Goal: Transaction & Acquisition: Purchase product/service

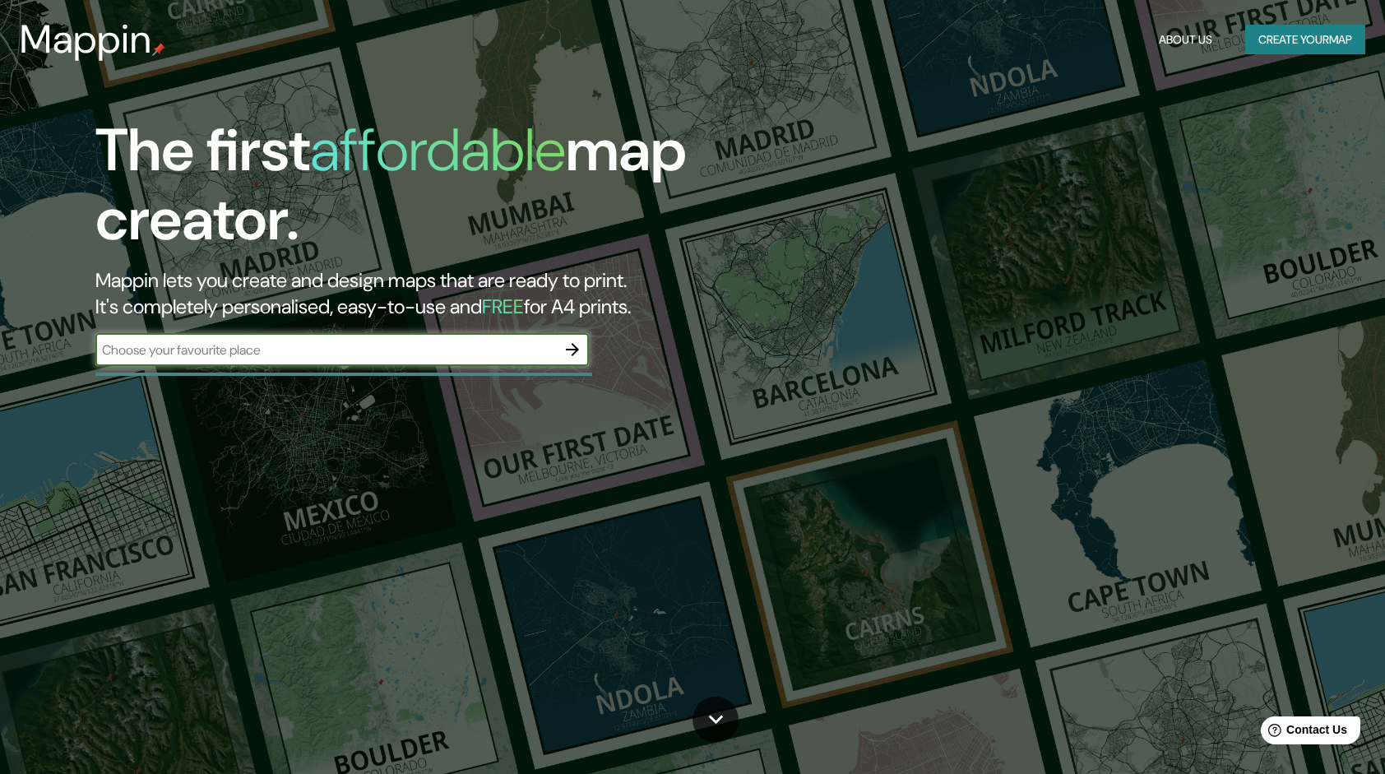
click at [521, 357] on input "text" at bounding box center [325, 349] width 461 height 19
type input "culiacan"
click at [577, 354] on icon "button" at bounding box center [573, 350] width 20 height 20
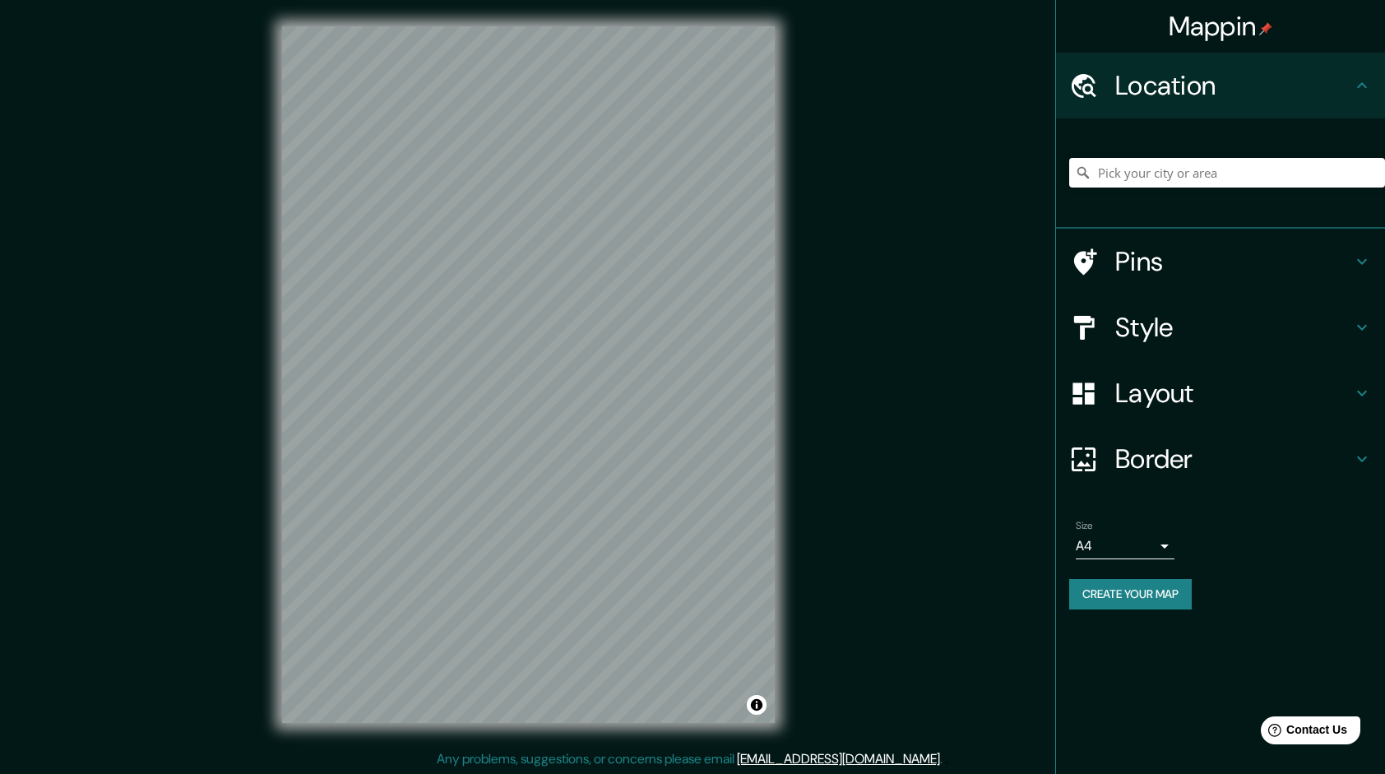
click at [265, 174] on div "© Mapbox © OpenStreetMap Improve this map" at bounding box center [528, 374] width 545 height 749
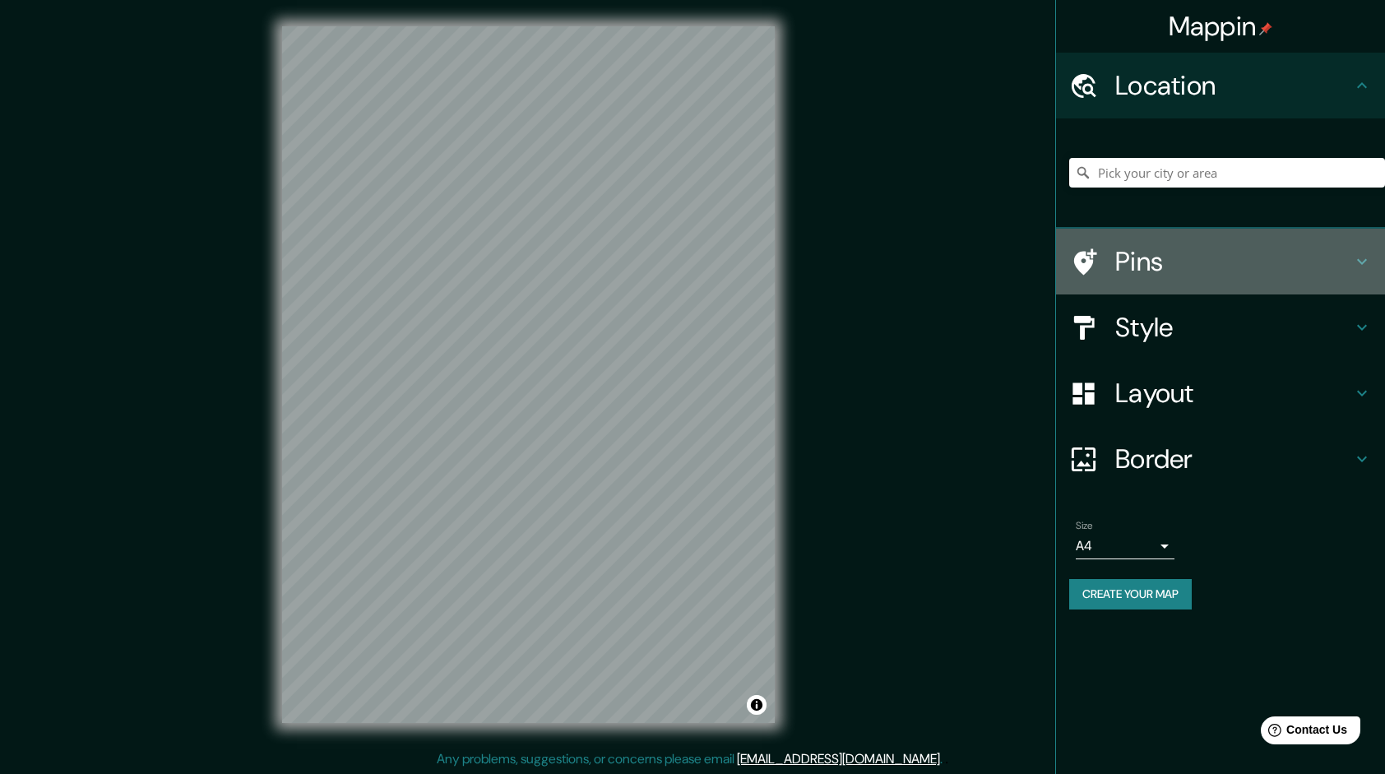
click at [1369, 255] on icon at bounding box center [1362, 262] width 20 height 20
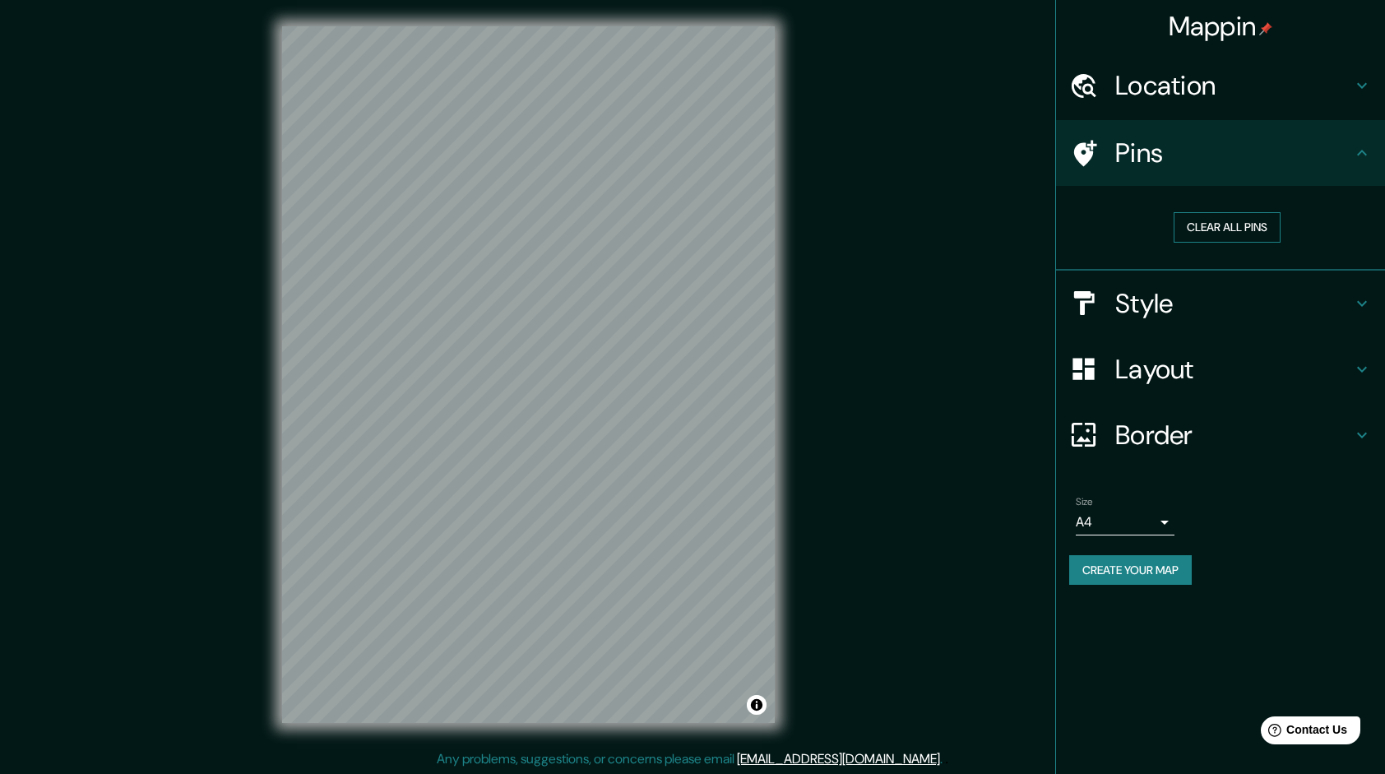
click at [1211, 219] on button "Clear all pins" at bounding box center [1227, 227] width 107 height 30
click at [1221, 227] on button "Clear all pins" at bounding box center [1227, 227] width 107 height 30
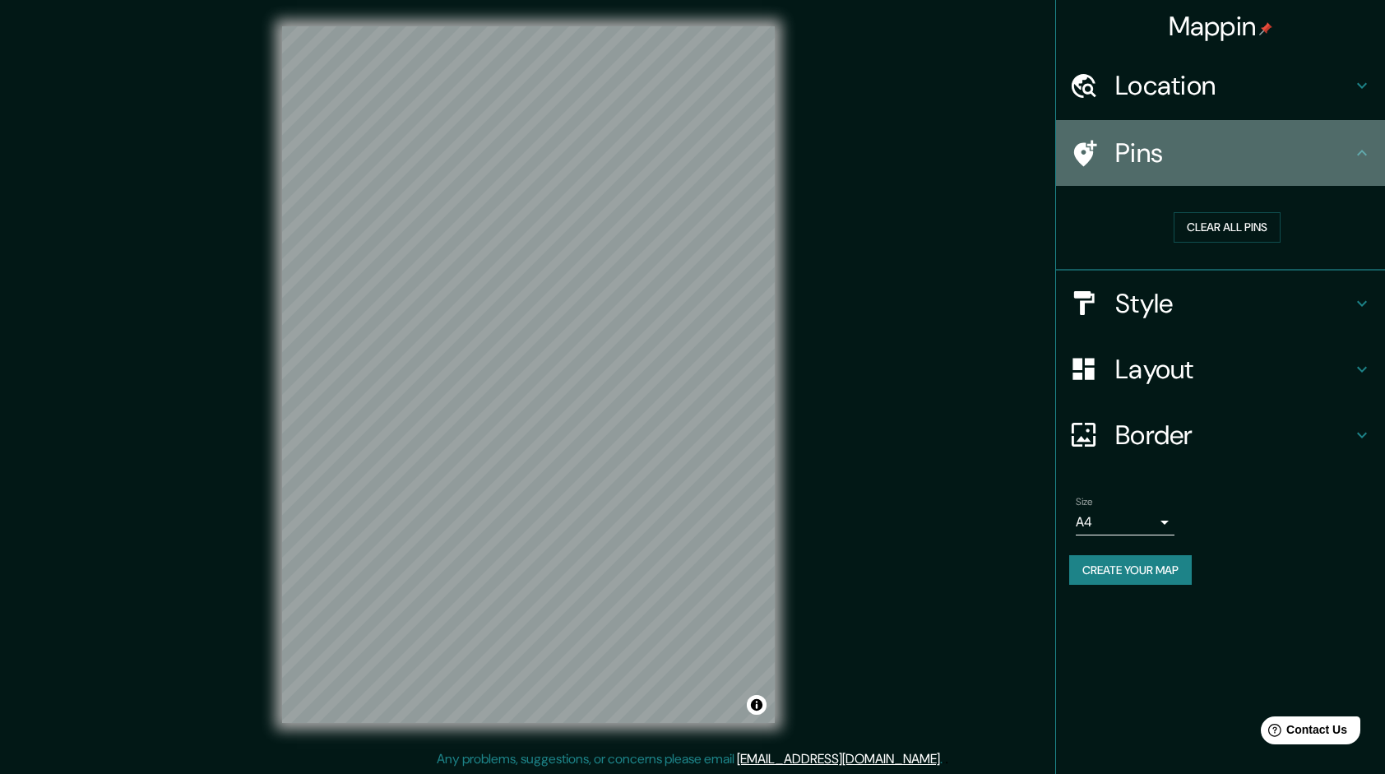
click at [1364, 163] on div "Pins" at bounding box center [1220, 153] width 329 height 66
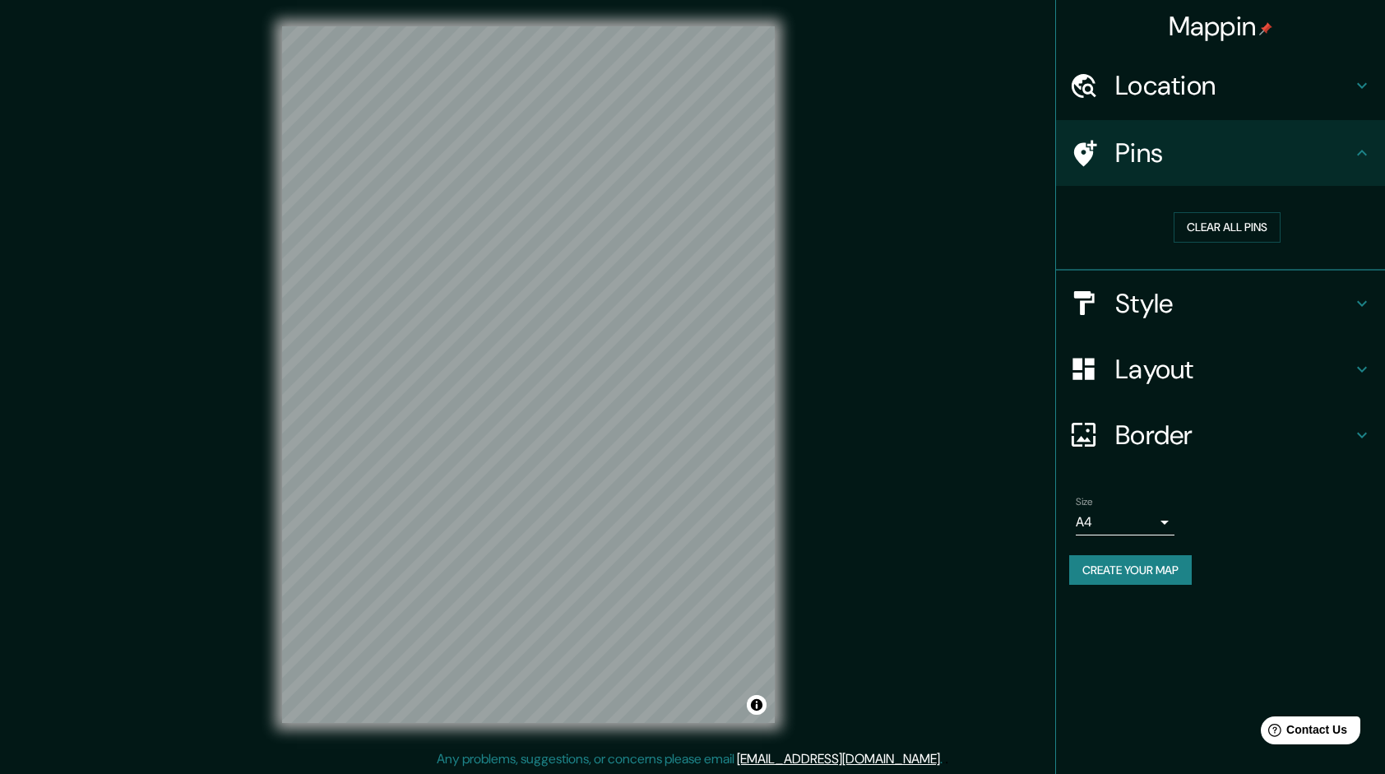
click at [1351, 98] on h4 "Location" at bounding box center [1233, 85] width 237 height 33
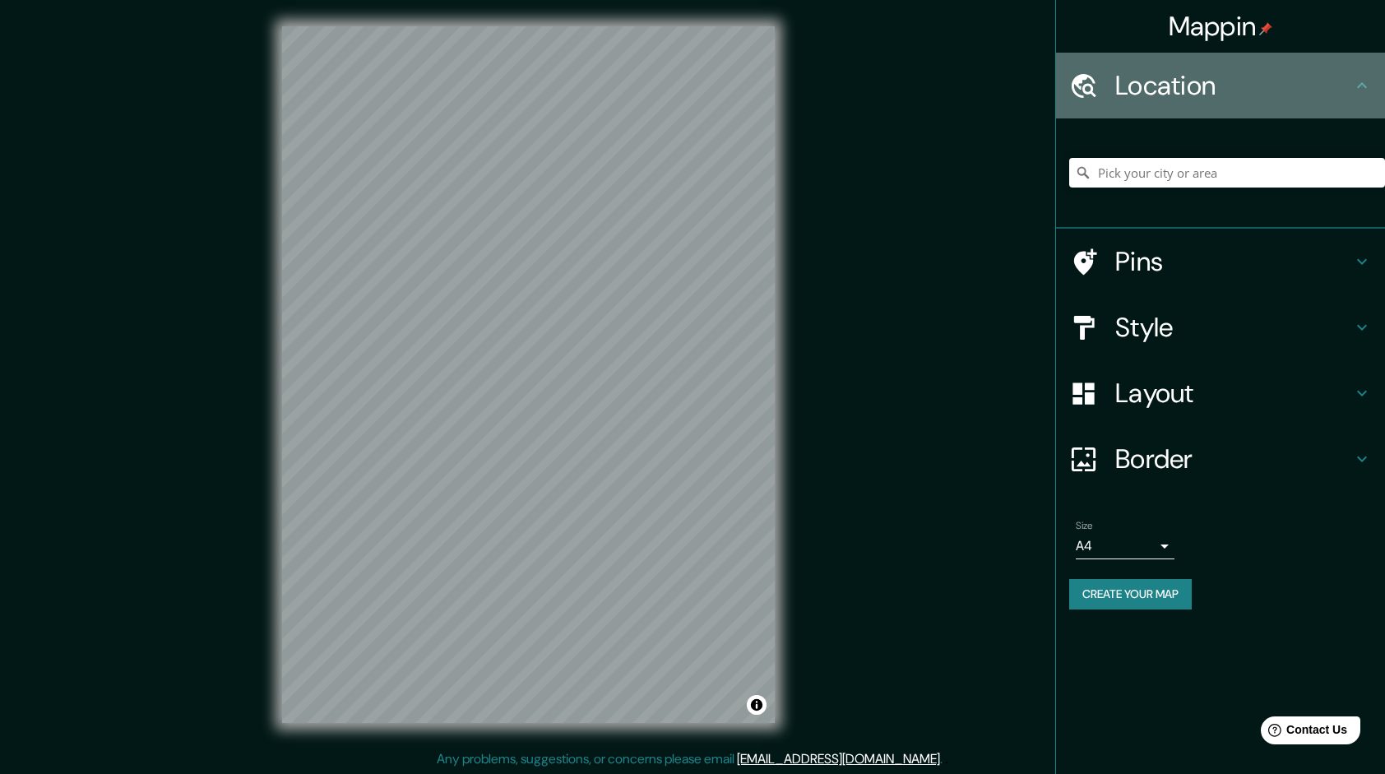
click at [1355, 86] on icon at bounding box center [1362, 86] width 20 height 20
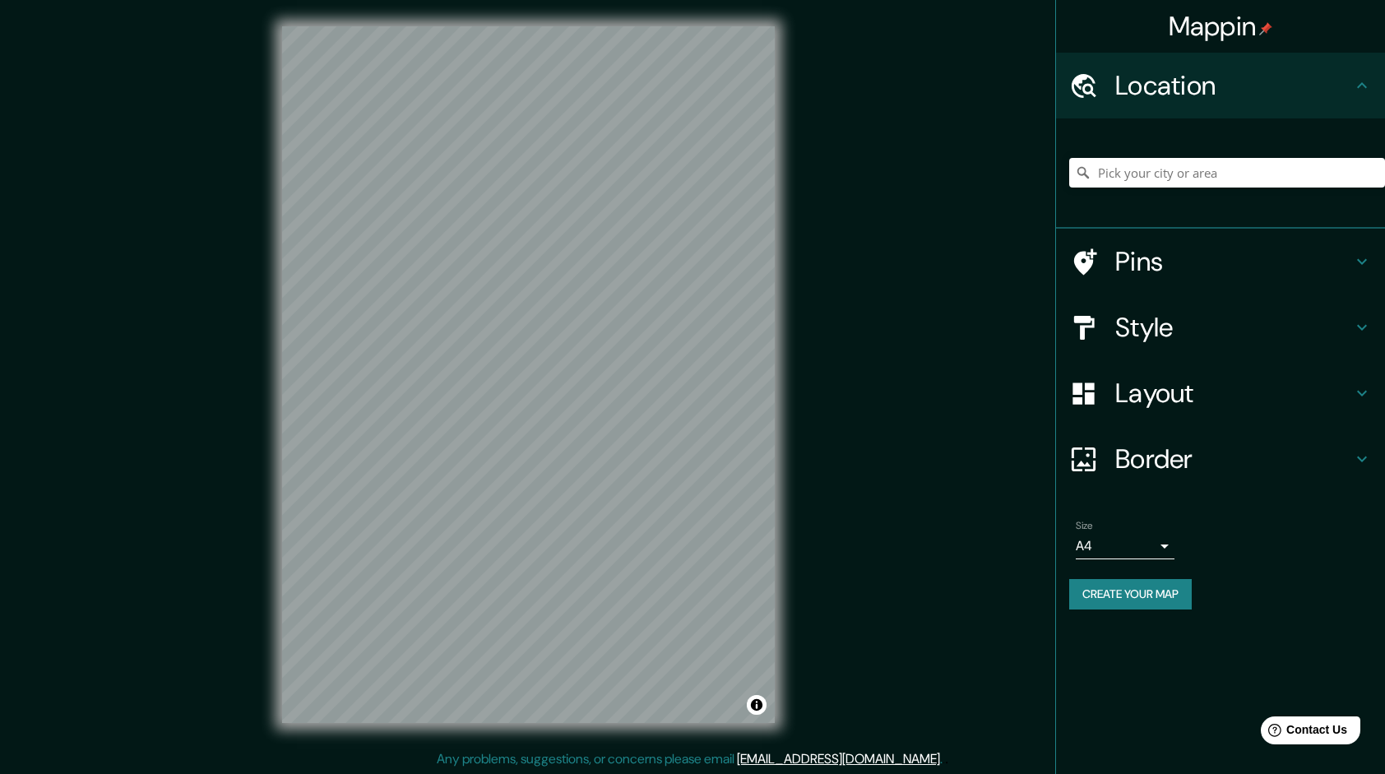
click at [1189, 329] on h4 "Style" at bounding box center [1233, 327] width 237 height 33
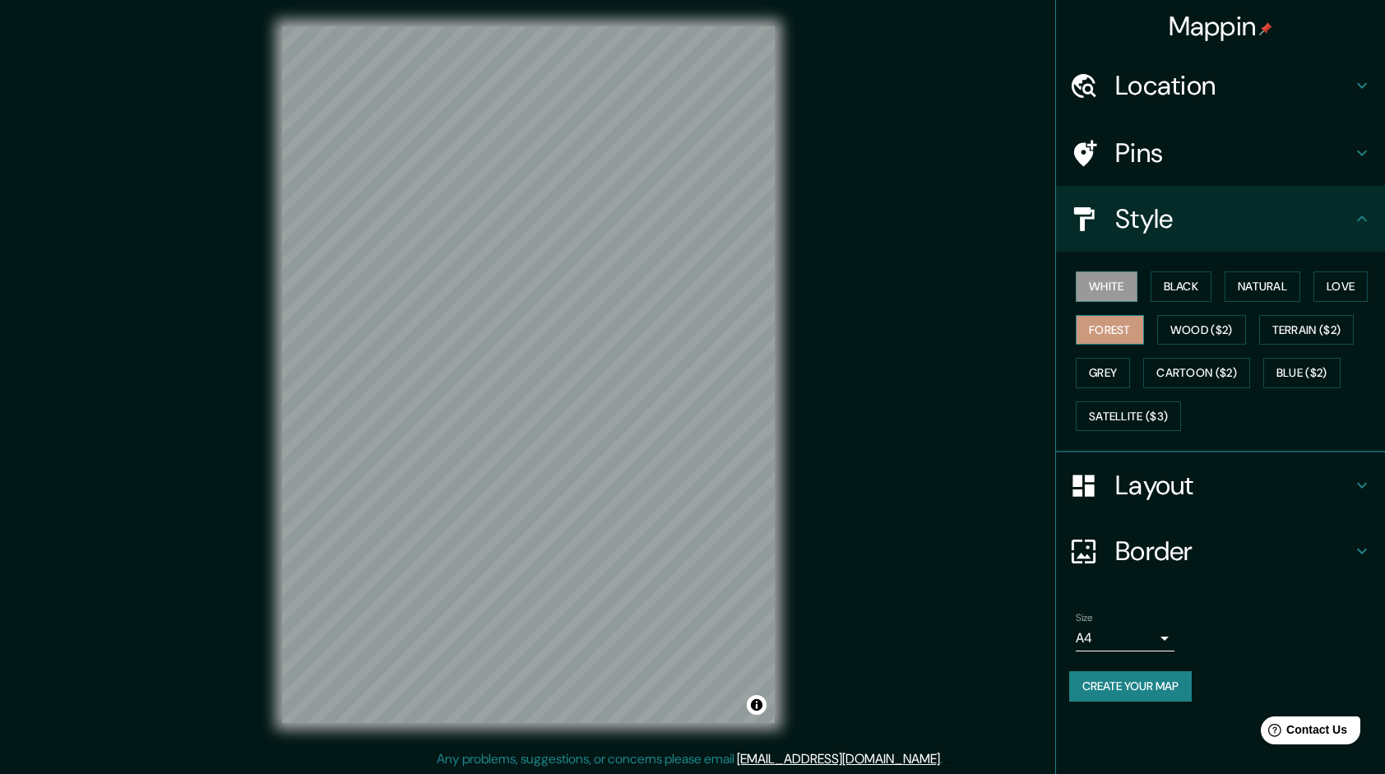
click at [1122, 327] on button "Forest" at bounding box center [1110, 330] width 68 height 30
click at [1193, 294] on button "Black" at bounding box center [1182, 286] width 62 height 30
click at [1258, 292] on button "Natural" at bounding box center [1263, 286] width 76 height 30
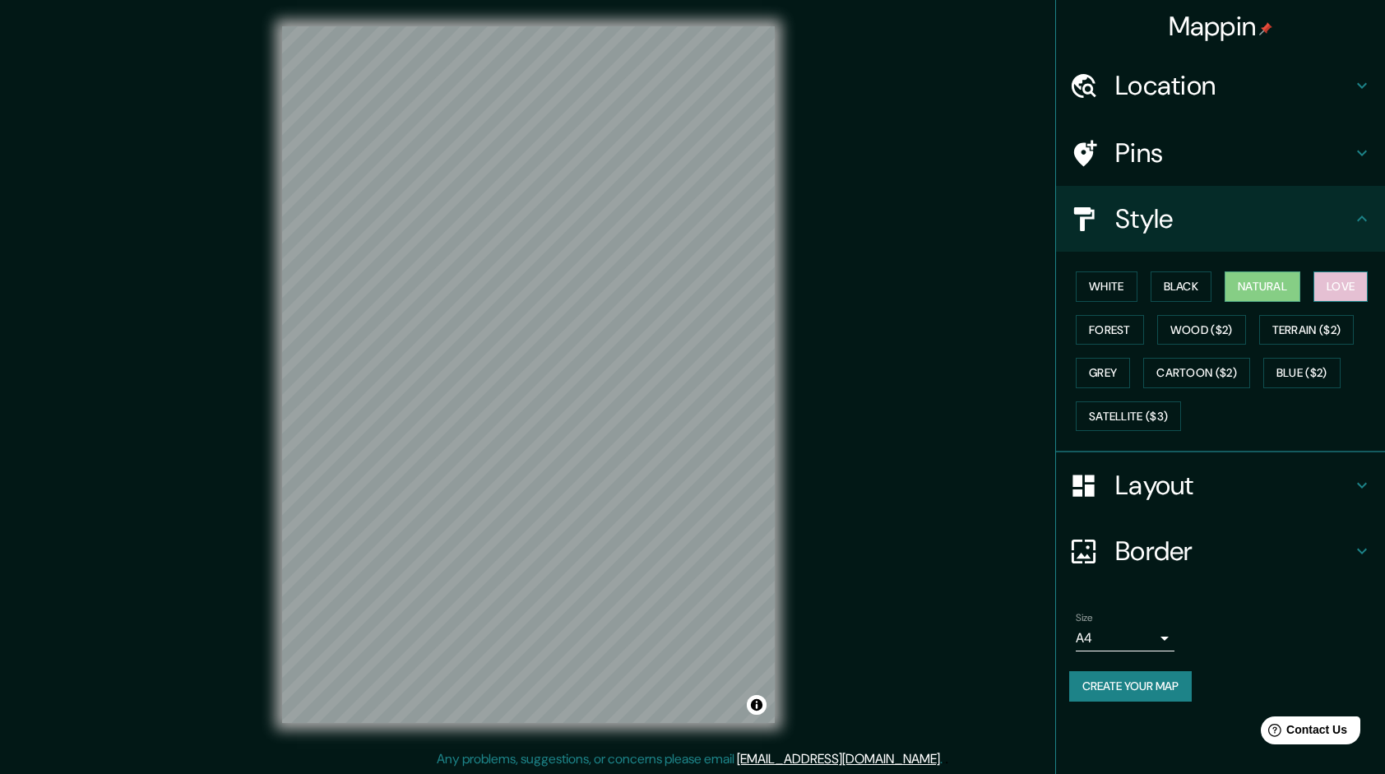
click at [1355, 273] on button "Love" at bounding box center [1340, 286] width 54 height 30
click at [1100, 368] on button "Grey" at bounding box center [1103, 373] width 54 height 30
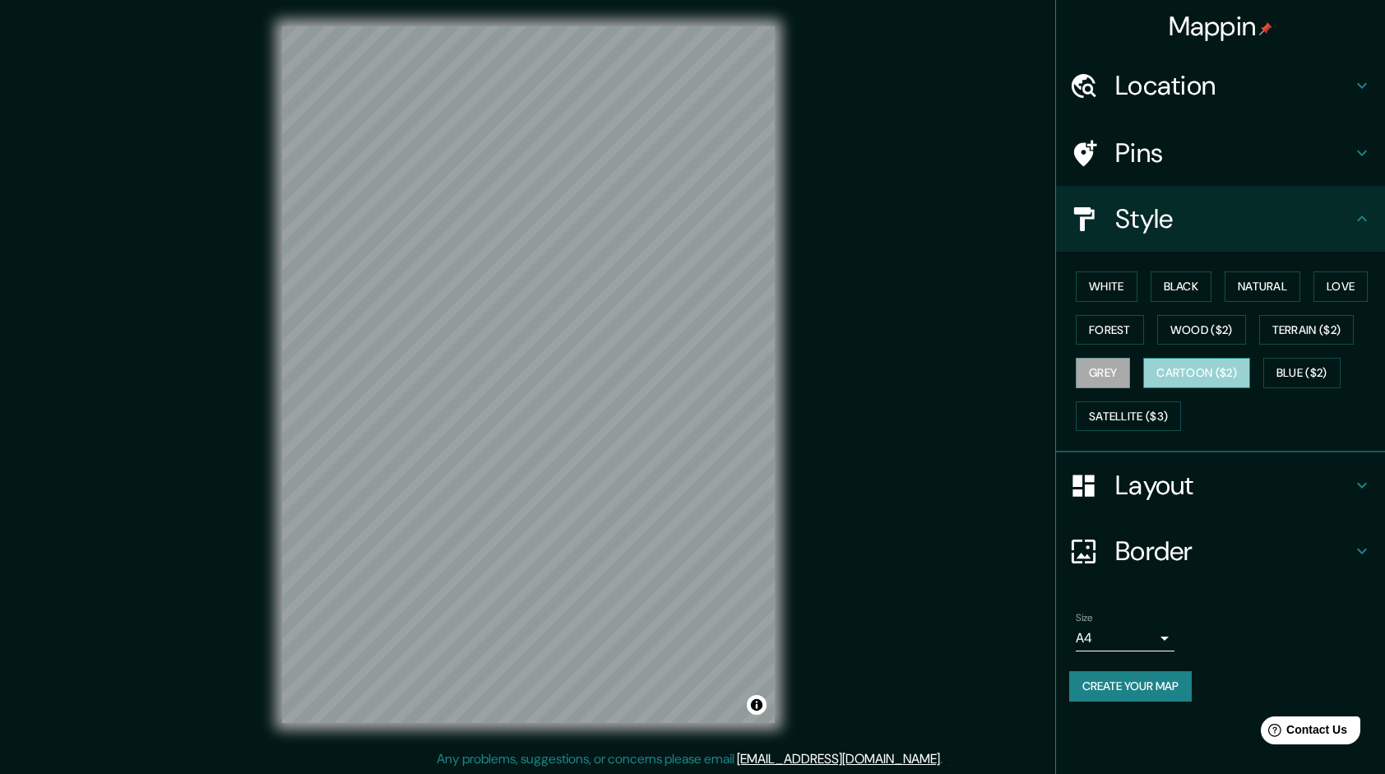
click at [1179, 362] on button "Cartoon ($2)" at bounding box center [1196, 373] width 107 height 30
click at [1311, 370] on button "Blue ($2)" at bounding box center [1301, 373] width 77 height 30
click at [1200, 379] on button "Cartoon ($2)" at bounding box center [1196, 373] width 107 height 30
click at [1201, 327] on button "Wood ($2)" at bounding box center [1201, 330] width 89 height 30
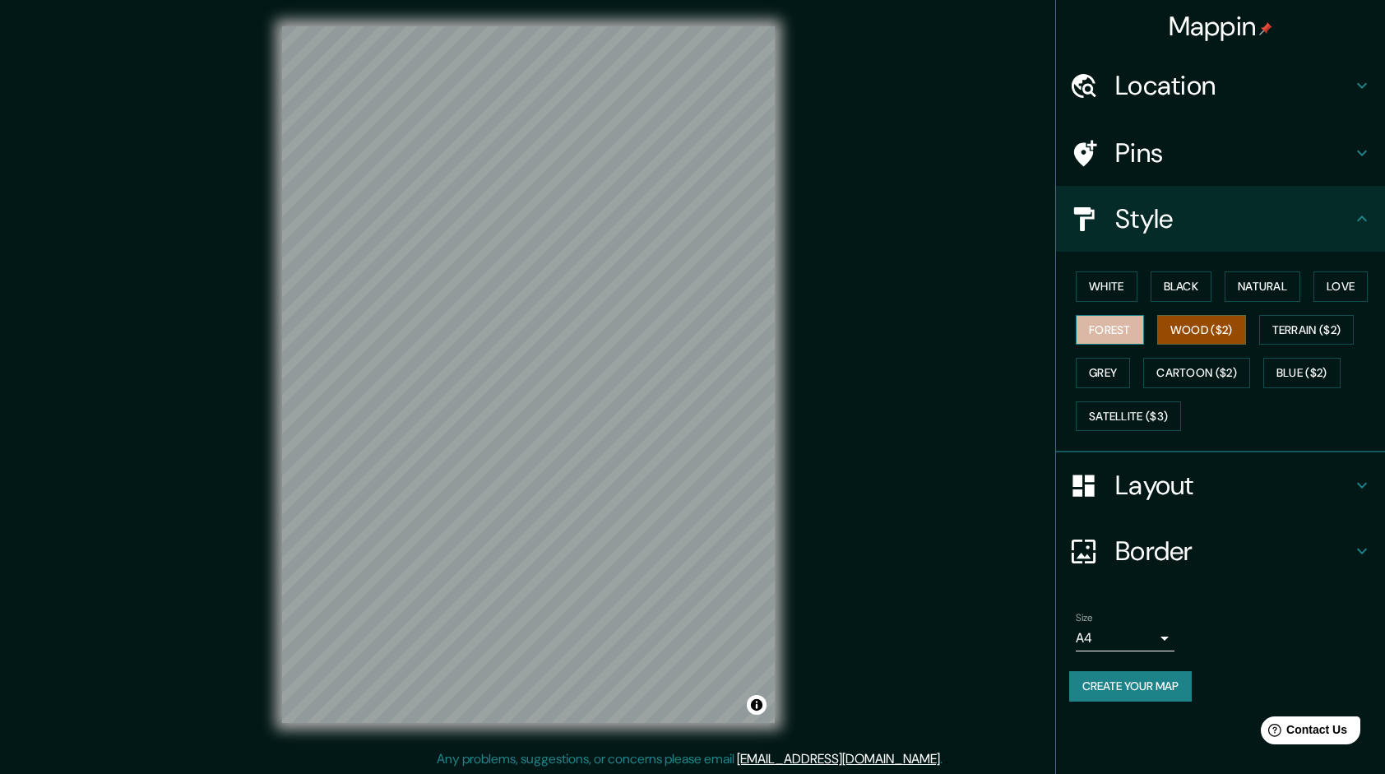
click at [1102, 332] on button "Forest" at bounding box center [1110, 330] width 68 height 30
click at [1145, 410] on button "Satellite ($3)" at bounding box center [1128, 416] width 105 height 30
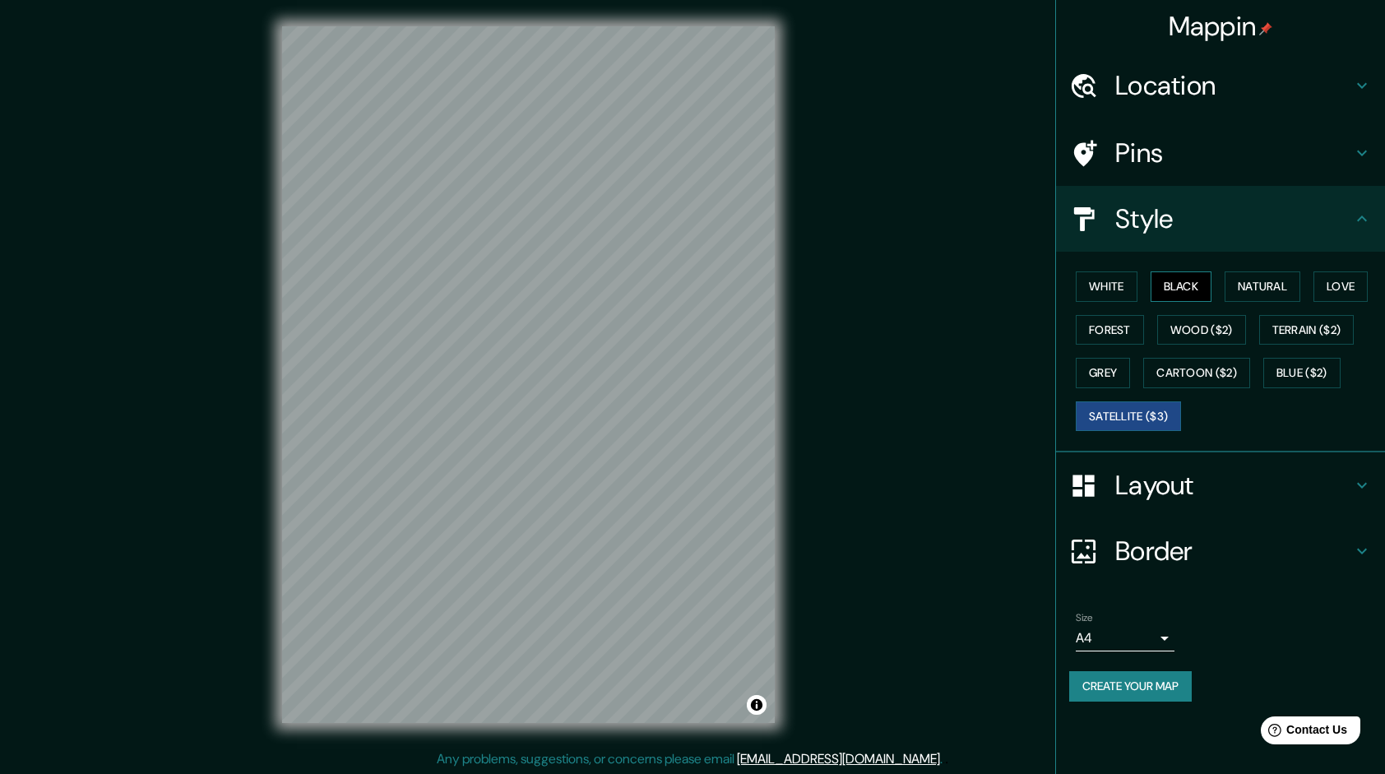
click at [1201, 285] on button "Black" at bounding box center [1182, 286] width 62 height 30
click at [1263, 281] on button "Natural" at bounding box center [1263, 286] width 76 height 30
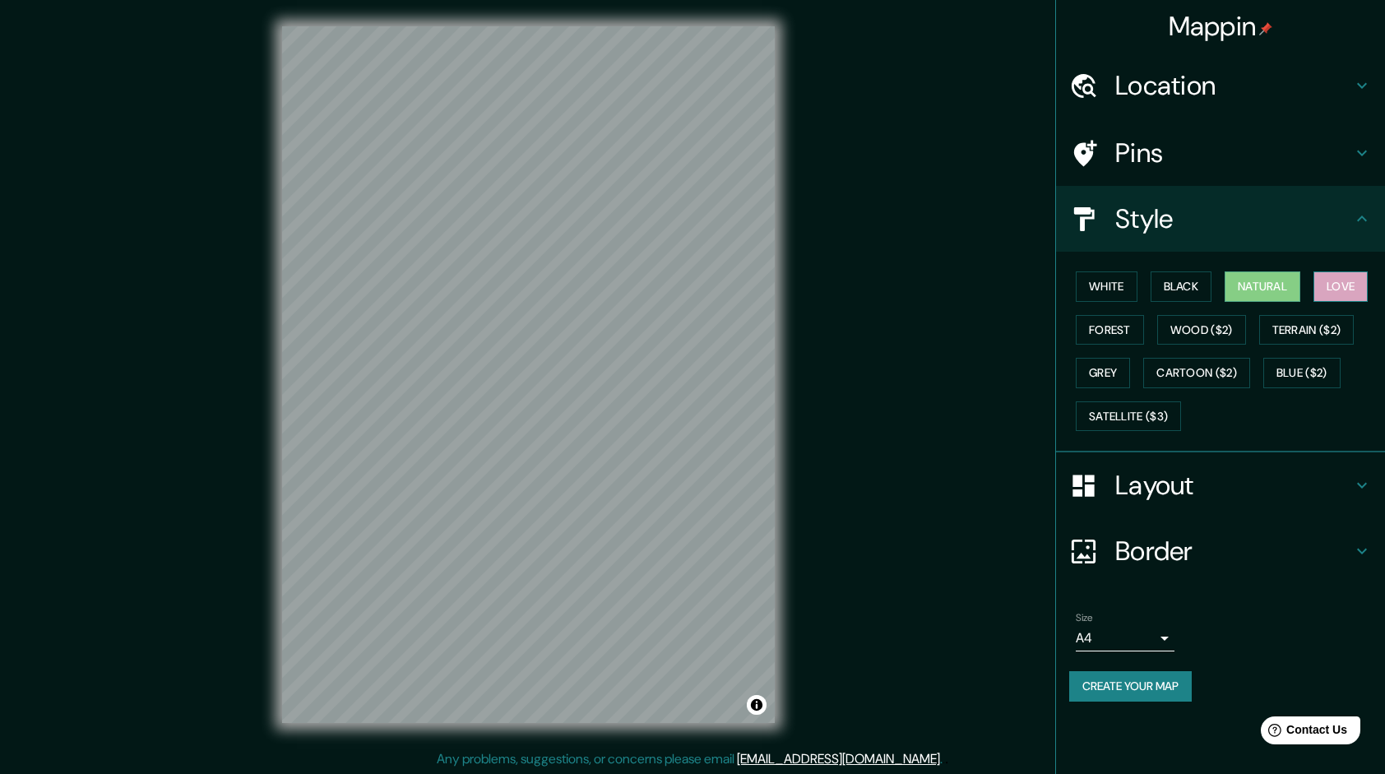
click at [1359, 285] on button "Love" at bounding box center [1340, 286] width 54 height 30
click at [1226, 368] on button "Cartoon ($2)" at bounding box center [1196, 373] width 107 height 30
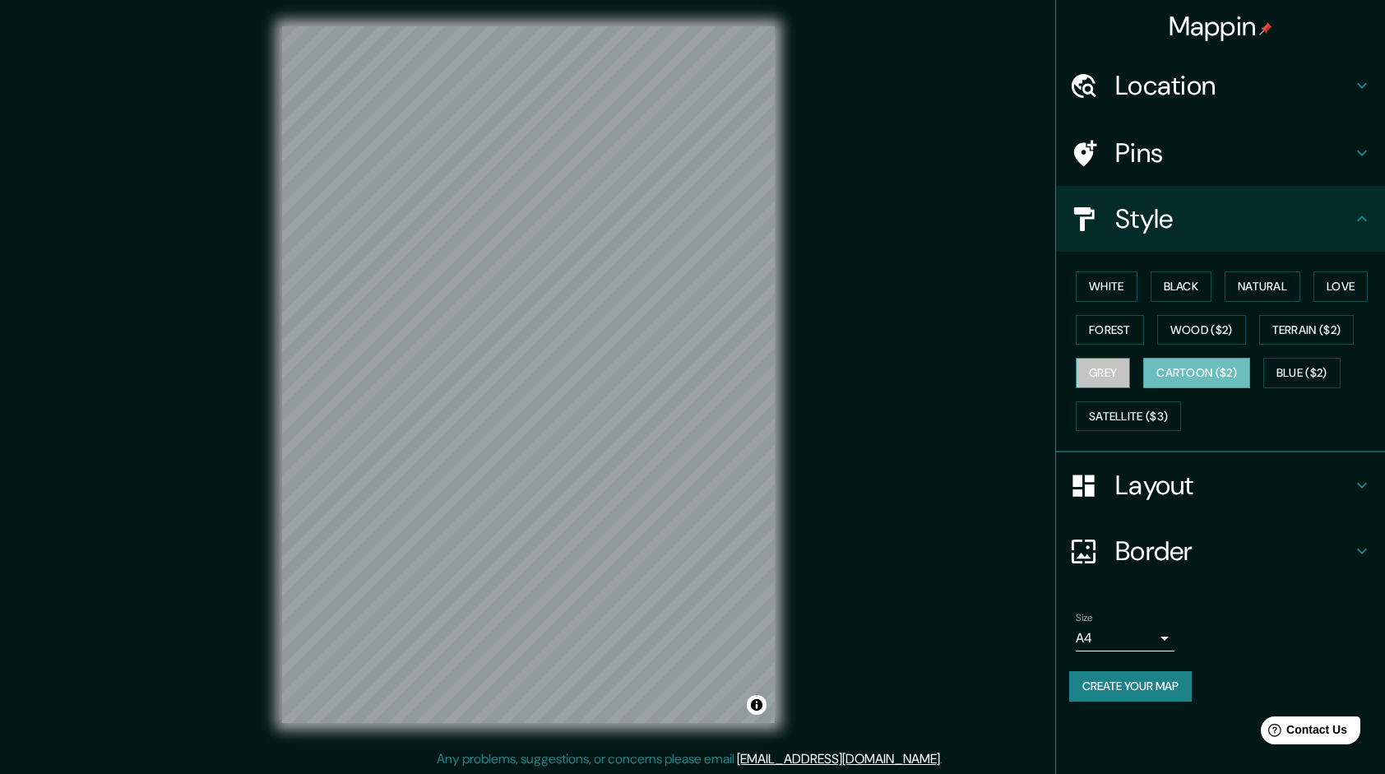
click at [1112, 367] on button "Grey" at bounding box center [1103, 373] width 54 height 30
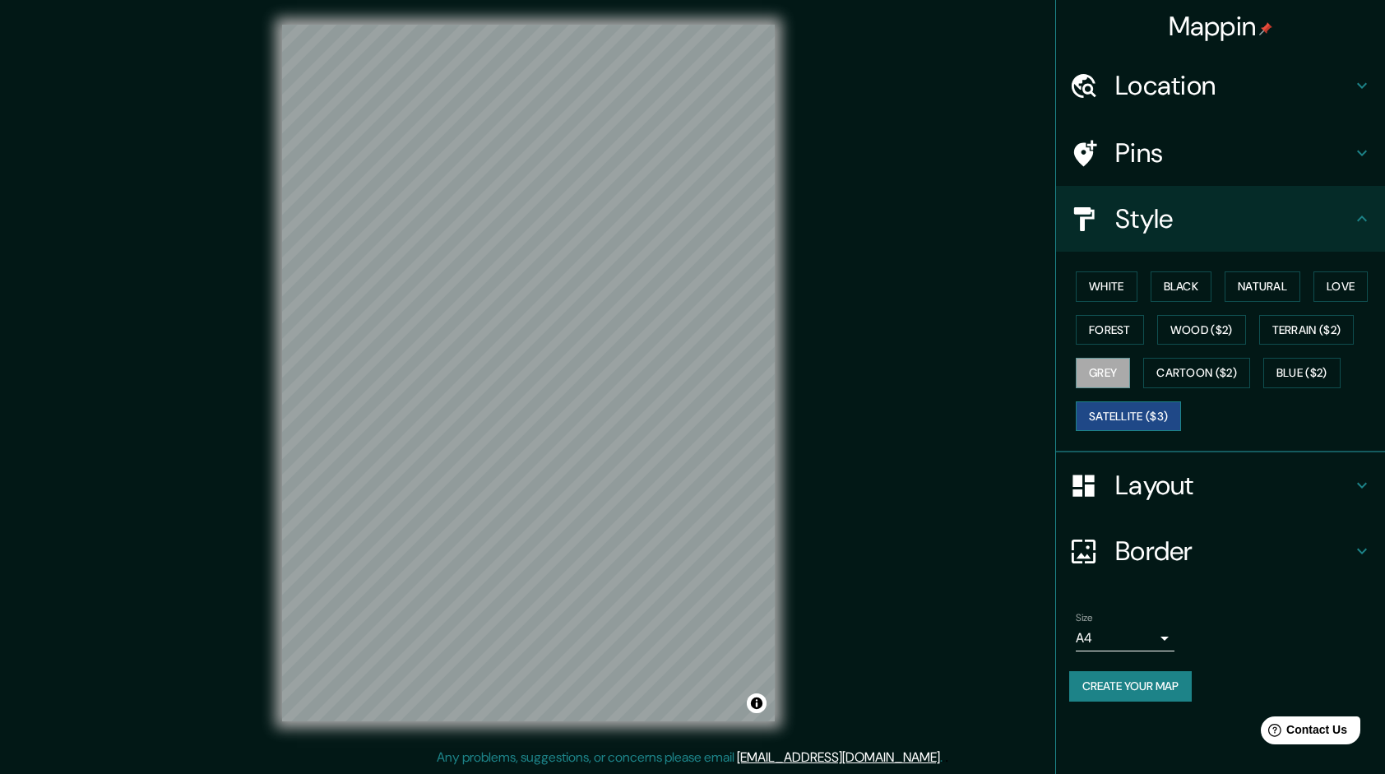
click at [1135, 423] on button "Satellite ($3)" at bounding box center [1128, 416] width 105 height 30
click at [1209, 377] on button "Cartoon ($2)" at bounding box center [1196, 373] width 107 height 30
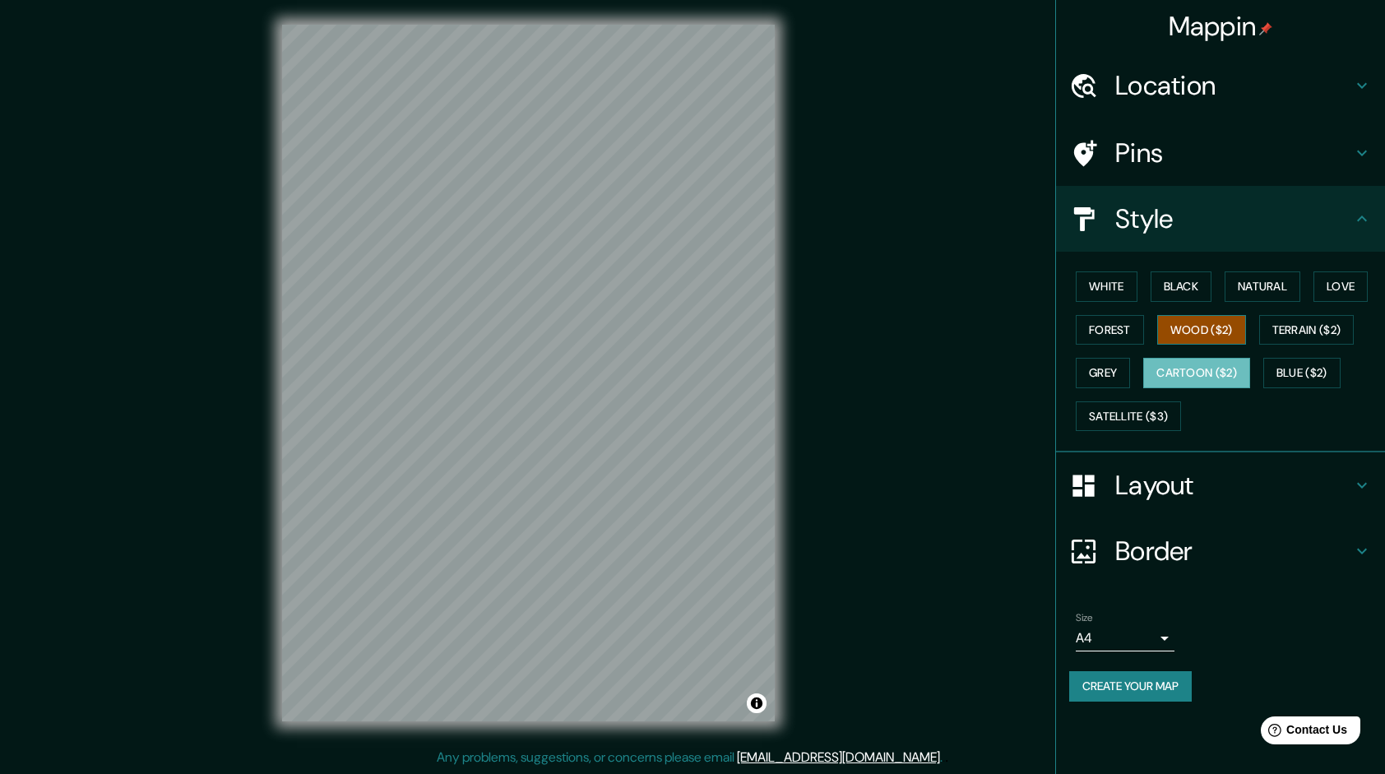
click at [1188, 324] on button "Wood ($2)" at bounding box center [1201, 330] width 89 height 30
click at [1188, 263] on div "White Black Natural Love Forest Wood ($2) Terrain ($2) Grey Cartoon ($2) Blue (…" at bounding box center [1220, 352] width 329 height 201
drag, startPoint x: 1180, startPoint y: 276, endPoint x: 1170, endPoint y: 284, distance: 13.5
click at [1180, 276] on button "Black" at bounding box center [1182, 286] width 62 height 30
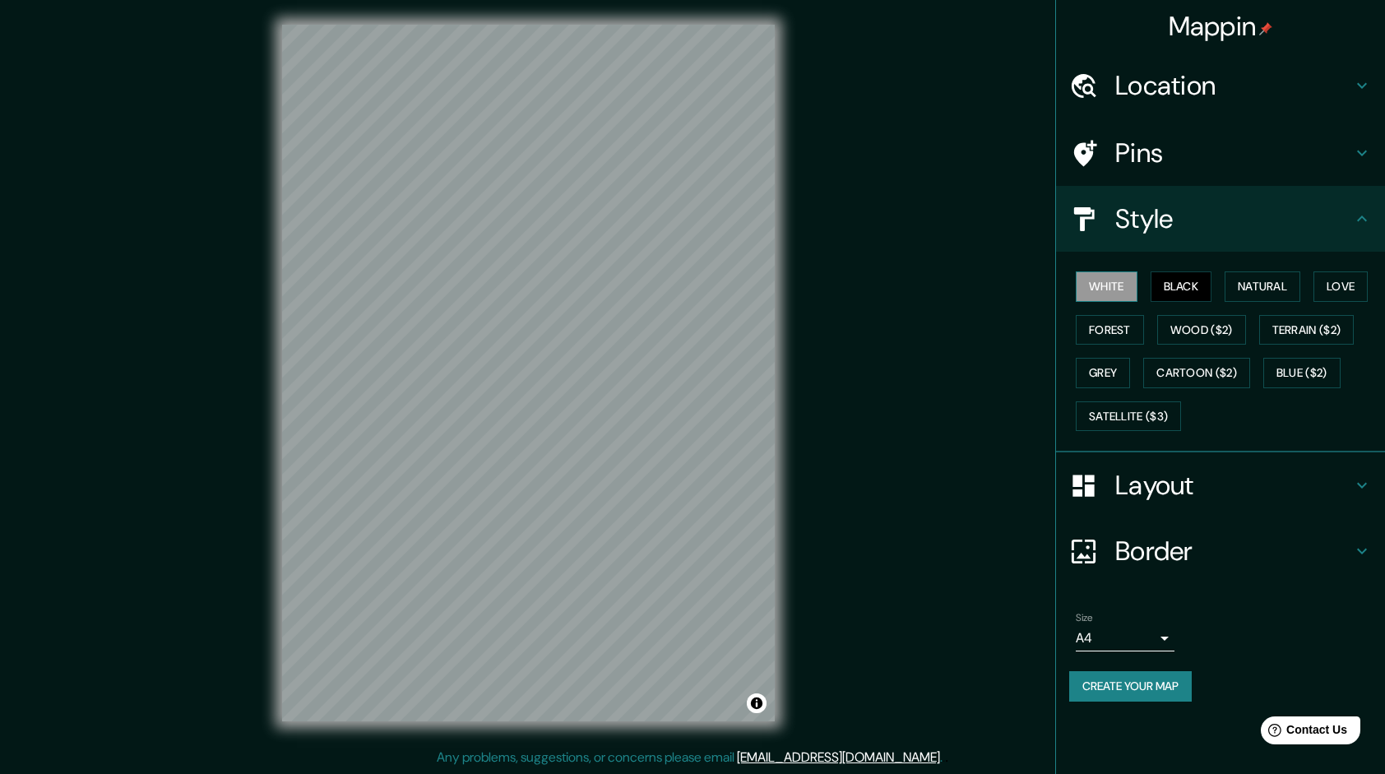
click at [1132, 285] on button "White" at bounding box center [1107, 286] width 62 height 30
click at [1300, 280] on button "Natural" at bounding box center [1263, 286] width 76 height 30
click at [1099, 293] on button "White" at bounding box center [1107, 286] width 62 height 30
click at [1160, 490] on h4 "Layout" at bounding box center [1233, 485] width 237 height 33
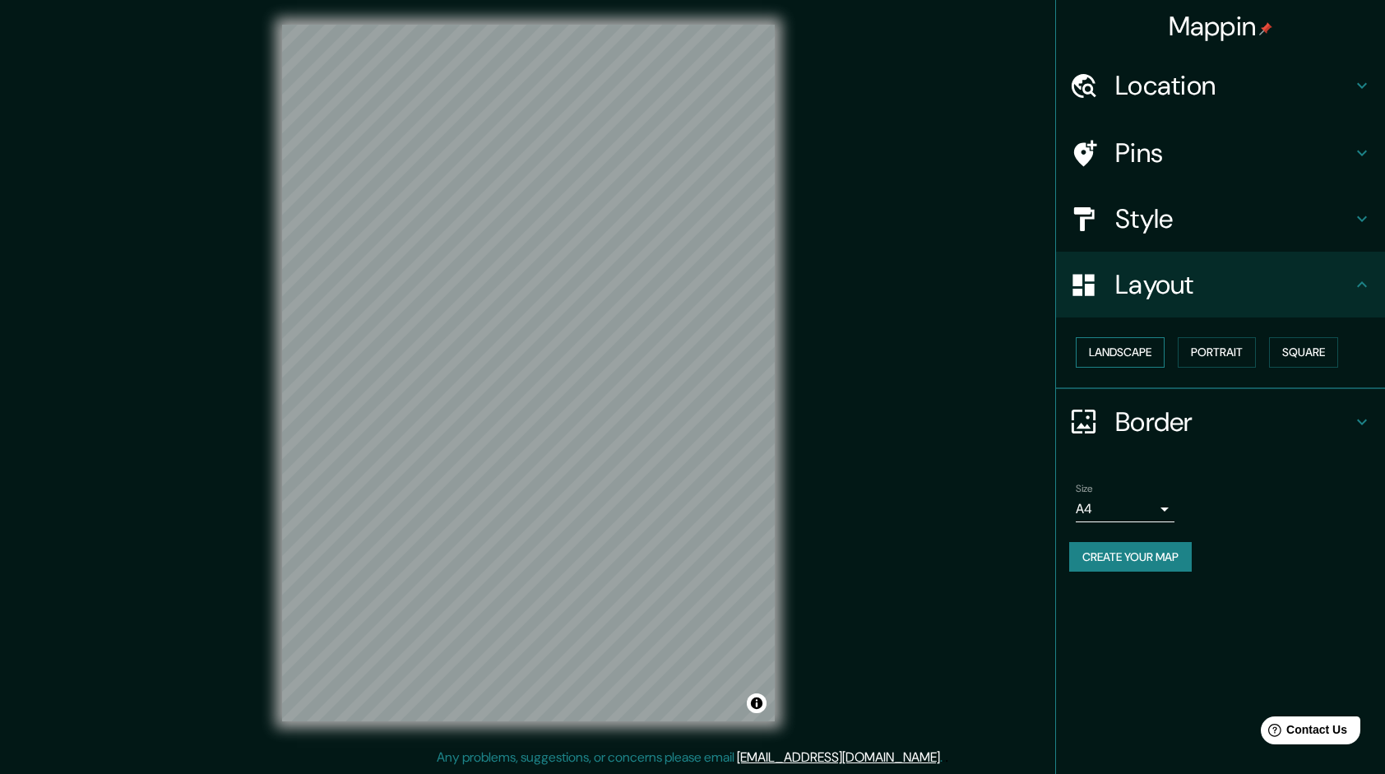
click at [1127, 350] on button "Landscape" at bounding box center [1120, 352] width 89 height 30
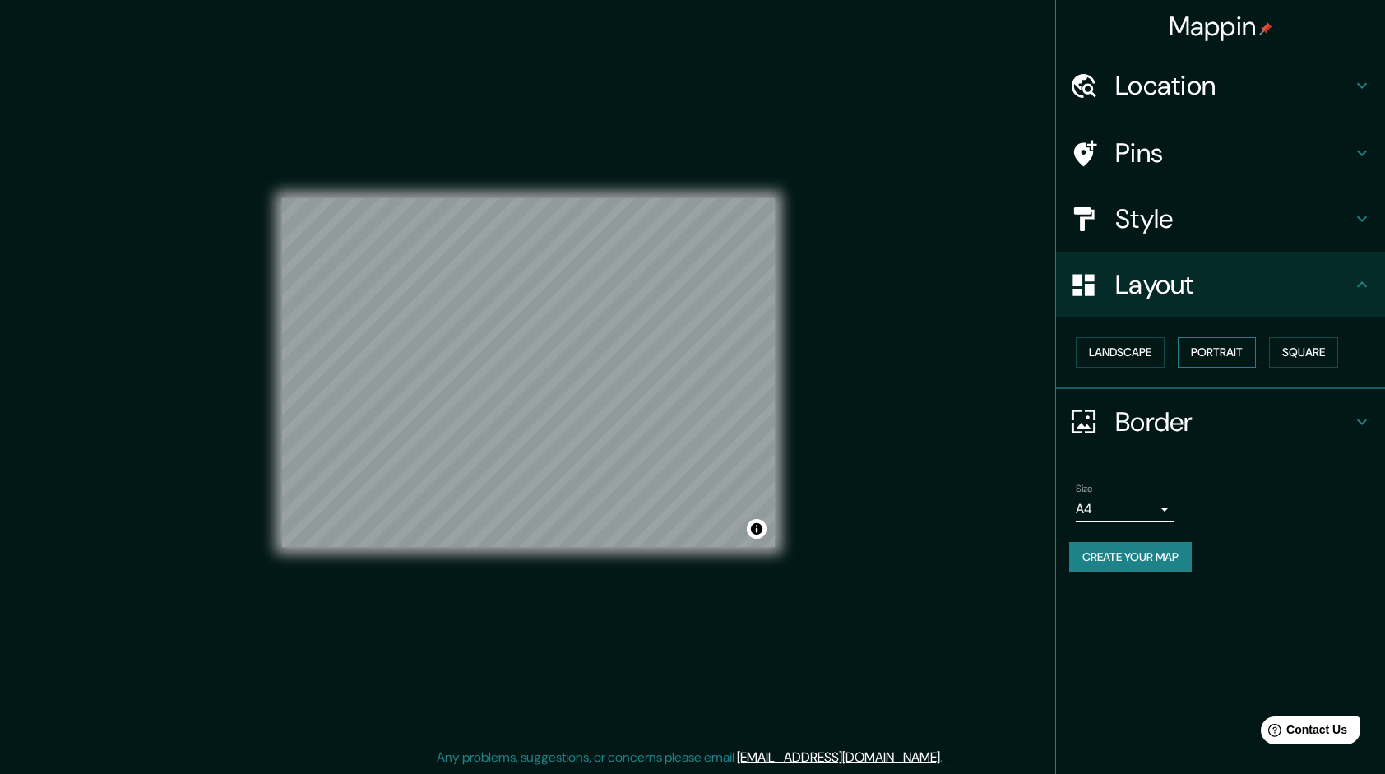
click at [1197, 345] on button "Portrait" at bounding box center [1217, 352] width 78 height 30
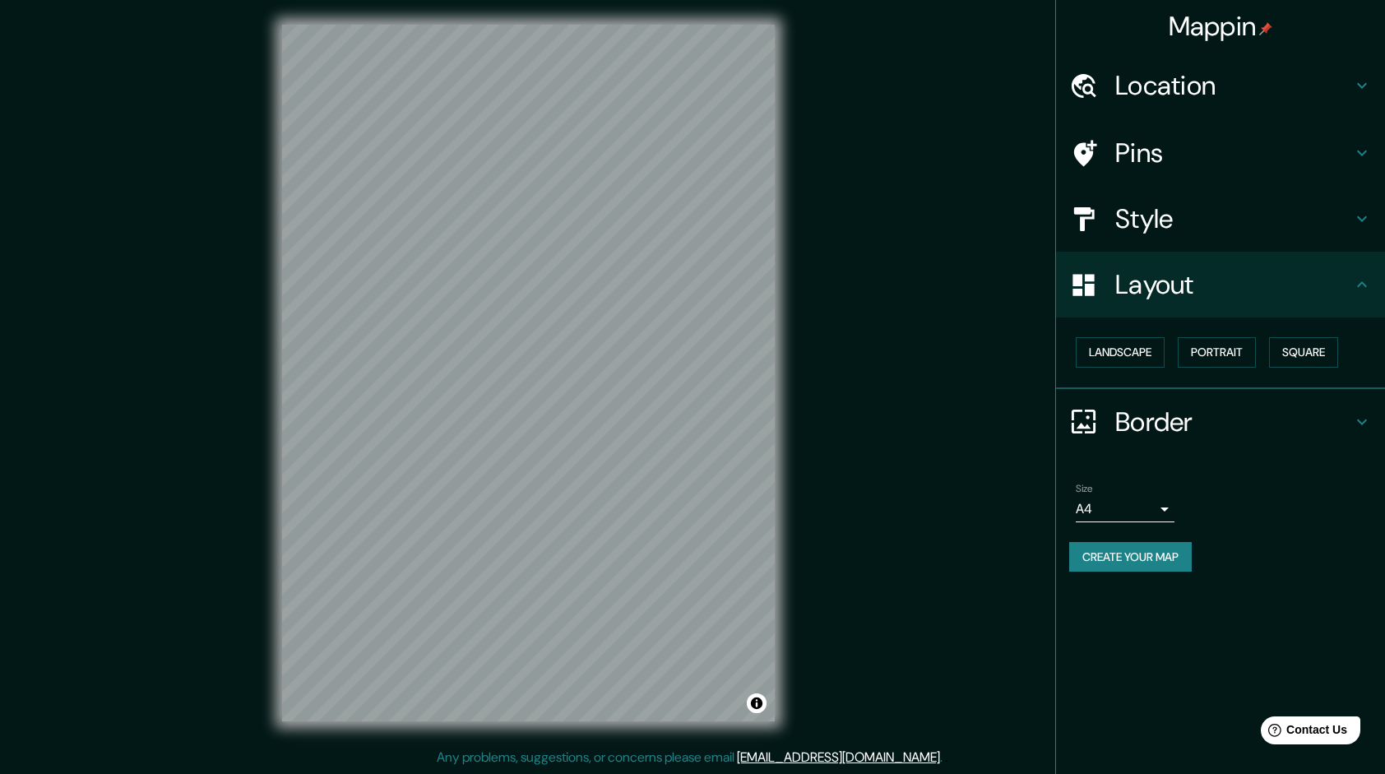
click at [1271, 350] on div "Landscape [GEOGRAPHIC_DATA]" at bounding box center [1227, 353] width 316 height 44
click at [1291, 345] on button "Square" at bounding box center [1303, 352] width 69 height 30
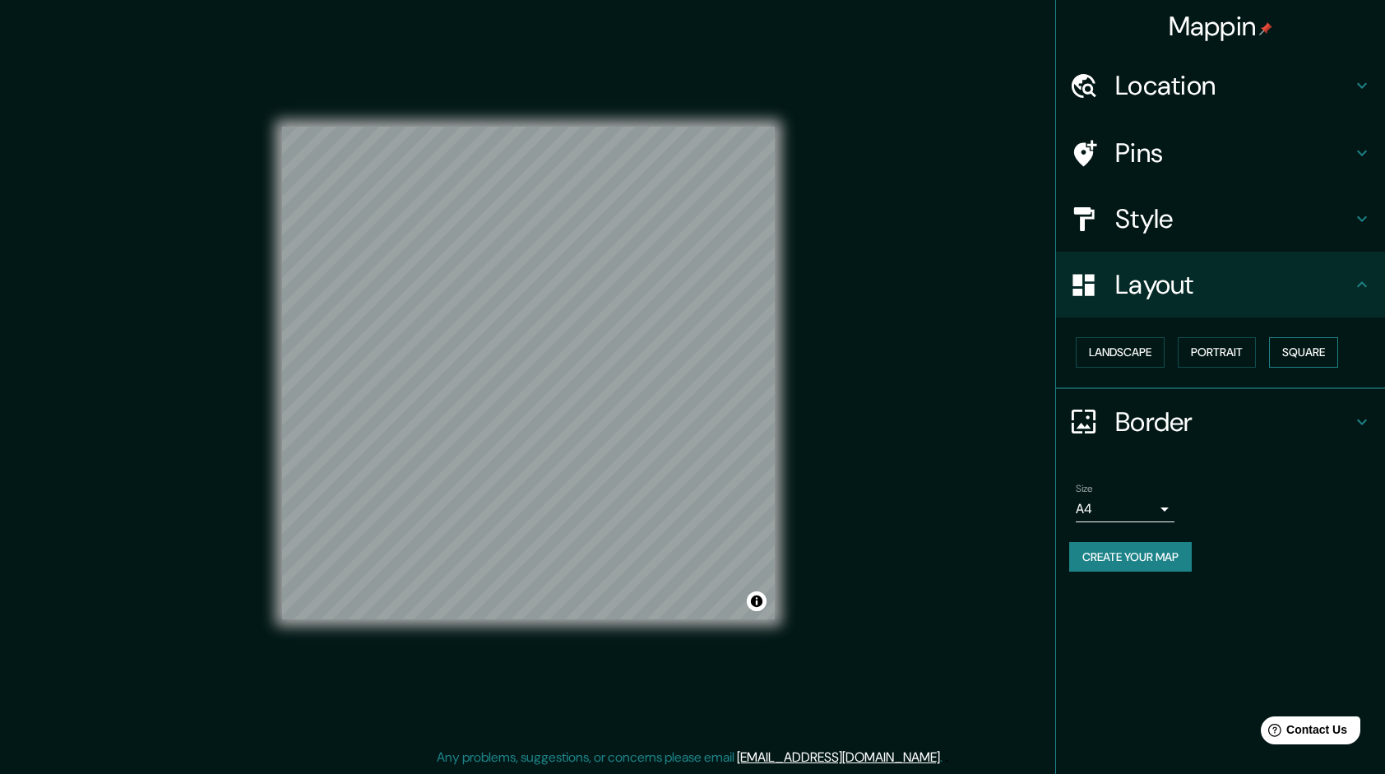
click at [1291, 345] on button "Square" at bounding box center [1303, 352] width 69 height 30
click at [1110, 348] on button "Landscape" at bounding box center [1120, 352] width 89 height 30
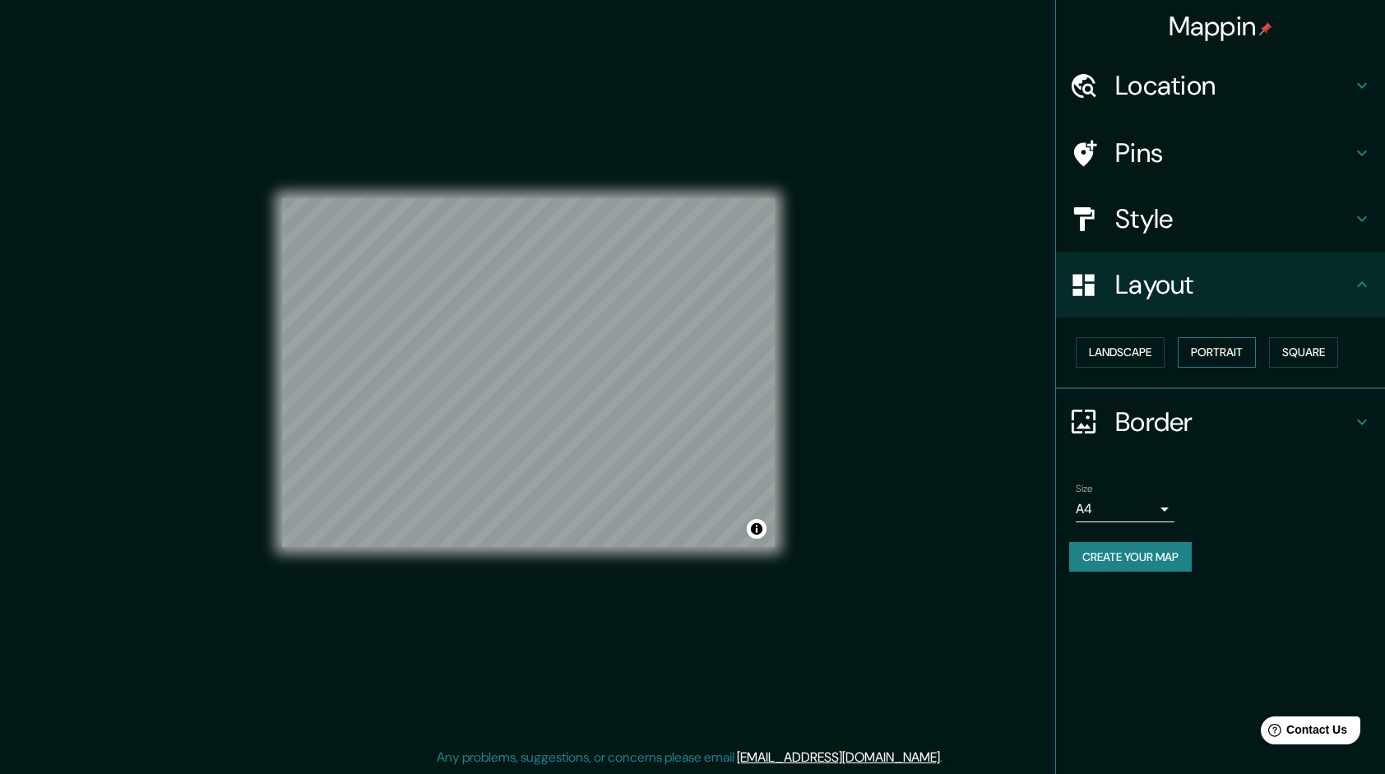
click at [1221, 359] on button "Portrait" at bounding box center [1217, 352] width 78 height 30
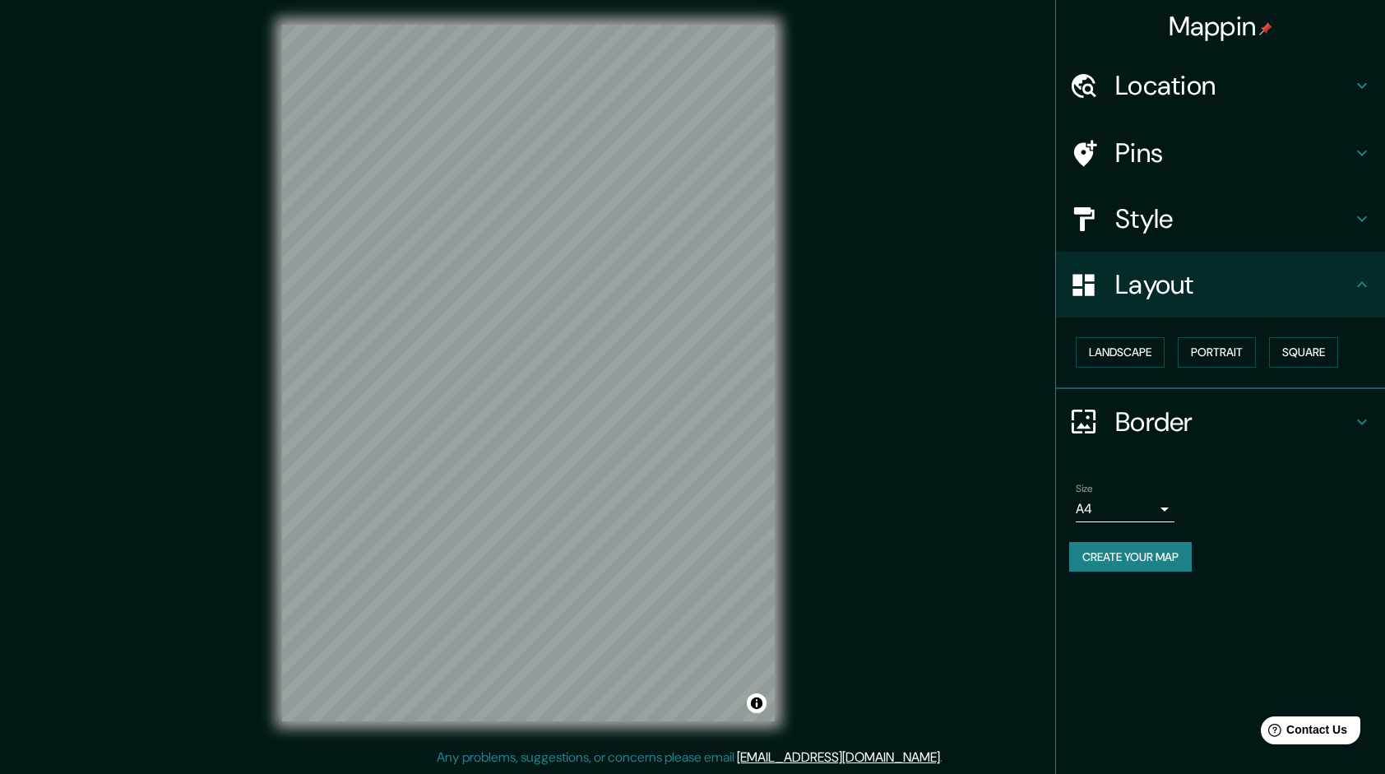
click at [1181, 510] on div "Size A4 single" at bounding box center [1220, 502] width 303 height 53
click at [1162, 510] on body "Mappin Location Pins Style Layout Landscape Portrait Square Border Choose a bor…" at bounding box center [692, 385] width 1385 height 774
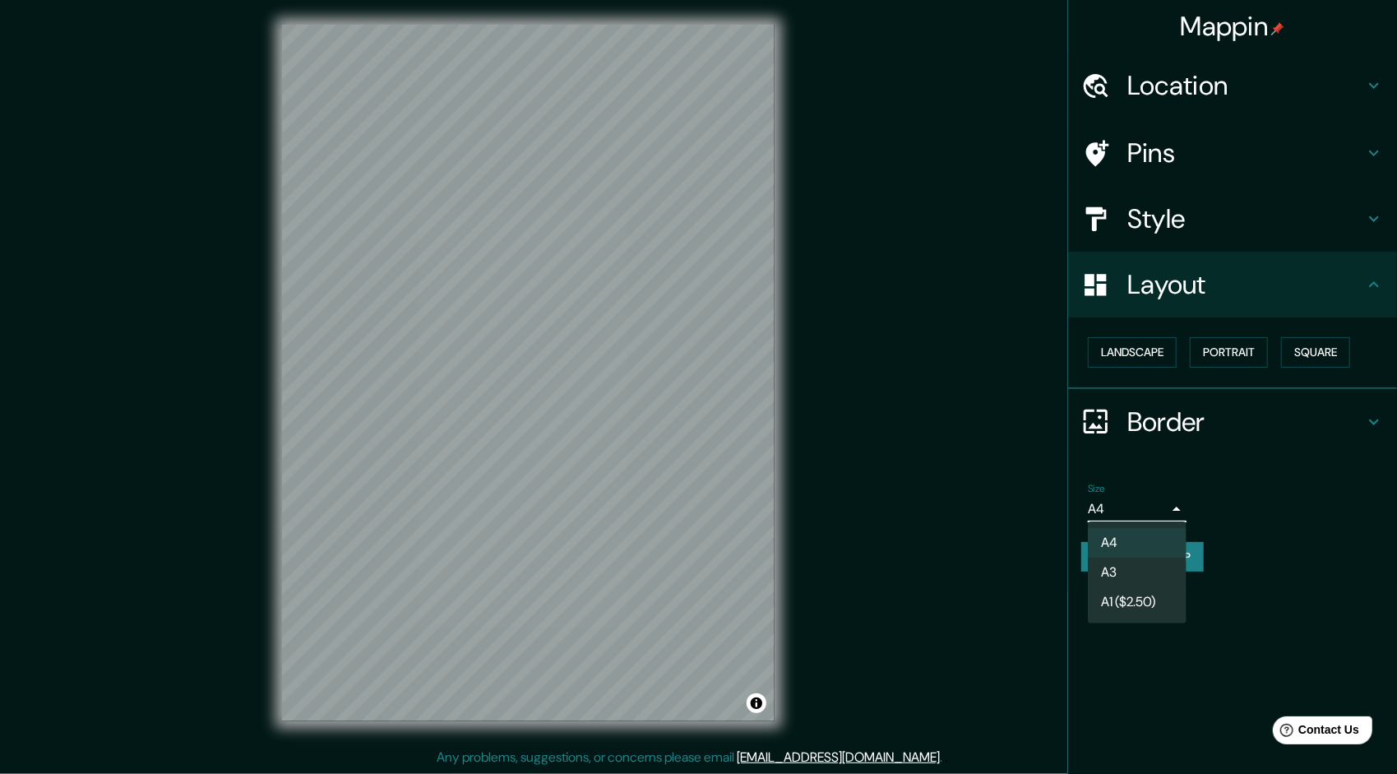
click at [1130, 569] on li "A3" at bounding box center [1137, 573] width 99 height 30
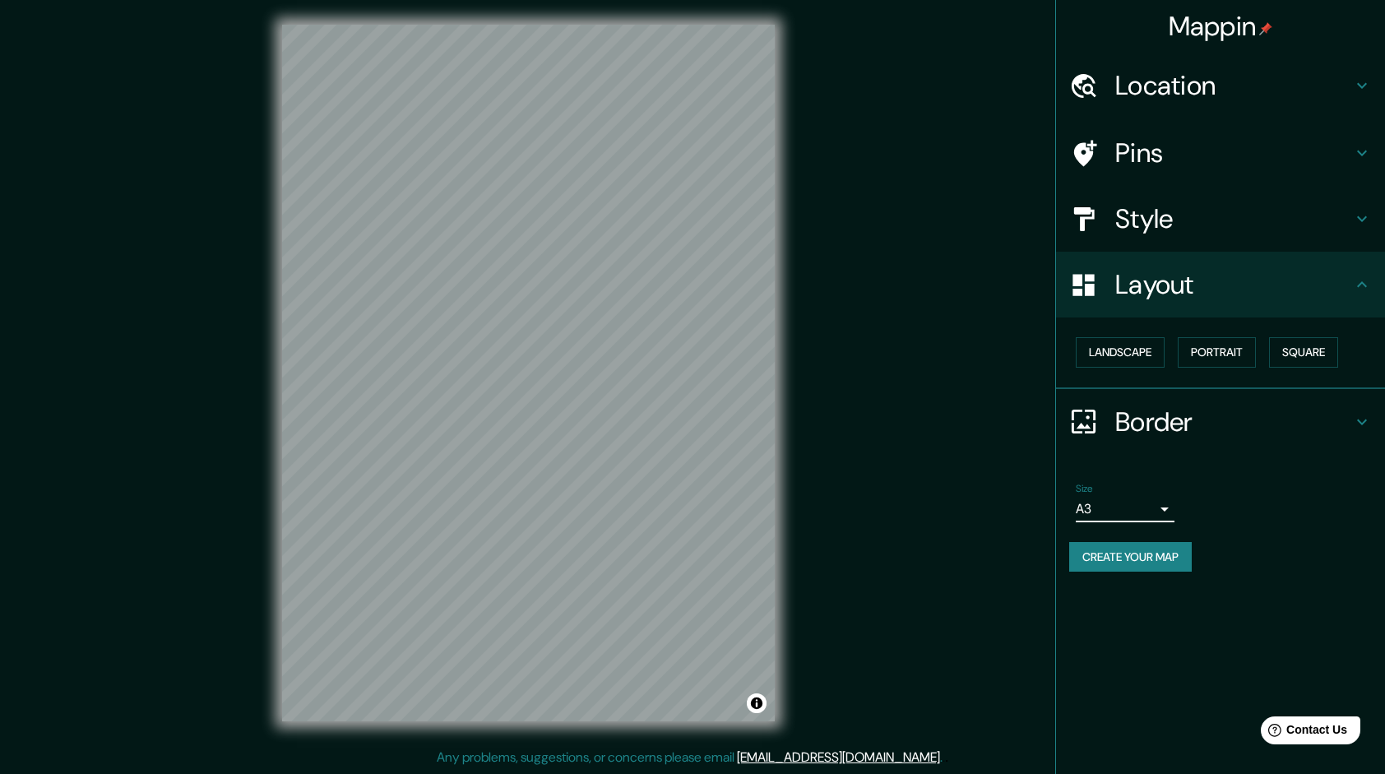
click at [1165, 507] on body "Mappin Location Pins Style Layout Landscape Portrait Square Border Choose a bor…" at bounding box center [692, 385] width 1385 height 774
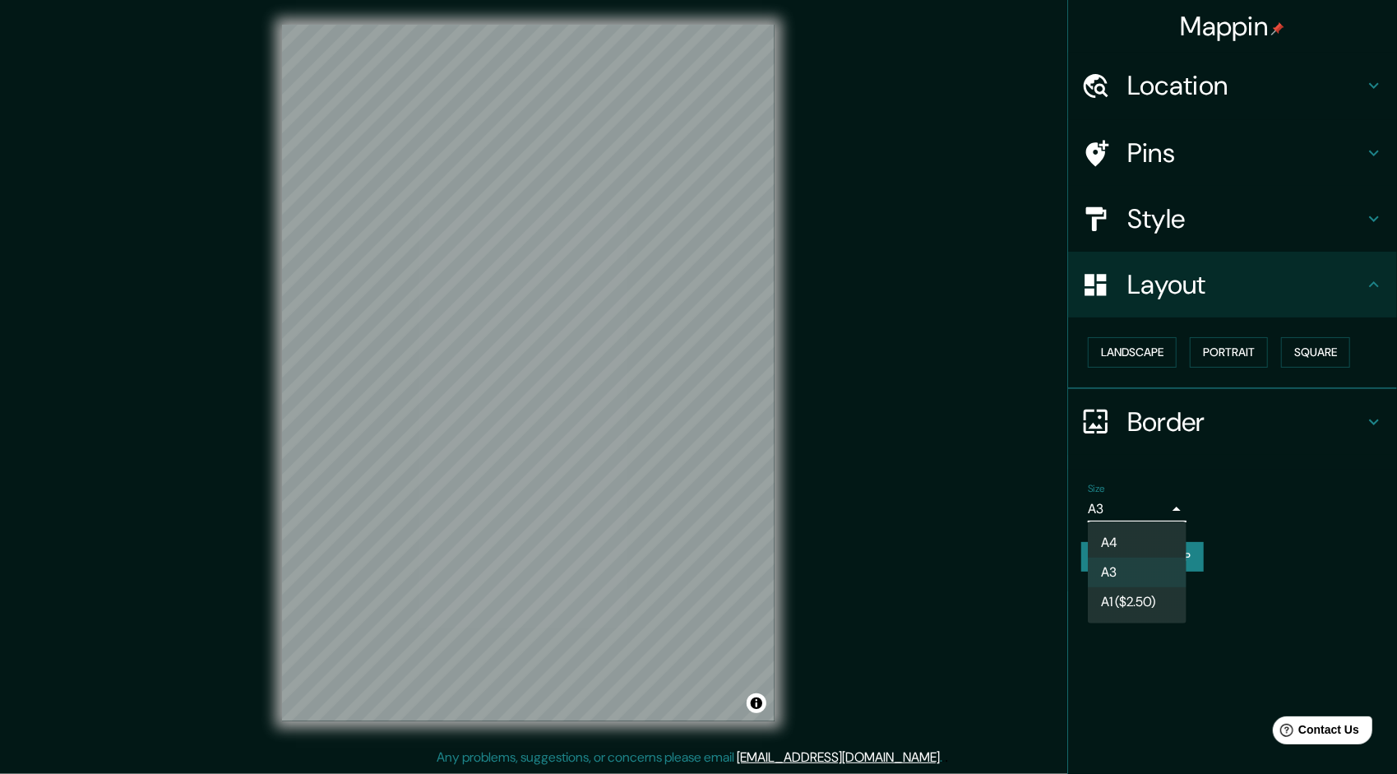
click at [1123, 535] on li "A4" at bounding box center [1137, 543] width 99 height 30
type input "single"
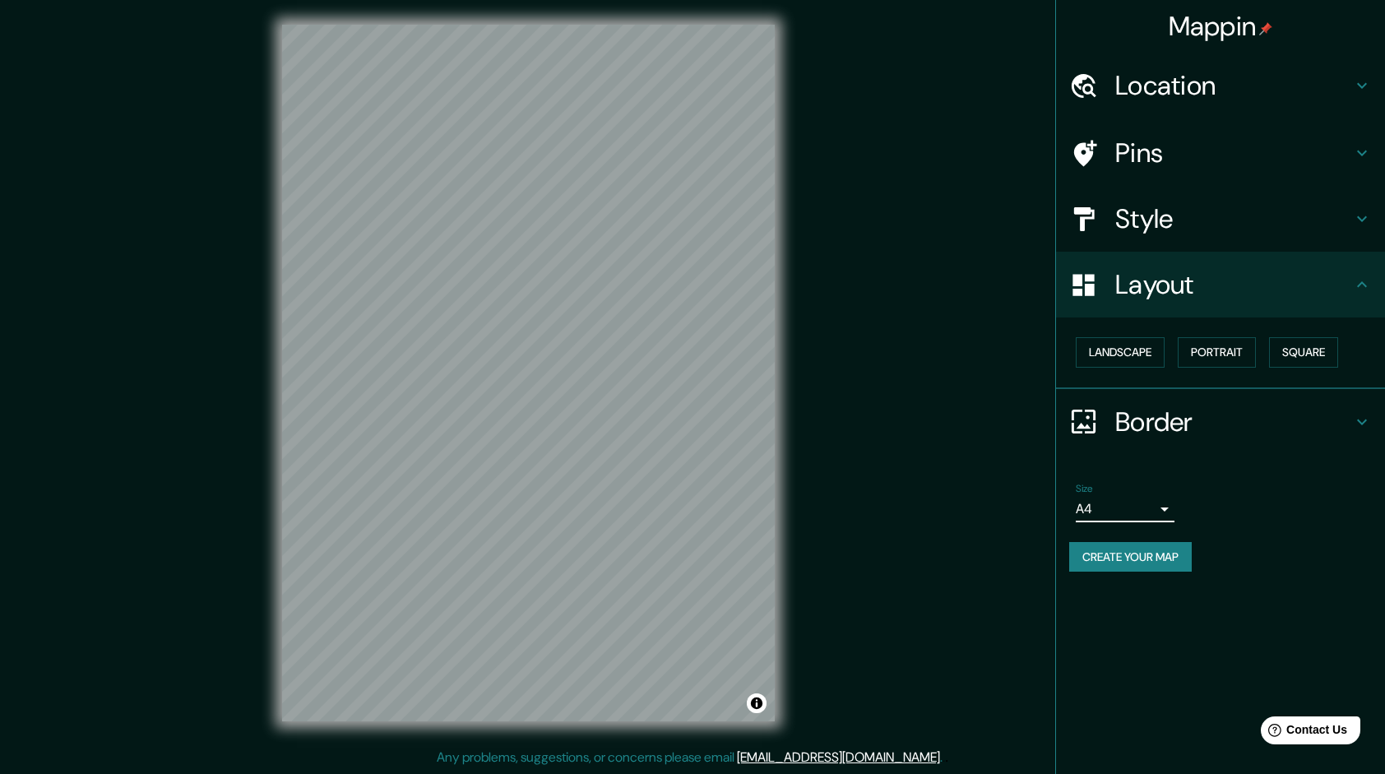
click at [1247, 460] on ul "Location Pins Style Layout Landscape Portrait Square Border Choose a border. Hi…" at bounding box center [1220, 322] width 329 height 539
click at [1133, 342] on button "Landscape" at bounding box center [1120, 352] width 89 height 30
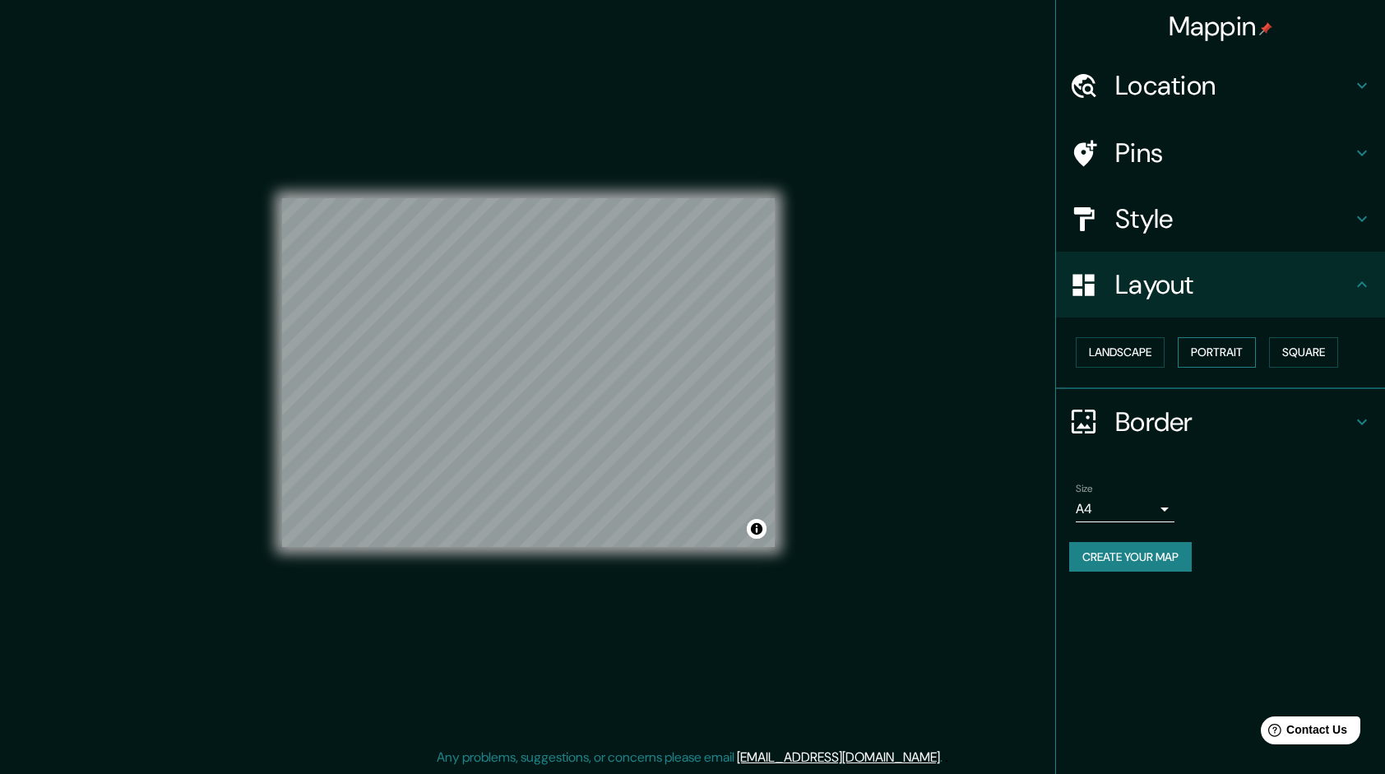
click at [1222, 344] on button "Portrait" at bounding box center [1217, 352] width 78 height 30
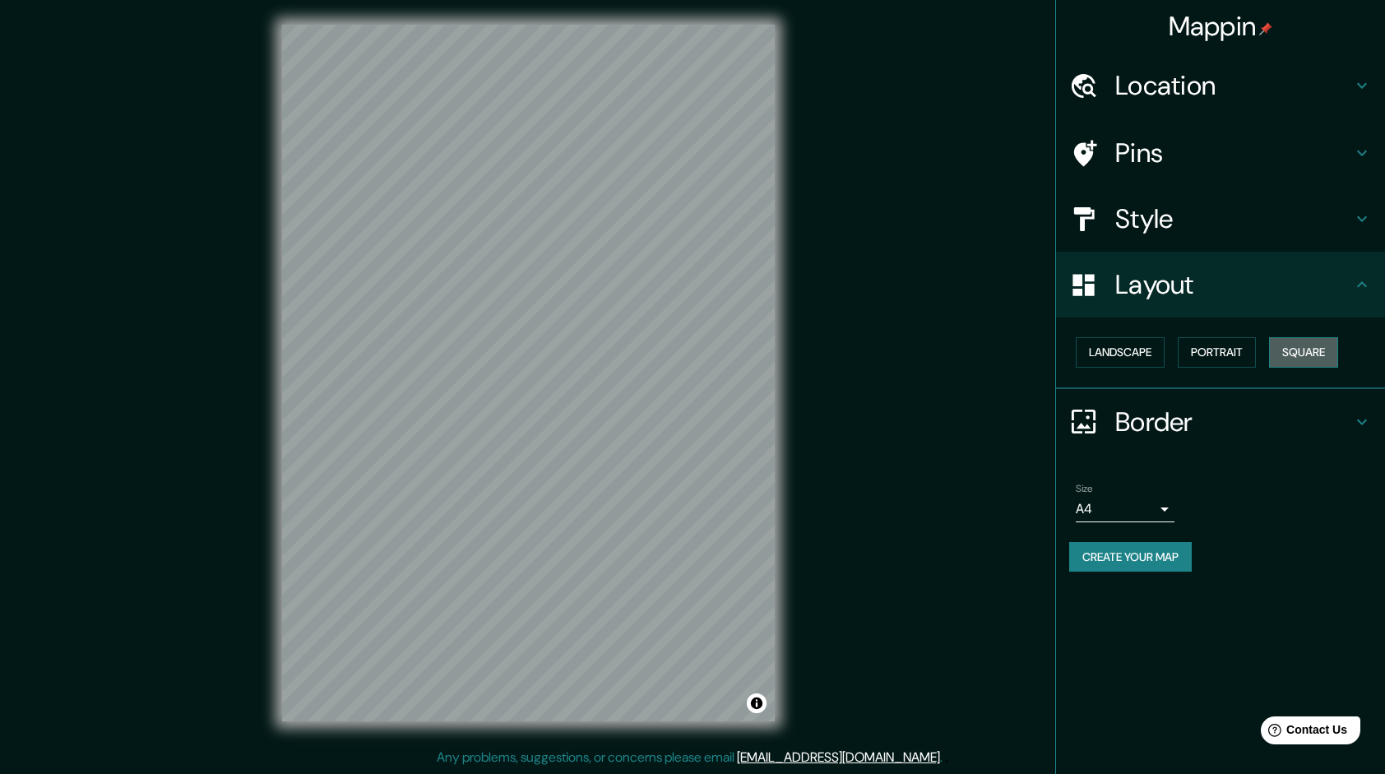
click at [1312, 350] on button "Square" at bounding box center [1303, 352] width 69 height 30
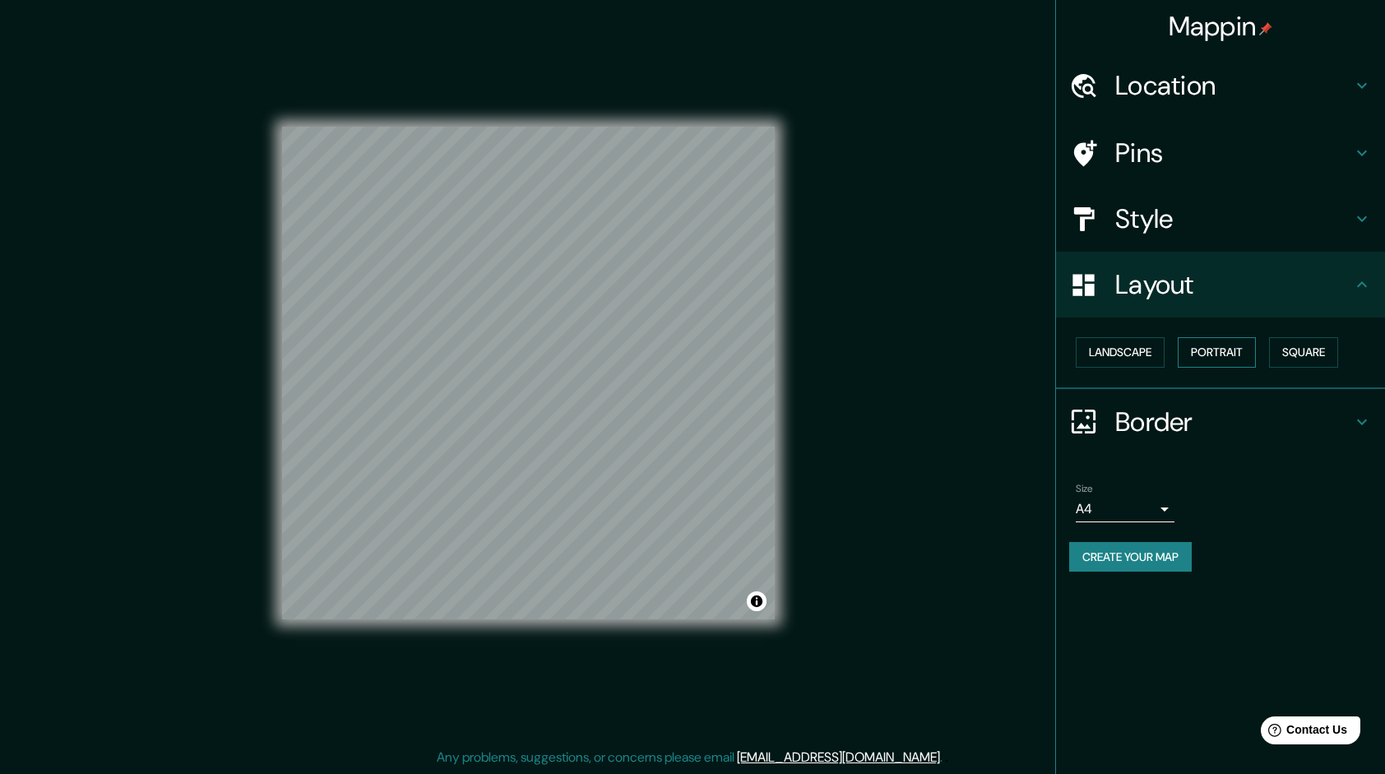
click at [1214, 355] on button "Portrait" at bounding box center [1217, 352] width 78 height 30
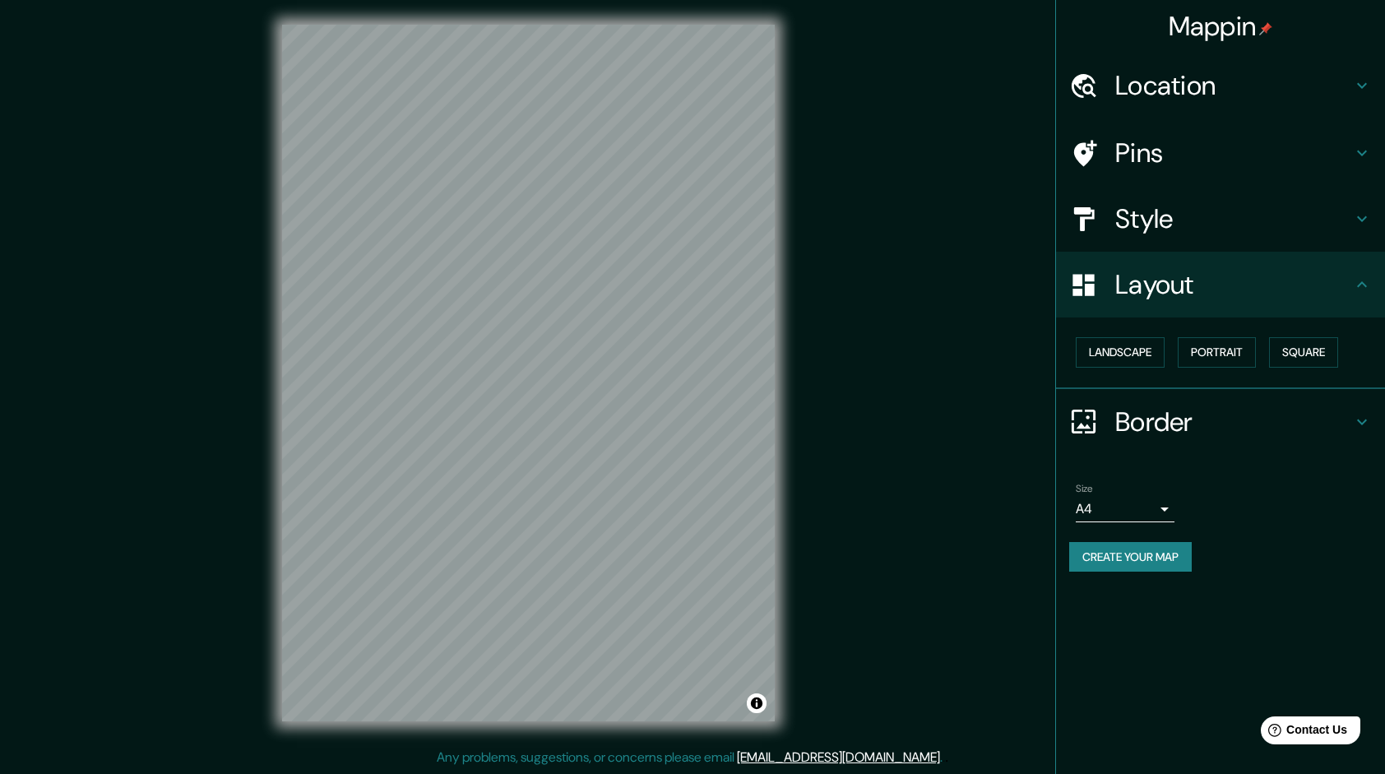
click at [1288, 214] on h4 "Style" at bounding box center [1233, 218] width 237 height 33
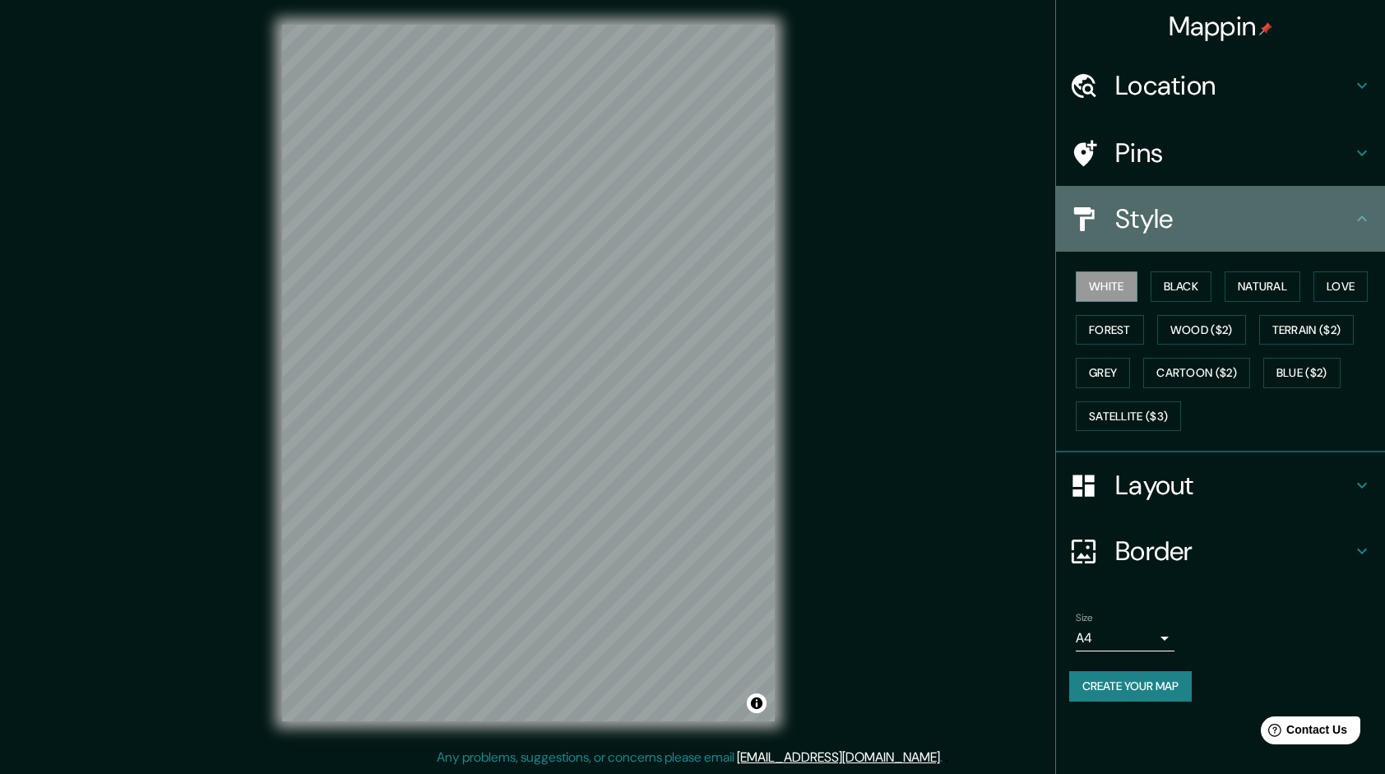
click at [1297, 225] on h4 "Style" at bounding box center [1233, 218] width 237 height 33
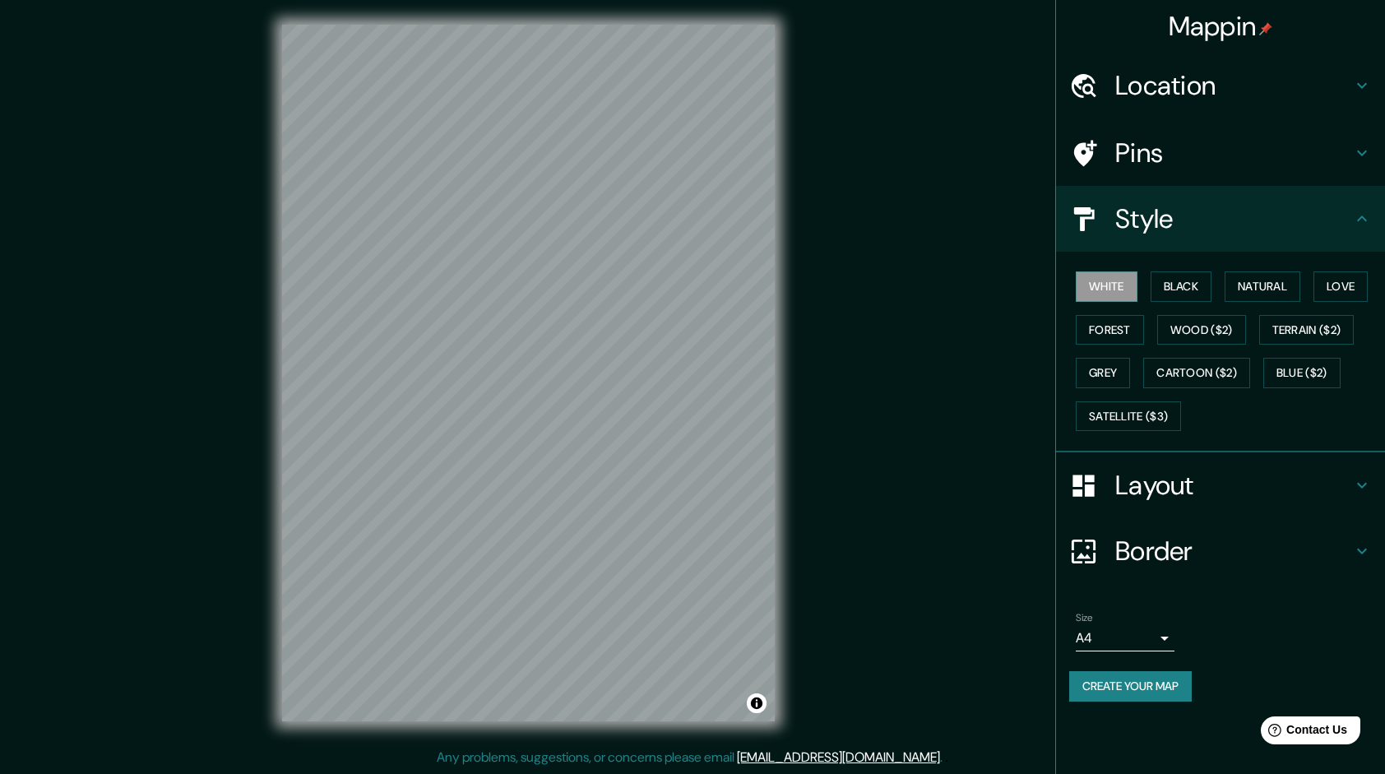
click at [1355, 228] on icon at bounding box center [1362, 219] width 20 height 20
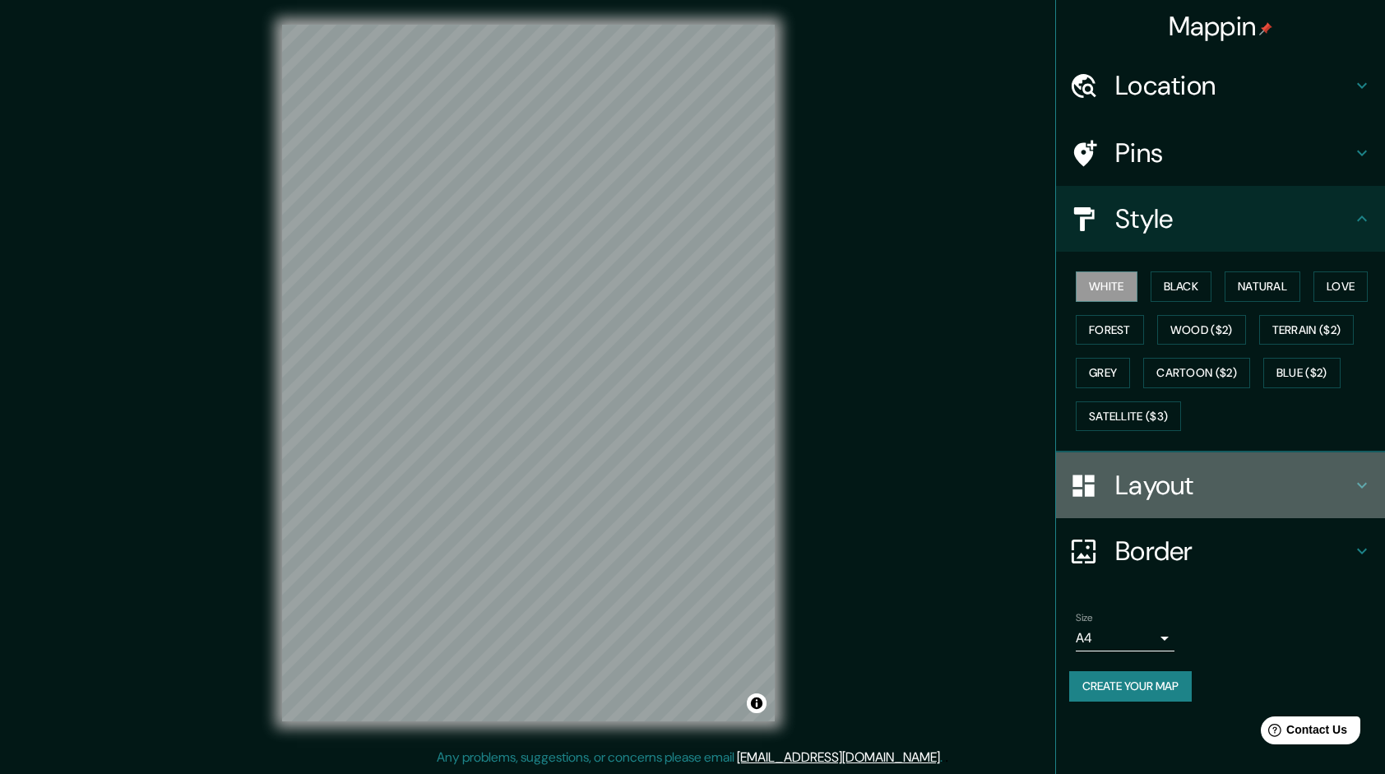
click at [1353, 475] on icon at bounding box center [1362, 485] width 20 height 20
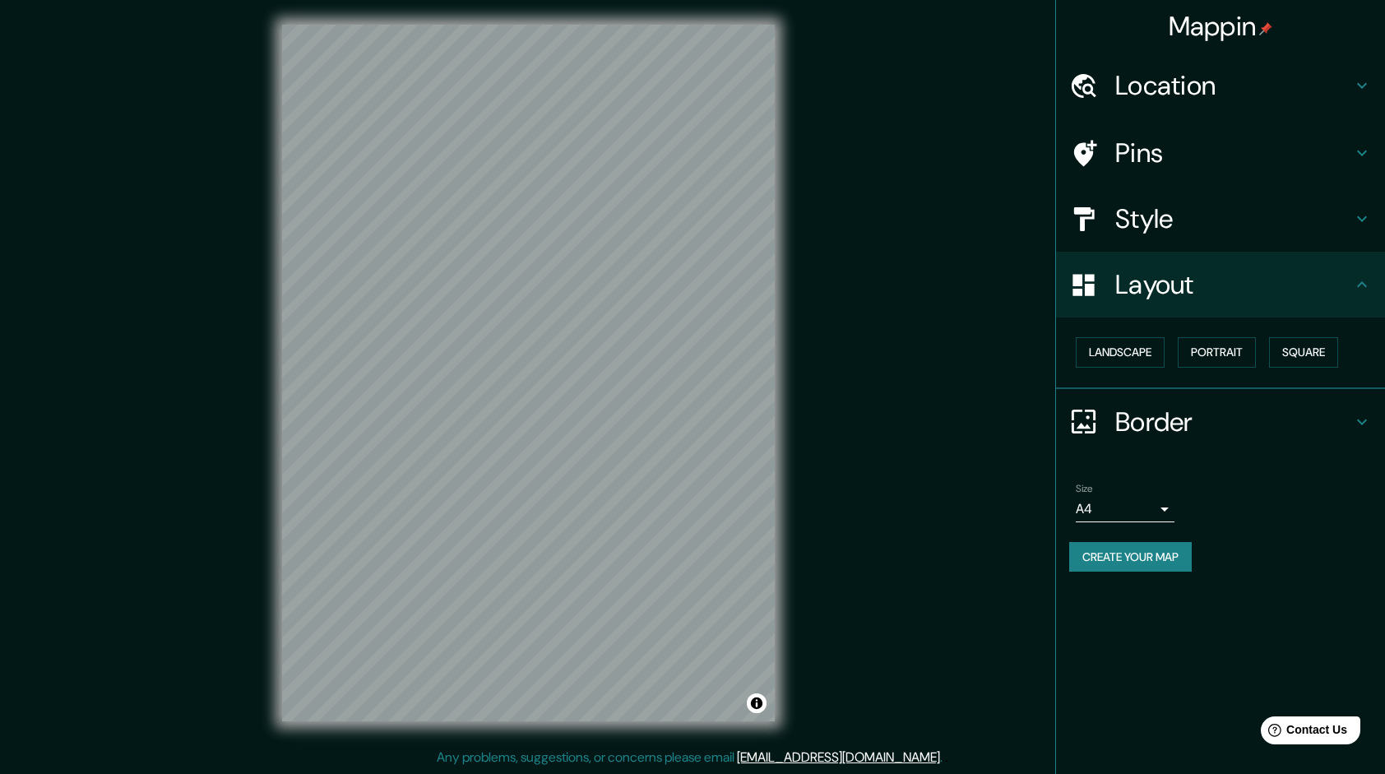
click at [1367, 420] on icon at bounding box center [1362, 422] width 20 height 20
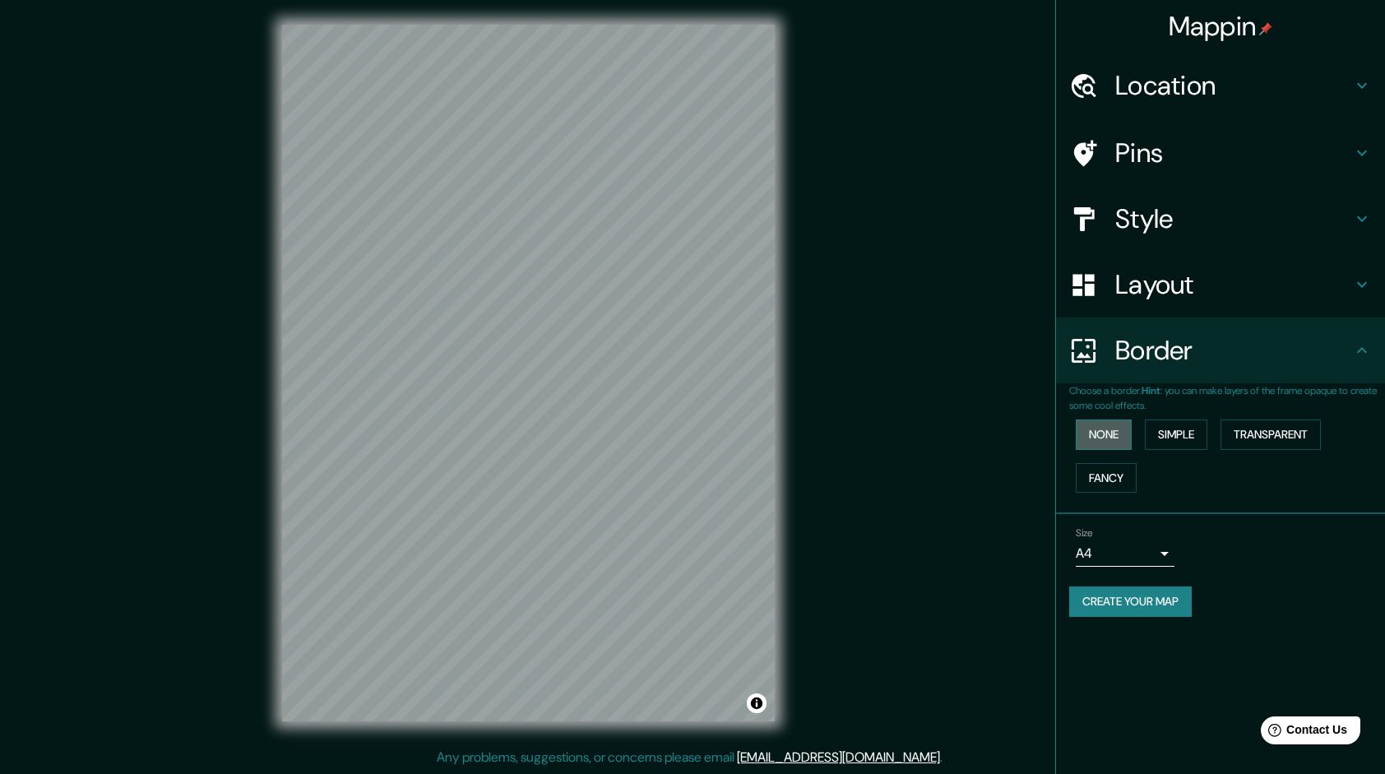
click at [1114, 439] on button "None" at bounding box center [1104, 434] width 56 height 30
click at [1116, 463] on button "Fancy" at bounding box center [1106, 478] width 61 height 30
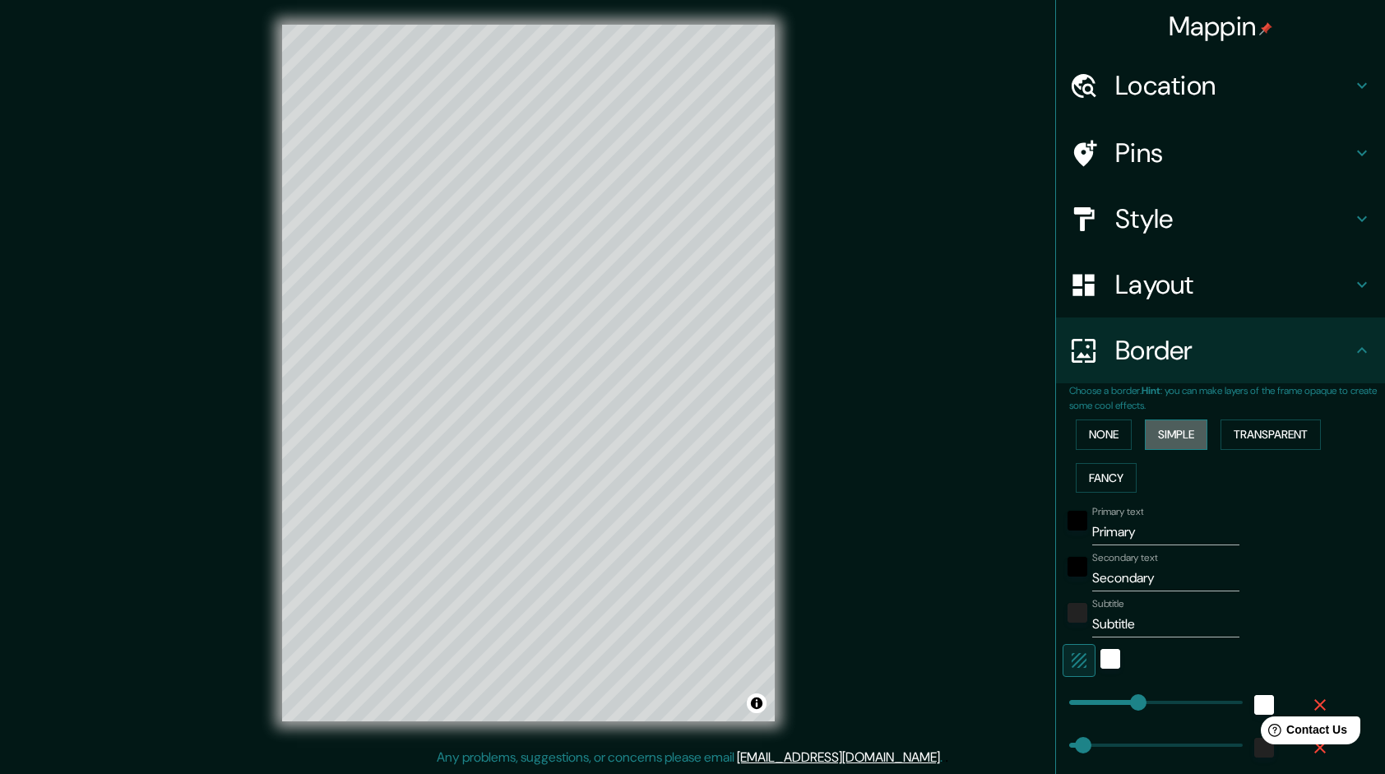
click at [1169, 428] on button "Simple" at bounding box center [1176, 434] width 63 height 30
click at [1245, 431] on button "Transparent" at bounding box center [1271, 434] width 100 height 30
click at [1103, 474] on button "Fancy" at bounding box center [1106, 478] width 61 height 30
click at [1098, 433] on button "None" at bounding box center [1104, 434] width 56 height 30
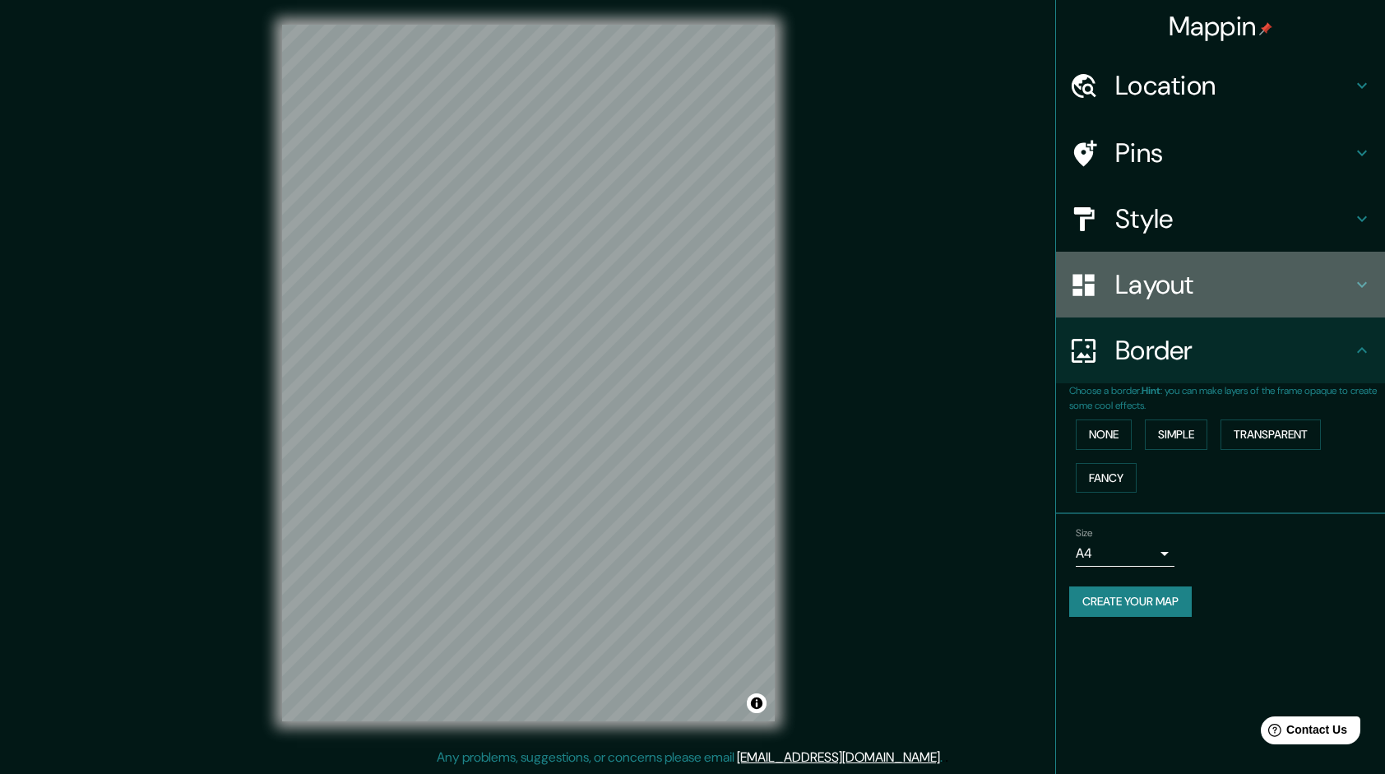
click at [1097, 294] on icon at bounding box center [1083, 285] width 29 height 29
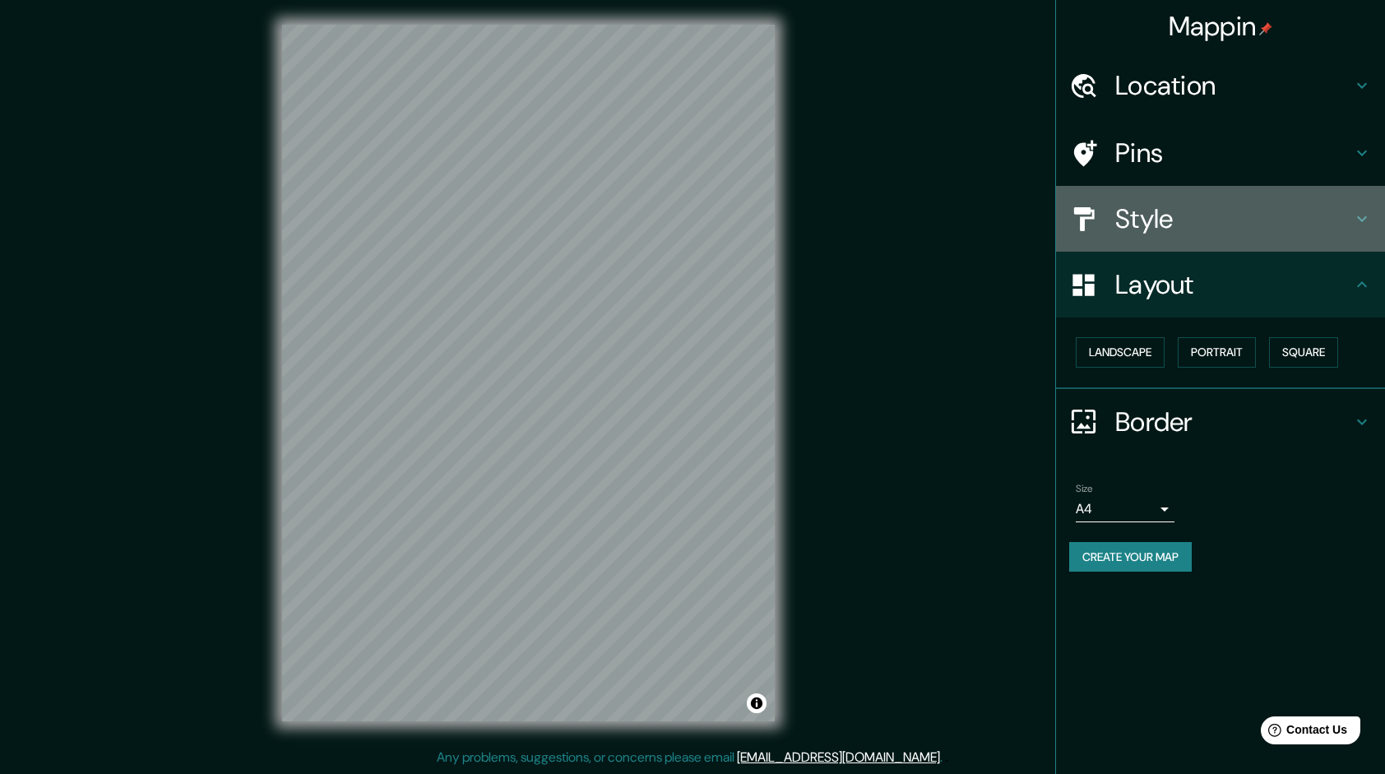
click at [1175, 219] on h4 "Style" at bounding box center [1233, 218] width 237 height 33
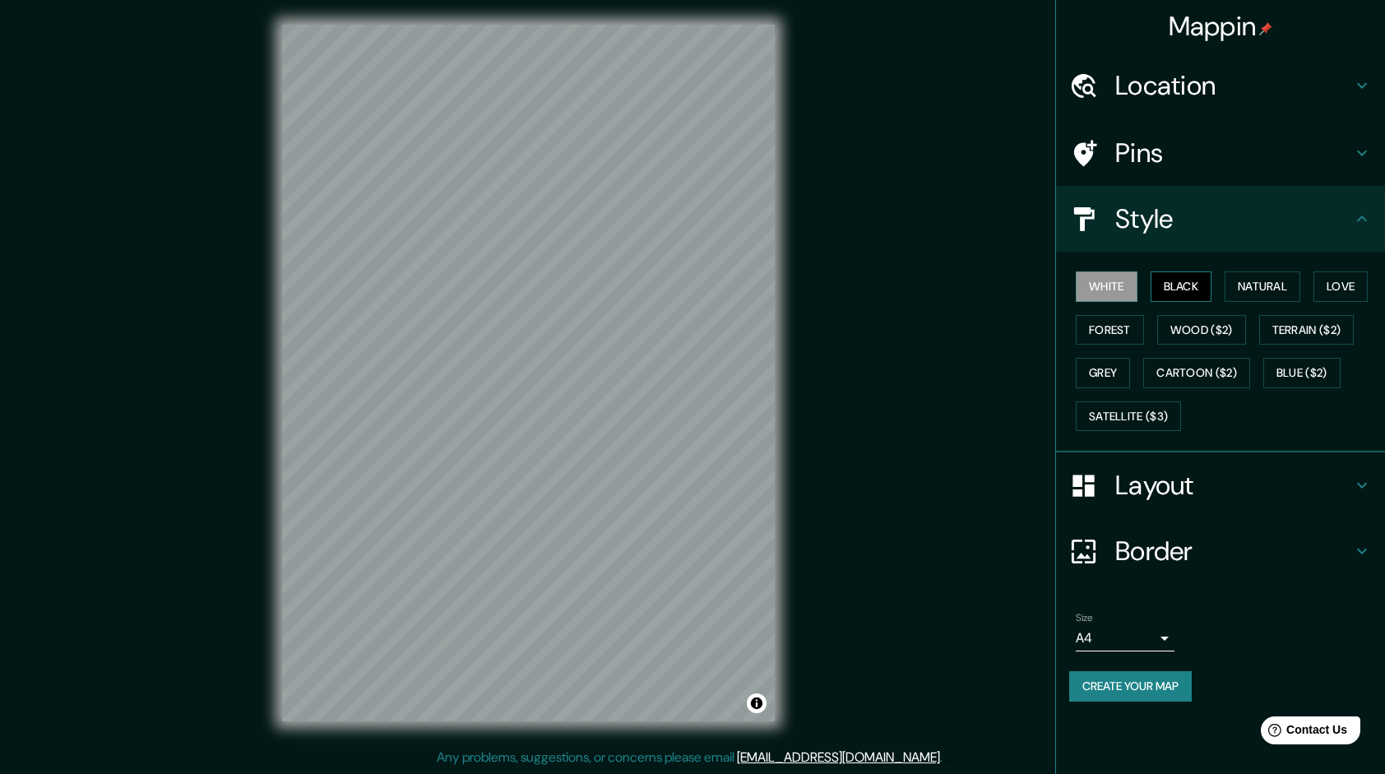
drag, startPoint x: 1185, startPoint y: 272, endPoint x: 1186, endPoint y: 282, distance: 9.9
click at [1185, 273] on button "Black" at bounding box center [1182, 286] width 62 height 30
click at [1248, 291] on button "Natural" at bounding box center [1263, 286] width 76 height 30
click at [1319, 294] on button "Love" at bounding box center [1340, 286] width 54 height 30
click at [1328, 316] on button "Terrain ($2)" at bounding box center [1306, 330] width 95 height 30
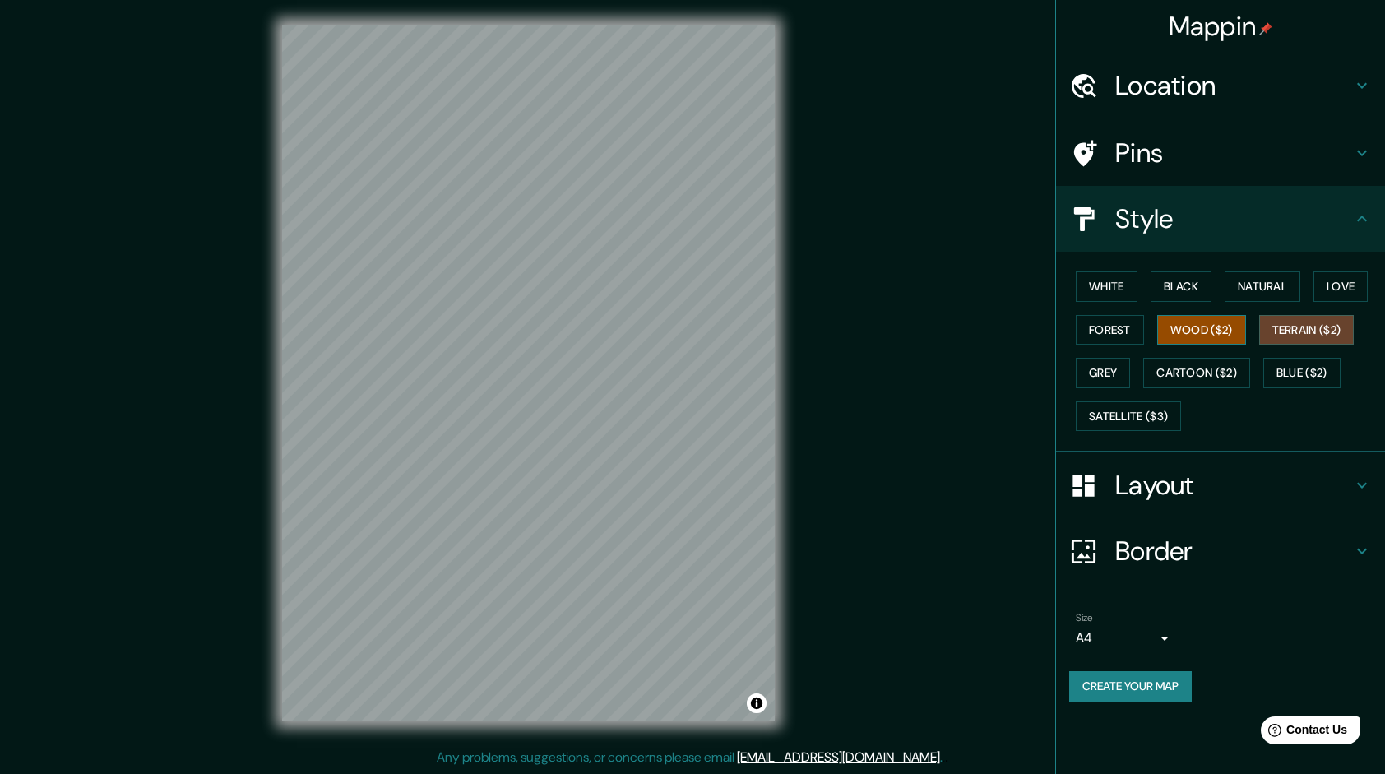
click at [1183, 321] on button "Wood ($2)" at bounding box center [1201, 330] width 89 height 30
click at [1194, 368] on button "Cartoon ($2)" at bounding box center [1196, 373] width 107 height 30
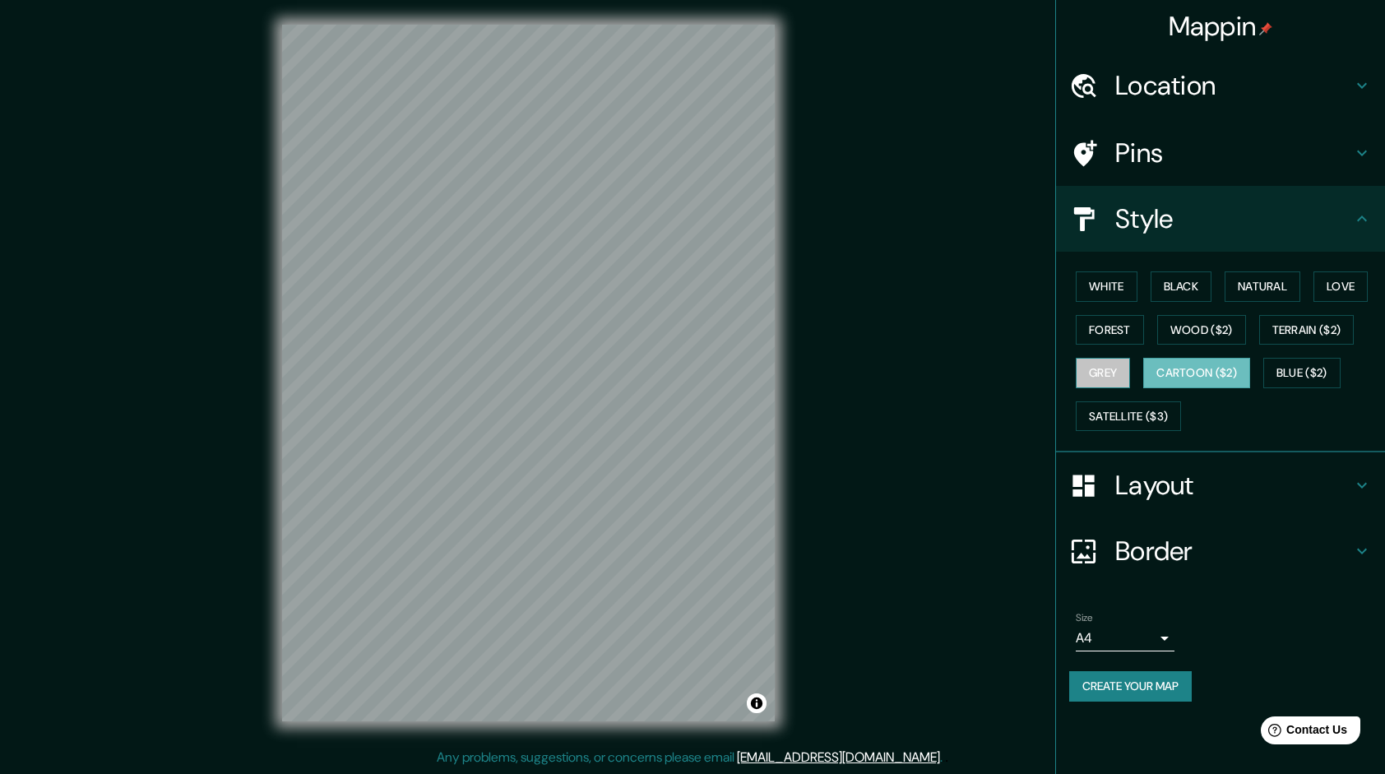
click at [1092, 378] on button "Grey" at bounding box center [1103, 373] width 54 height 30
click at [1137, 407] on button "Satellite ($3)" at bounding box center [1128, 416] width 105 height 30
click at [1097, 373] on button "Grey" at bounding box center [1103, 373] width 54 height 30
click at [1176, 360] on button "Cartoon ($2)" at bounding box center [1196, 373] width 107 height 30
click at [1193, 326] on button "Wood ($2)" at bounding box center [1201, 330] width 89 height 30
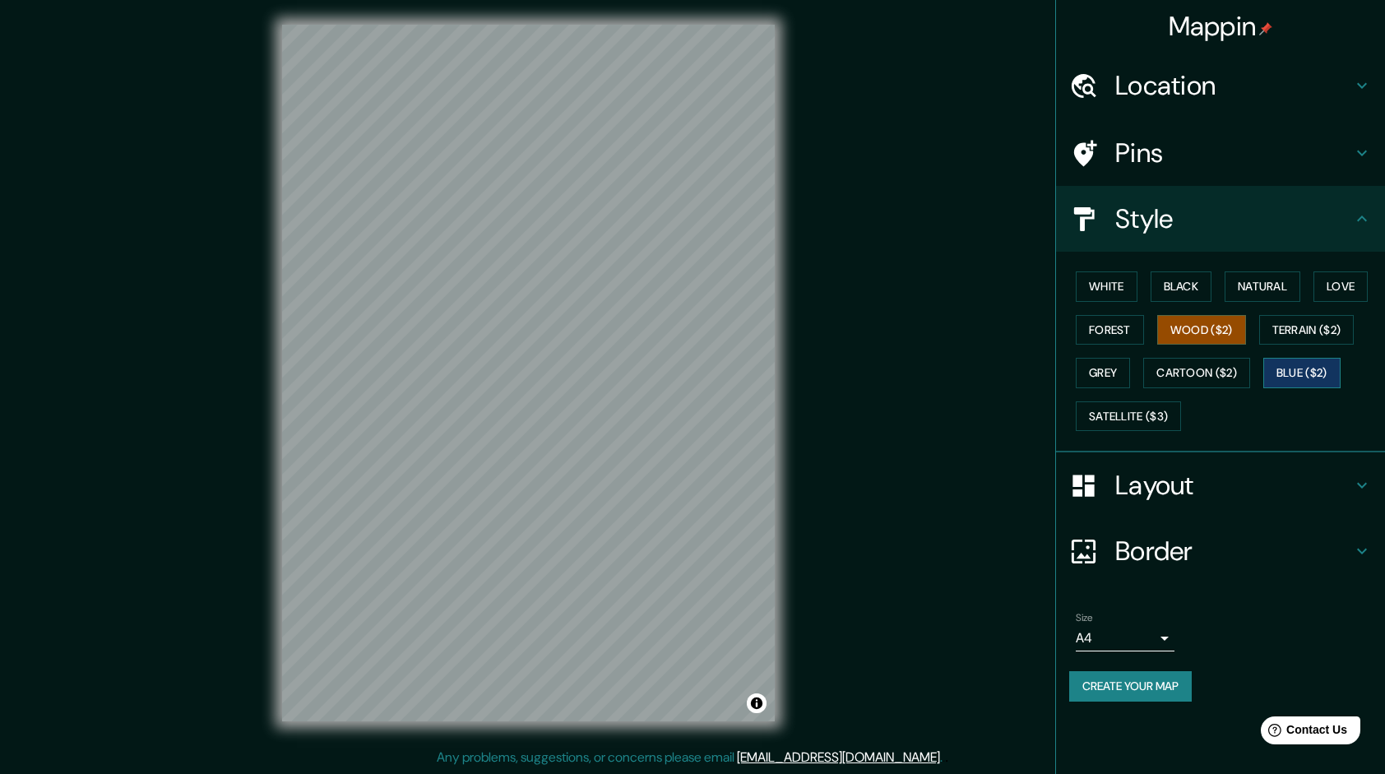
click at [1313, 370] on button "Blue ($2)" at bounding box center [1301, 373] width 77 height 30
click at [1227, 372] on button "Cartoon ($2)" at bounding box center [1196, 373] width 107 height 30
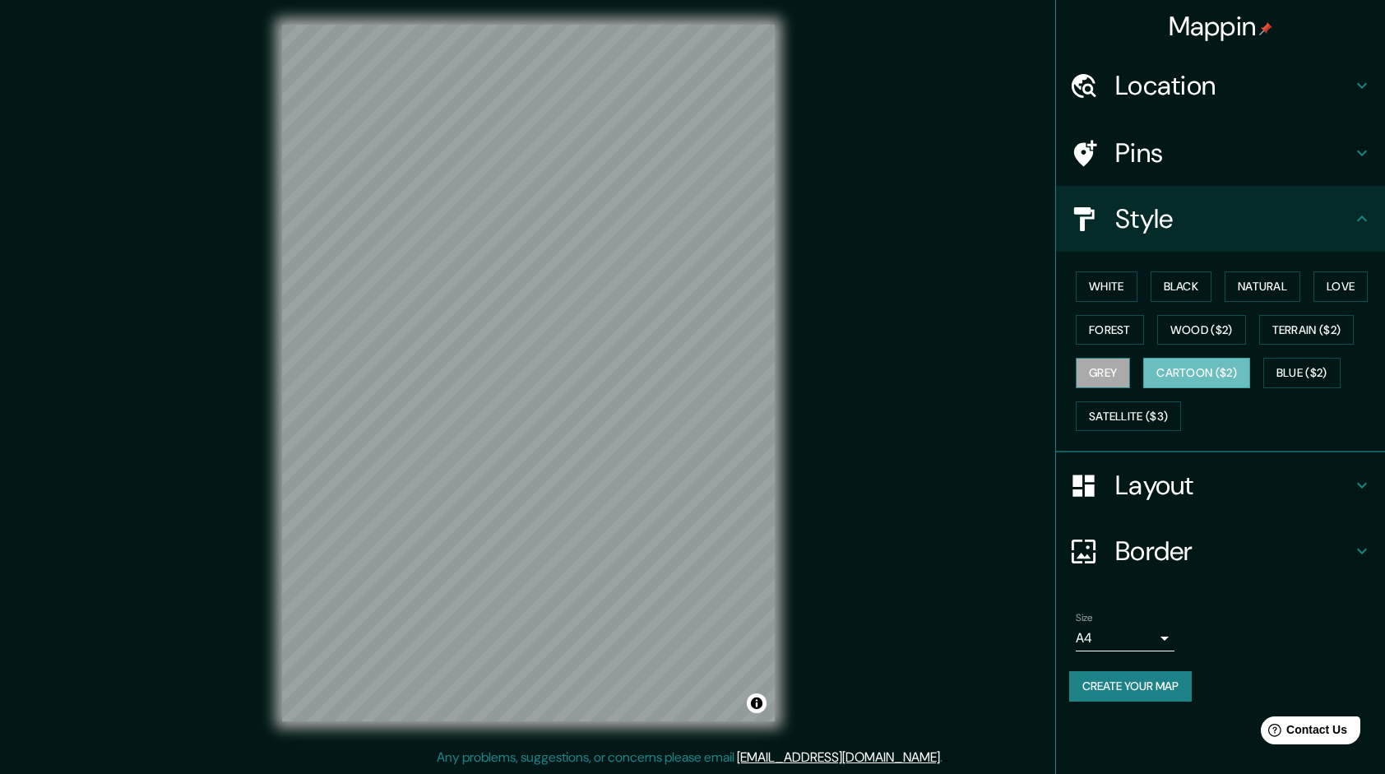
click at [1109, 378] on button "Grey" at bounding box center [1103, 373] width 54 height 30
click at [1105, 339] on button "Forest" at bounding box center [1110, 330] width 68 height 30
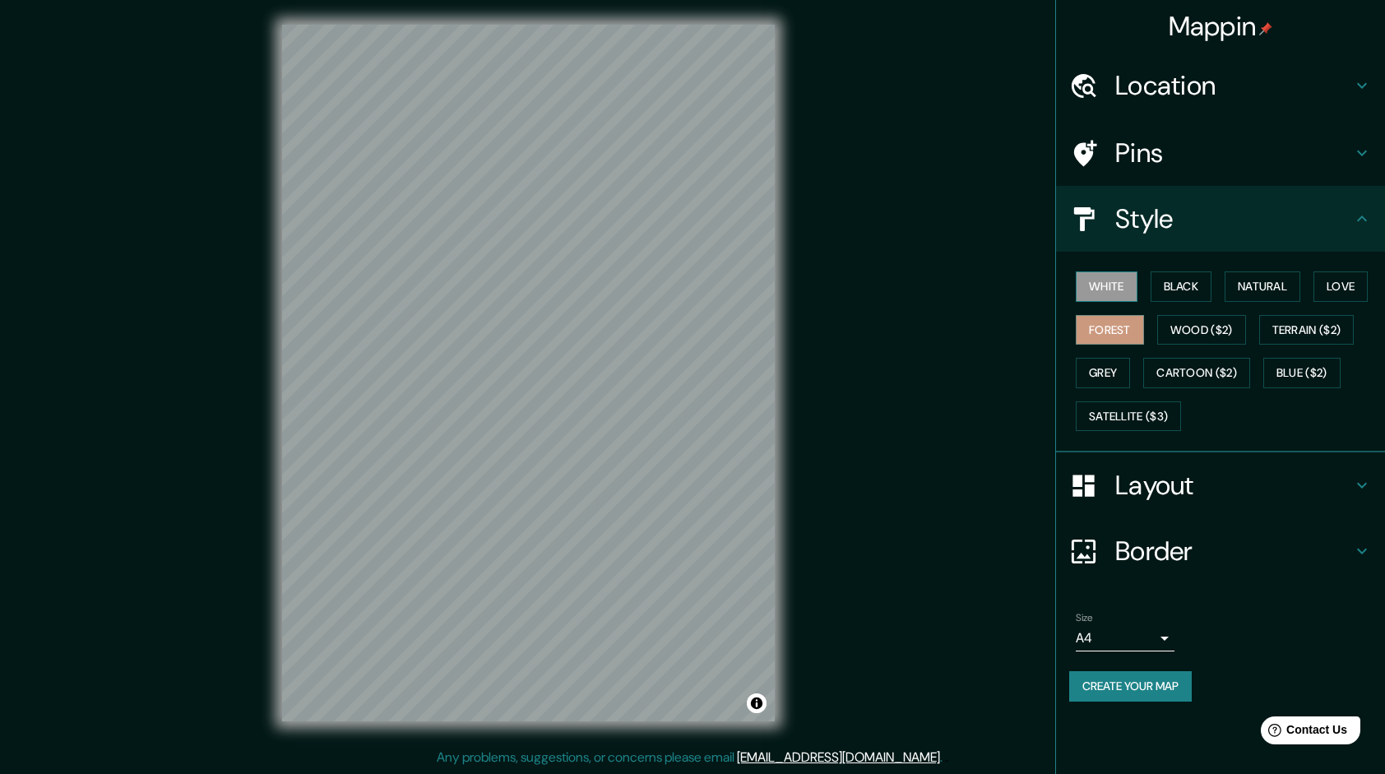
click at [1115, 286] on button "White" at bounding box center [1107, 286] width 62 height 30
click at [1275, 319] on button "Terrain ($2)" at bounding box center [1306, 330] width 95 height 30
click at [1267, 301] on div "White Black Natural Love Forest Wood ($2) Terrain ($2) Grey Cartoon ($2) Blue (…" at bounding box center [1227, 351] width 316 height 173
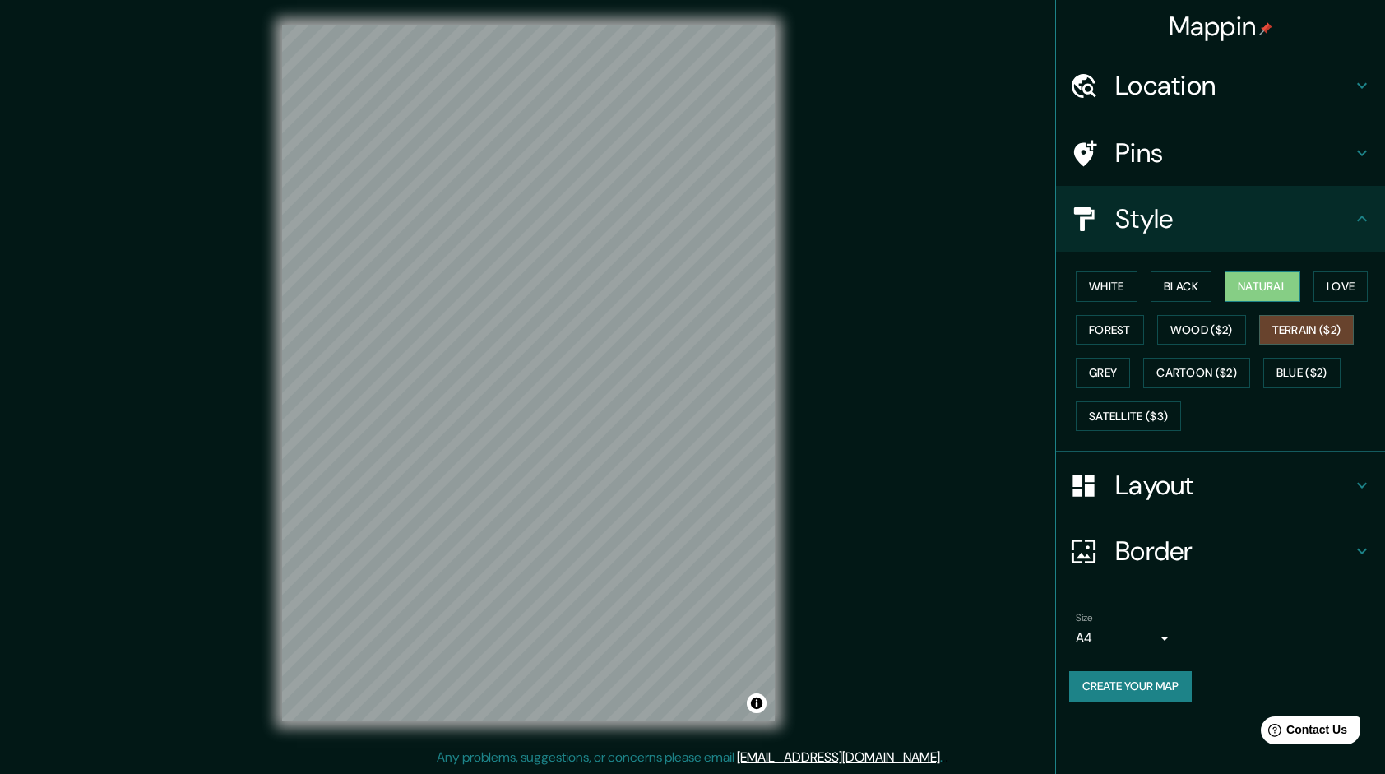
click at [1262, 292] on button "Natural" at bounding box center [1263, 286] width 76 height 30
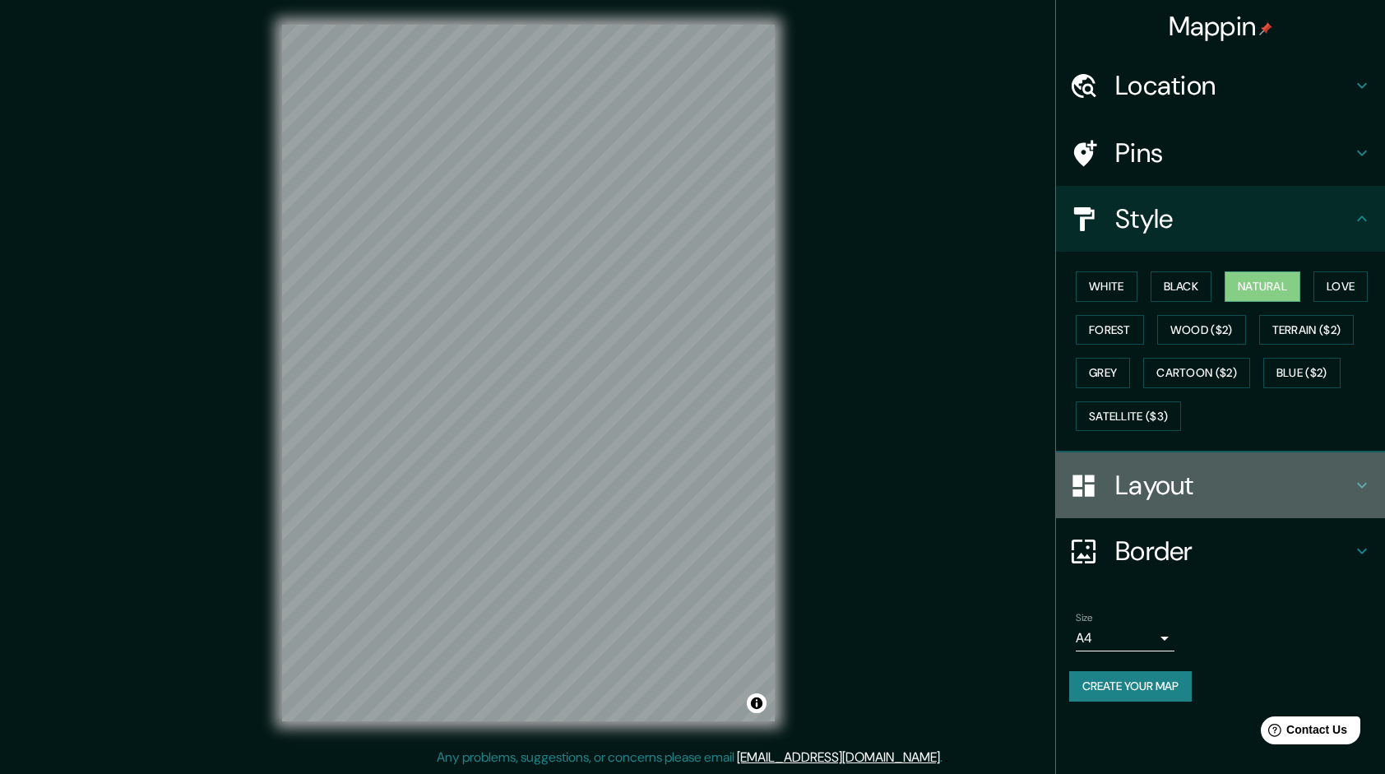
click at [1197, 485] on h4 "Layout" at bounding box center [1233, 485] width 237 height 33
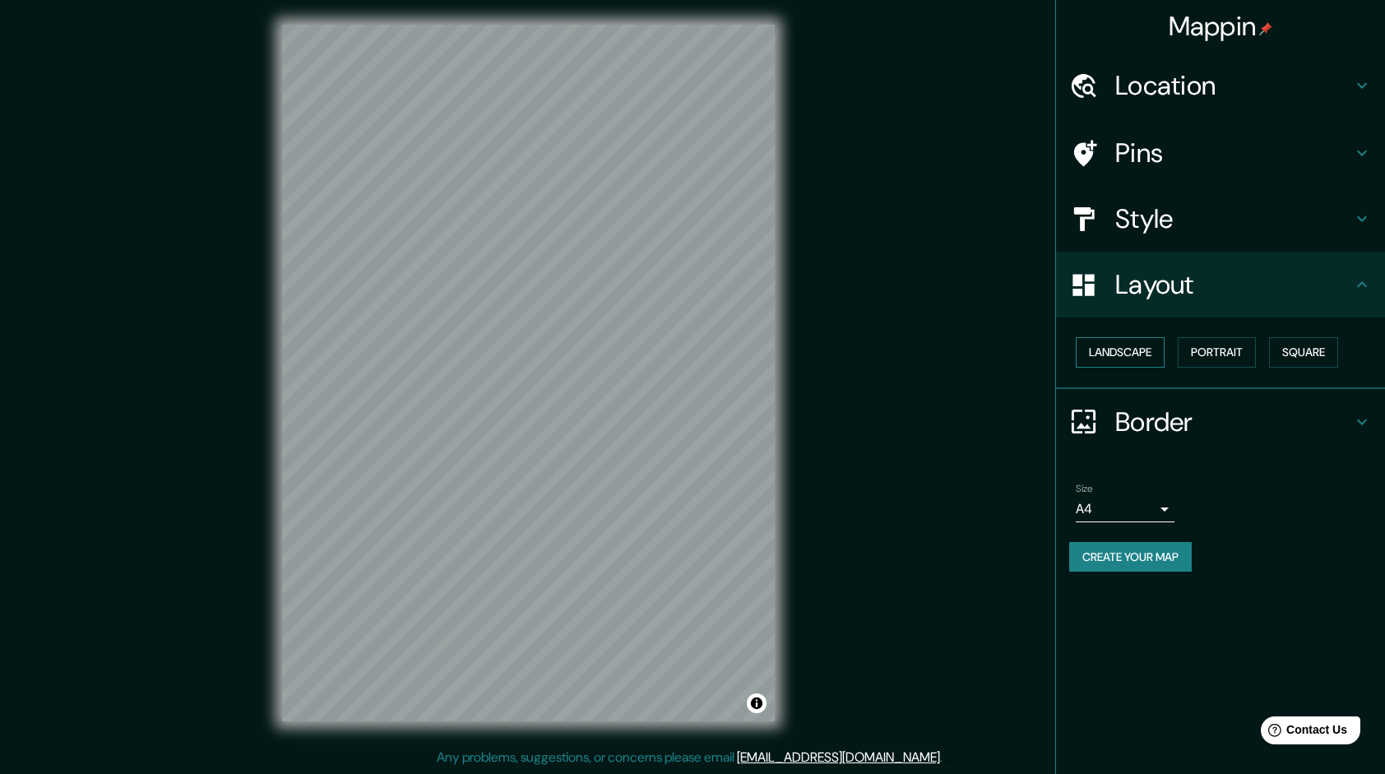
click at [1115, 351] on button "Landscape" at bounding box center [1120, 352] width 89 height 30
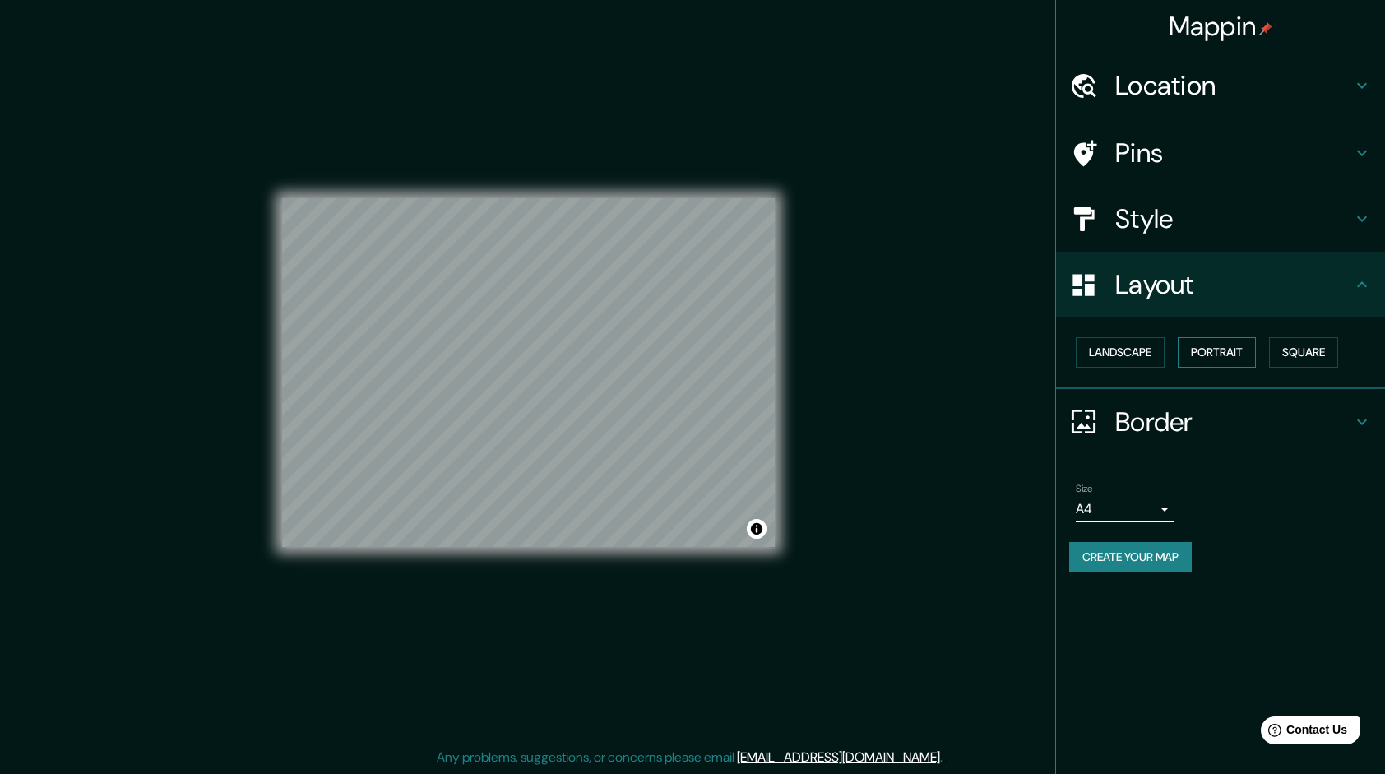
click at [1204, 342] on button "Portrait" at bounding box center [1217, 352] width 78 height 30
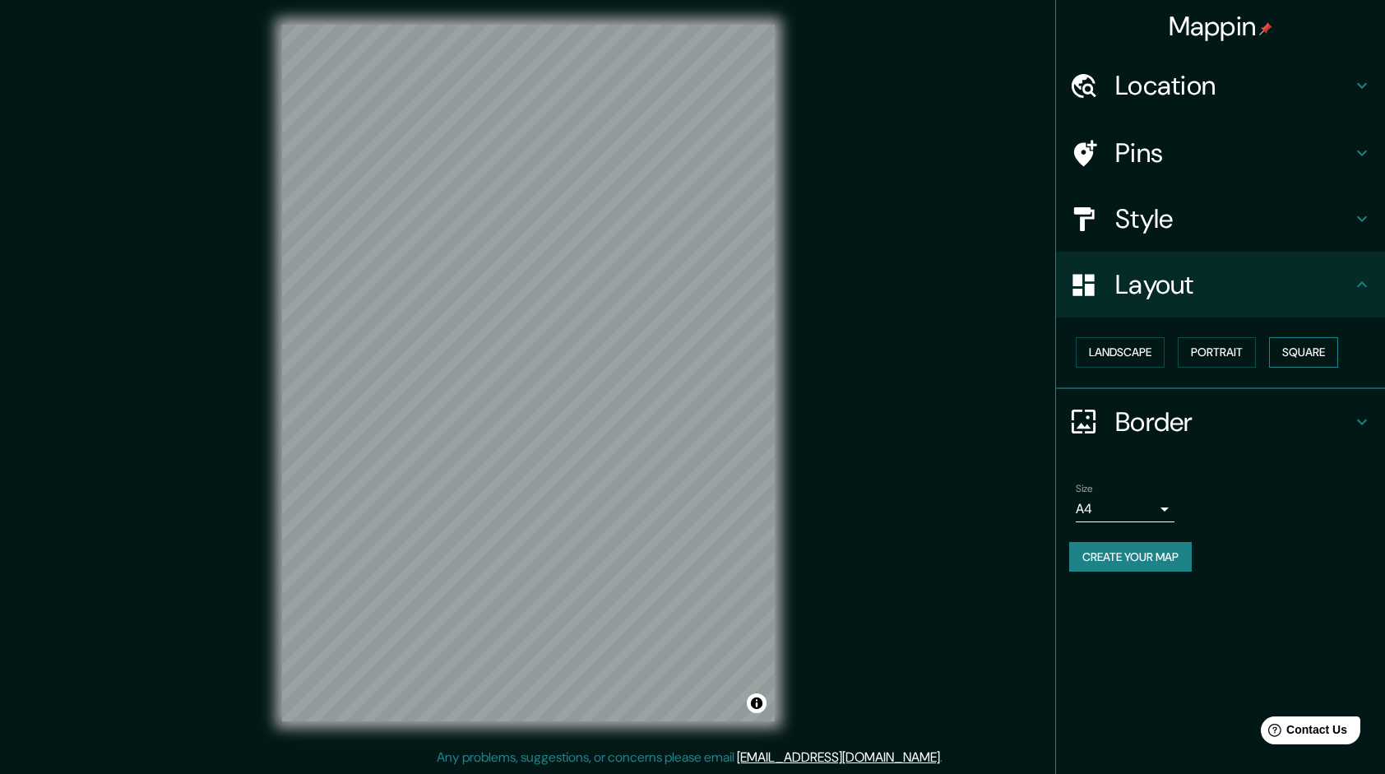
drag, startPoint x: 1281, startPoint y: 351, endPoint x: 1293, endPoint y: 352, distance: 12.4
click at [1288, 352] on button "Square" at bounding box center [1303, 352] width 69 height 30
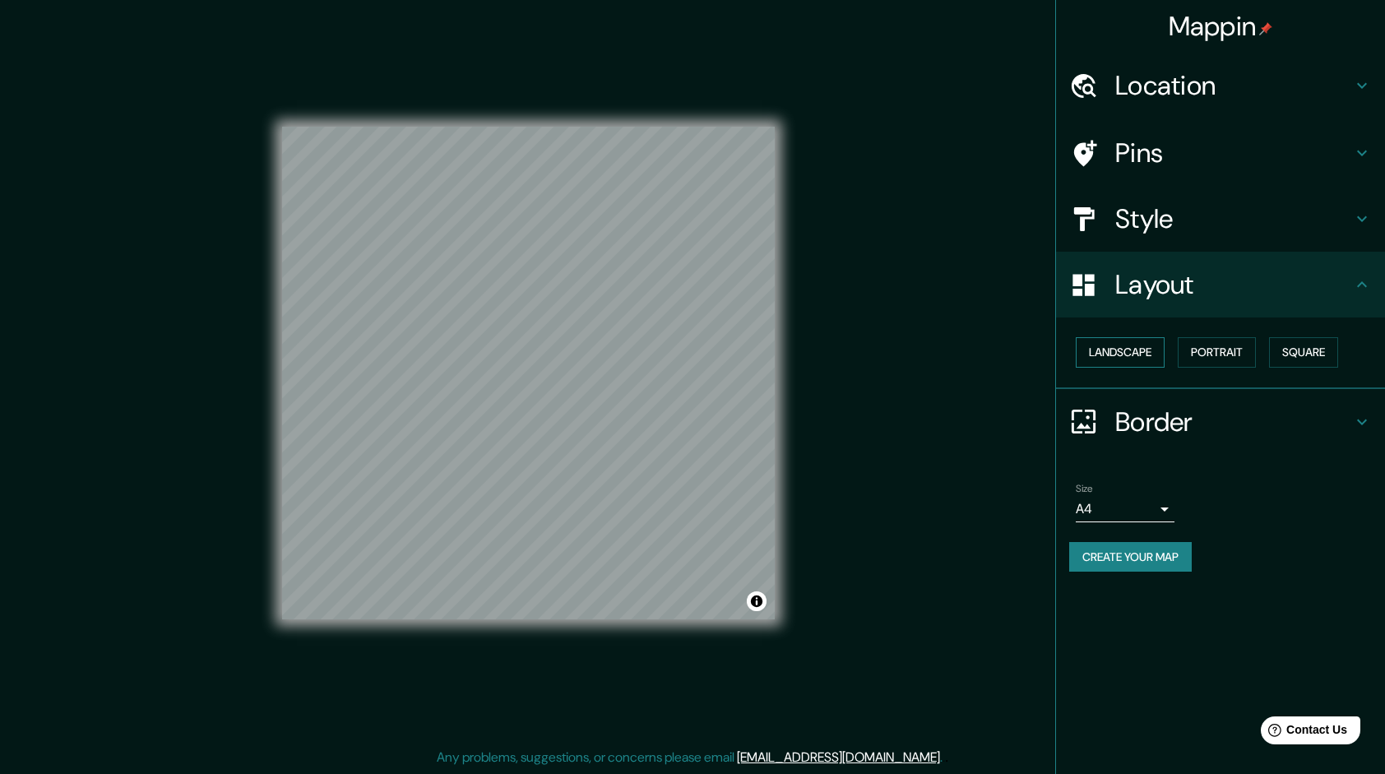
click at [1133, 364] on button "Landscape" at bounding box center [1120, 352] width 89 height 30
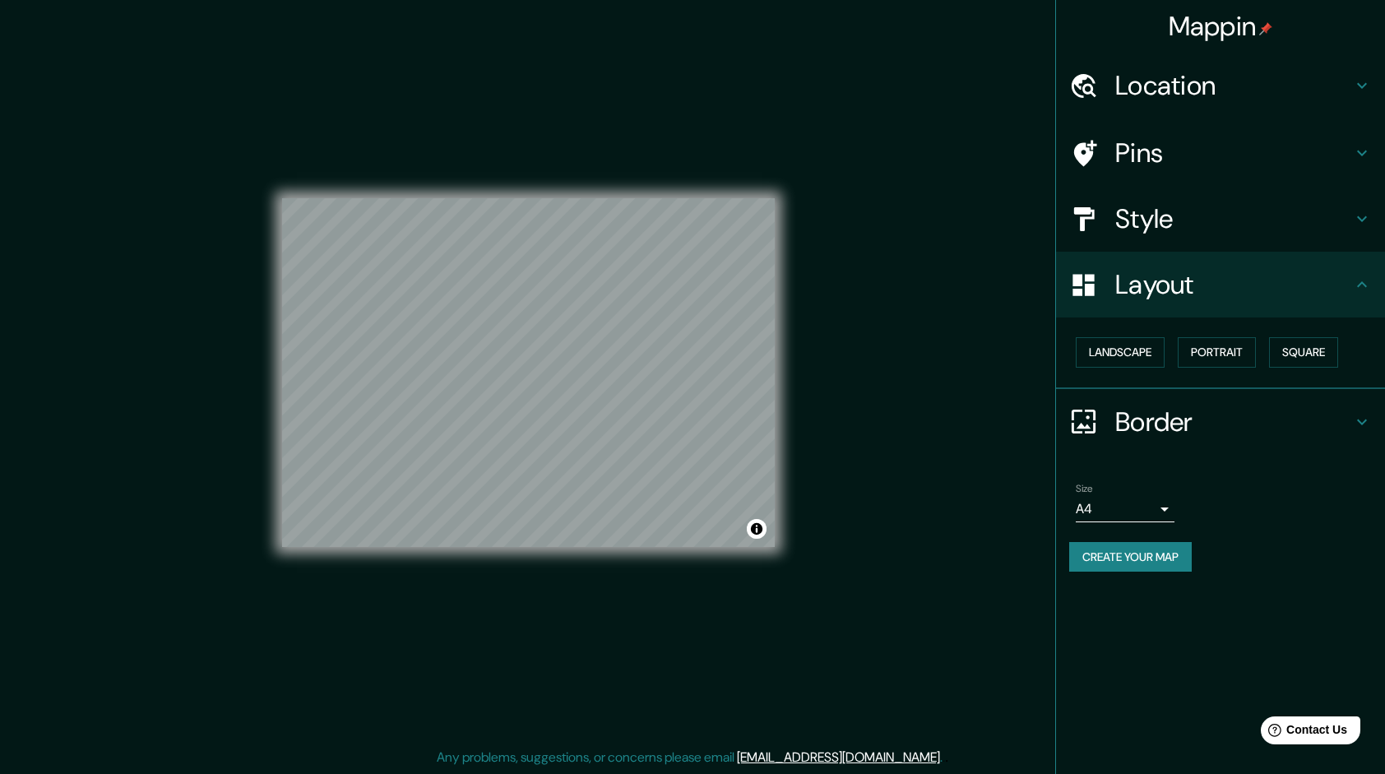
click at [1225, 367] on div "Landscape [GEOGRAPHIC_DATA]" at bounding box center [1227, 353] width 316 height 44
click at [1300, 354] on button "Square" at bounding box center [1303, 352] width 69 height 30
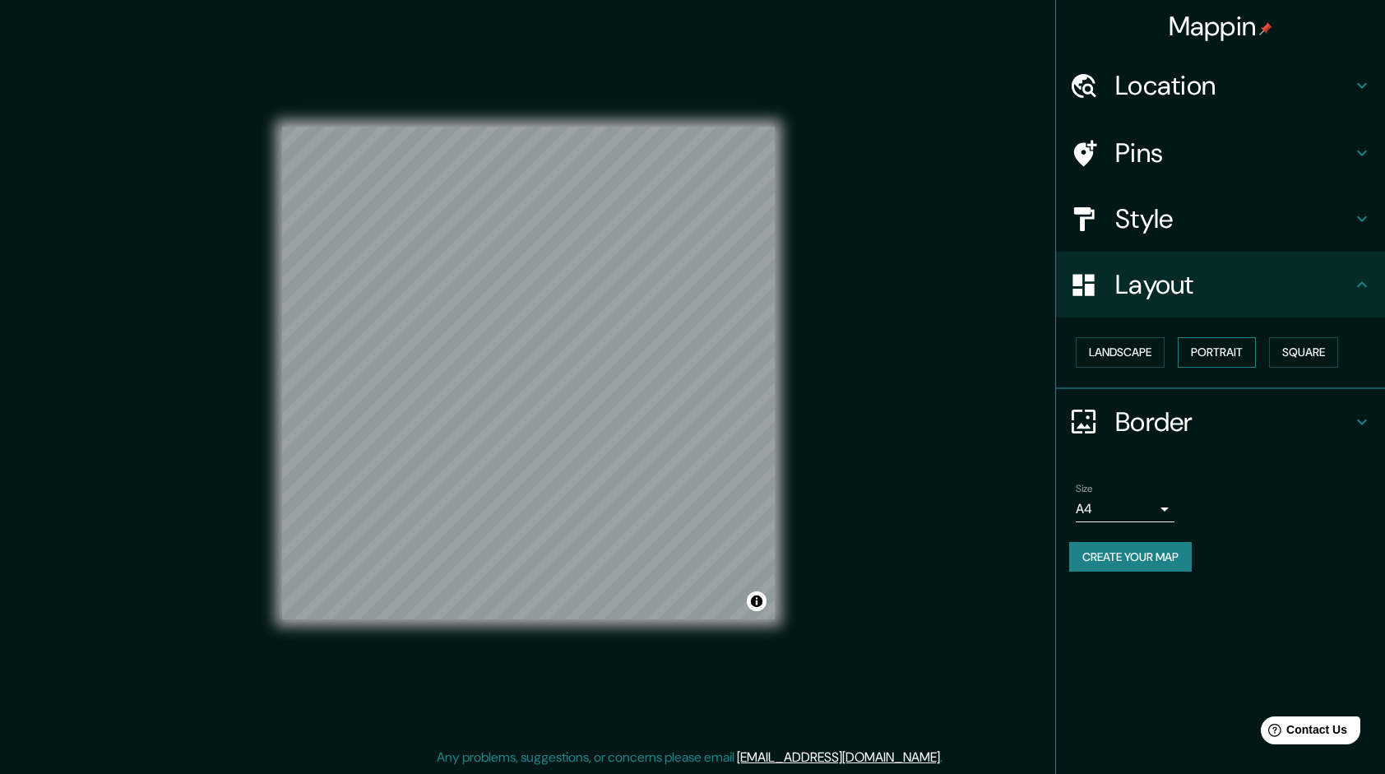
click at [1194, 348] on button "Portrait" at bounding box center [1217, 352] width 78 height 30
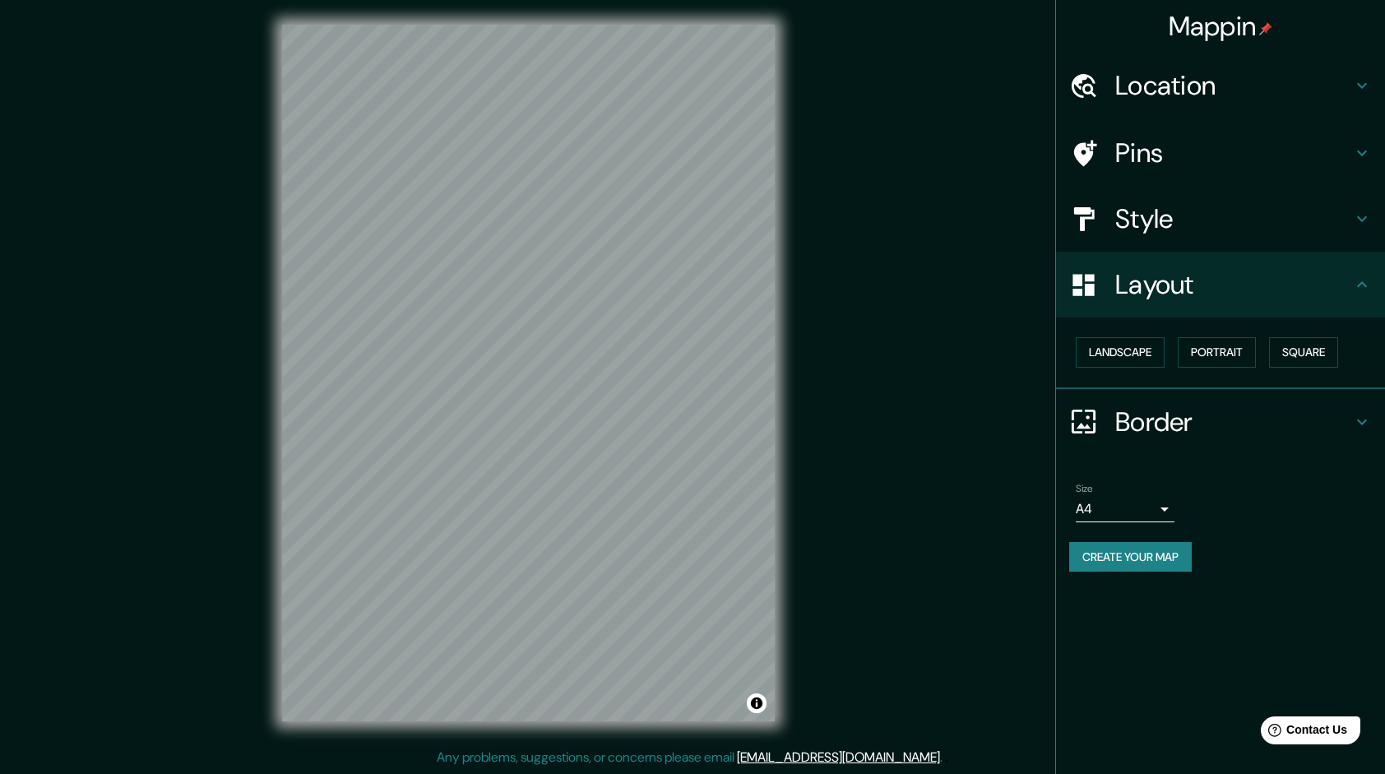
click at [1362, 285] on icon at bounding box center [1362, 285] width 20 height 20
click at [1367, 225] on icon at bounding box center [1362, 219] width 20 height 20
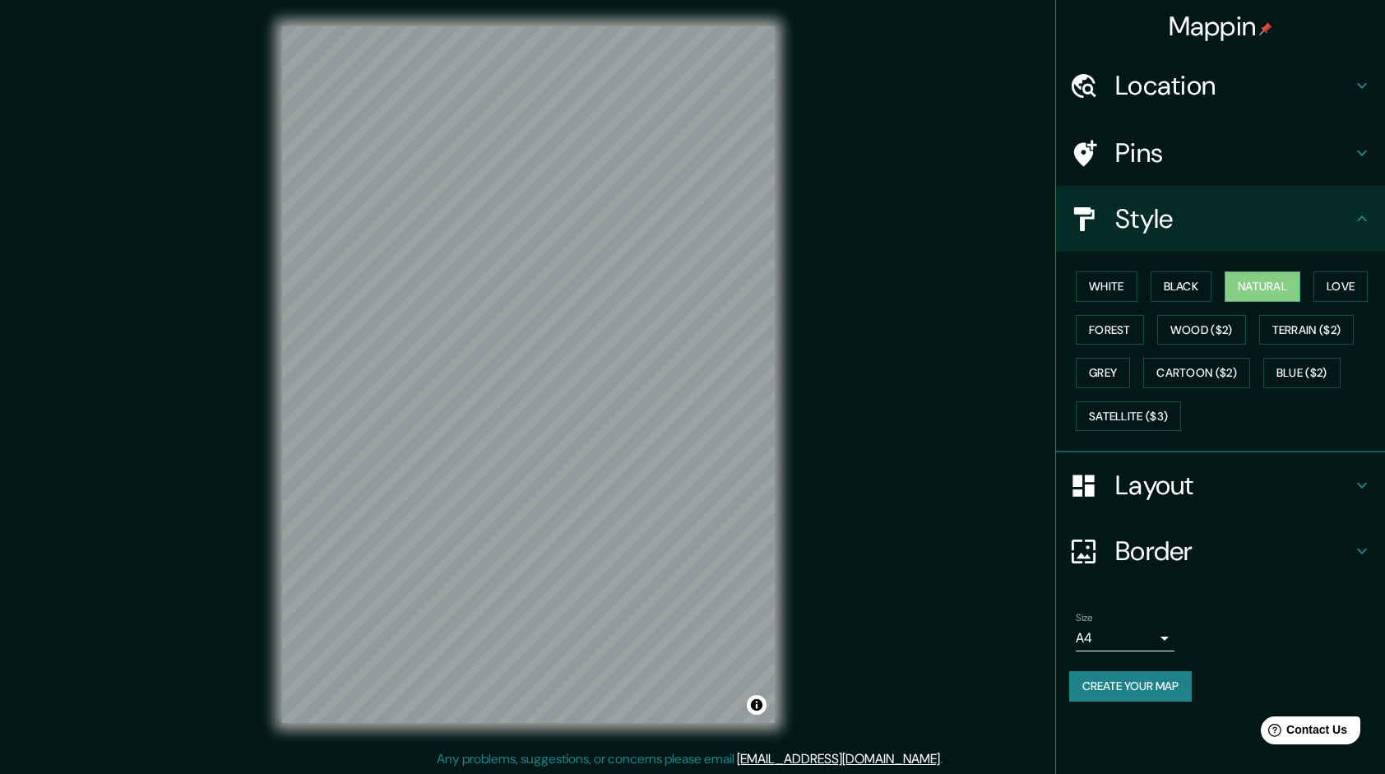
scroll to position [0, 0]
click at [1156, 160] on h4 "Pins" at bounding box center [1233, 153] width 237 height 33
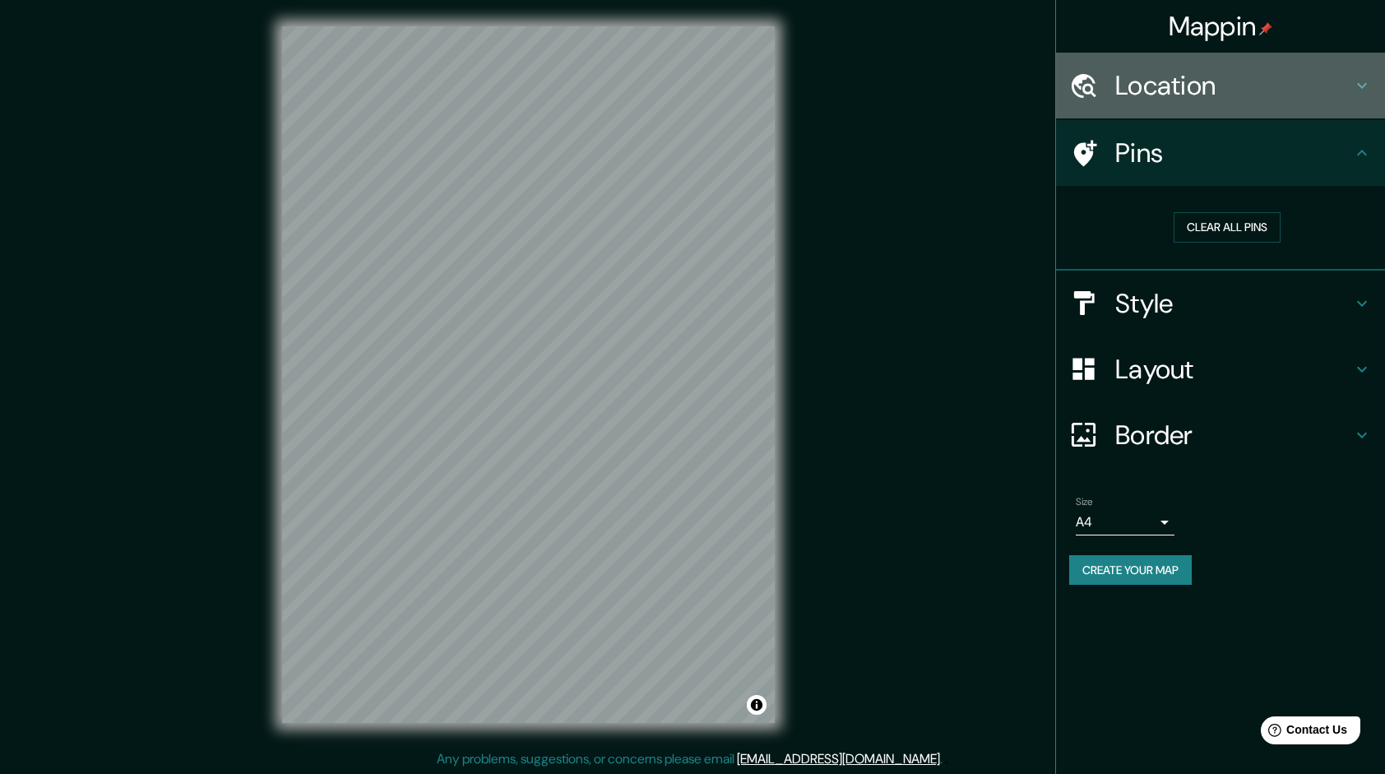
click at [1178, 84] on h4 "Location" at bounding box center [1233, 85] width 237 height 33
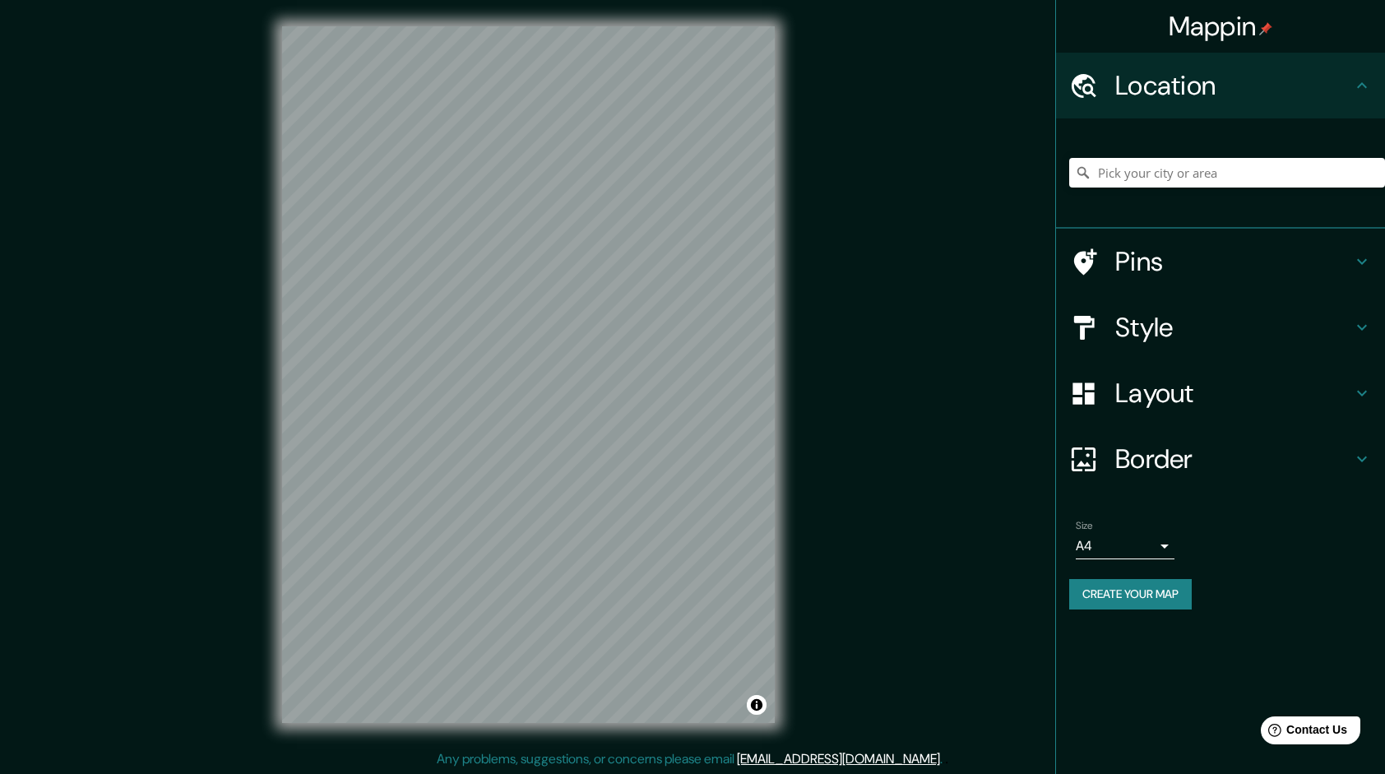
click at [1132, 266] on h4 "Pins" at bounding box center [1233, 261] width 237 height 33
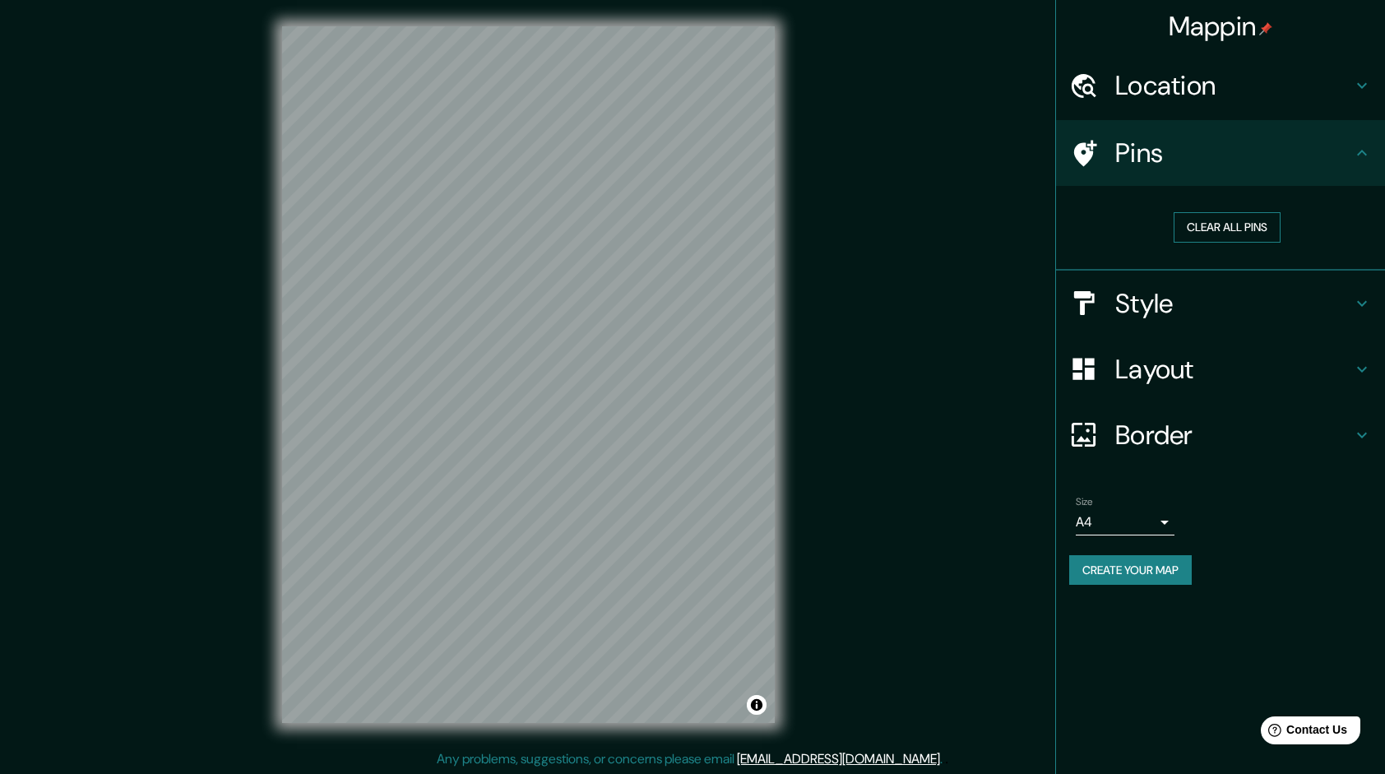
click at [1201, 222] on button "Clear all pins" at bounding box center [1227, 227] width 107 height 30
click at [1174, 311] on h4 "Style" at bounding box center [1233, 303] width 237 height 33
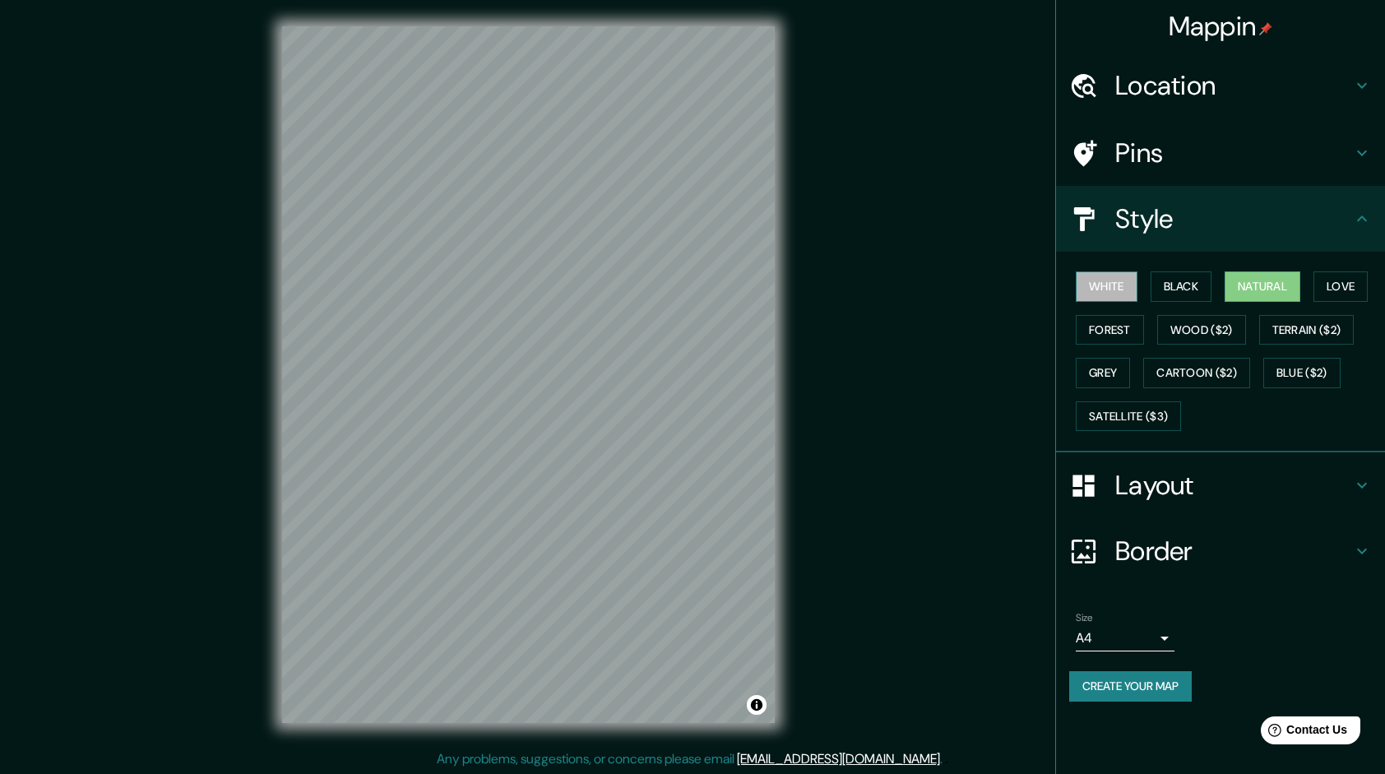
click at [1109, 276] on button "White" at bounding box center [1107, 286] width 62 height 30
click at [1181, 289] on button "Black" at bounding box center [1182, 286] width 62 height 30
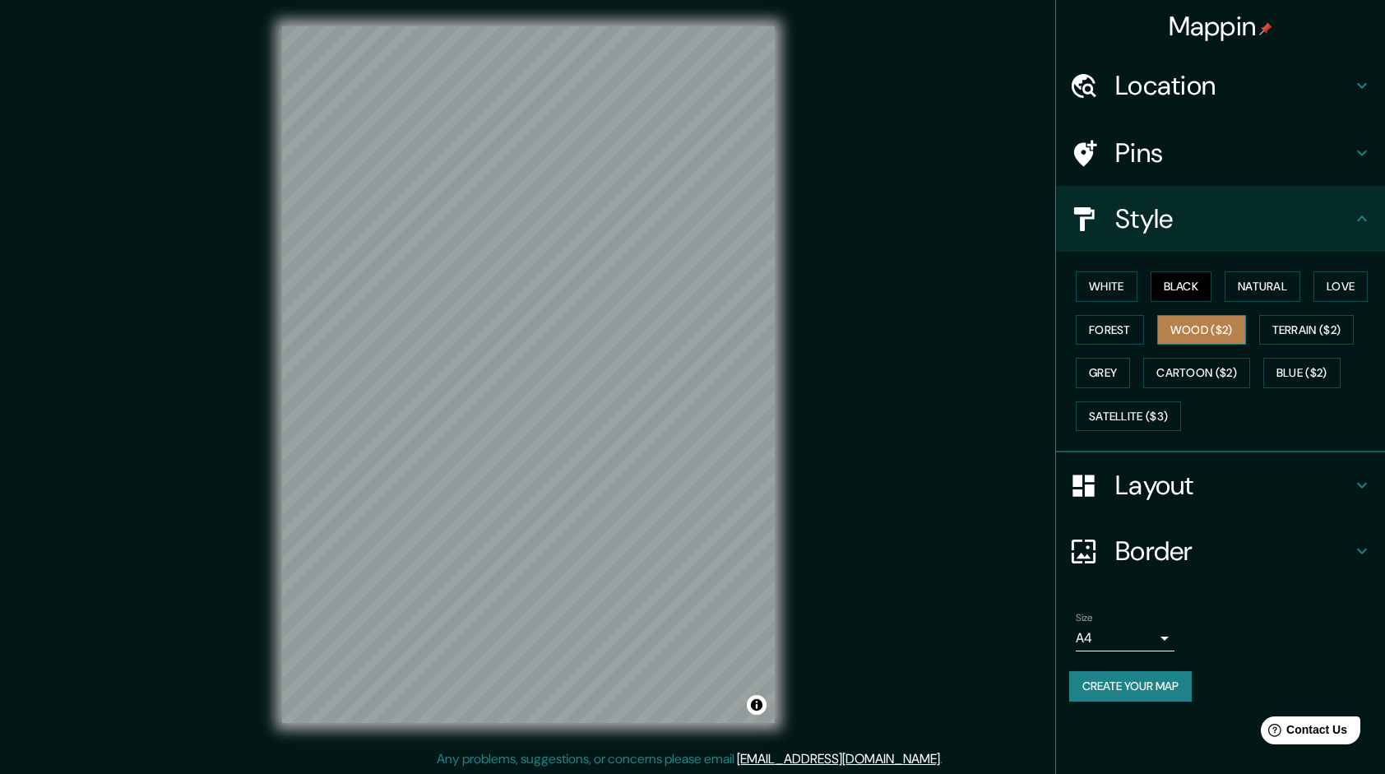
click at [1208, 324] on button "Wood ($2)" at bounding box center [1201, 330] width 89 height 30
click at [1255, 293] on button "Natural" at bounding box center [1263, 286] width 76 height 30
click at [1306, 350] on div "White Black Natural Love Forest Wood ($2) Terrain ($2) Grey Cartoon ($2) Blue (…" at bounding box center [1227, 351] width 316 height 173
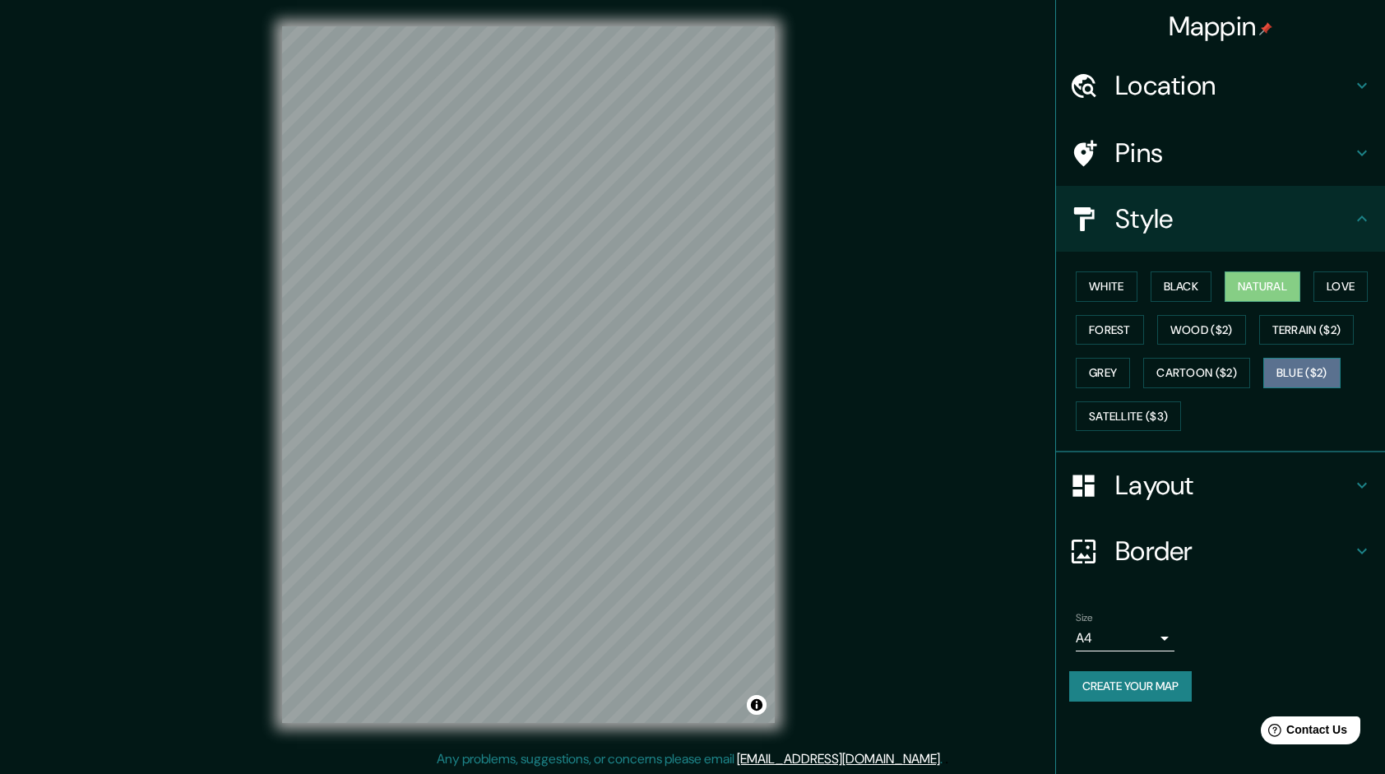
click at [1313, 376] on button "Blue ($2)" at bounding box center [1301, 373] width 77 height 30
click at [1308, 326] on button "Terrain ($2)" at bounding box center [1306, 330] width 95 height 30
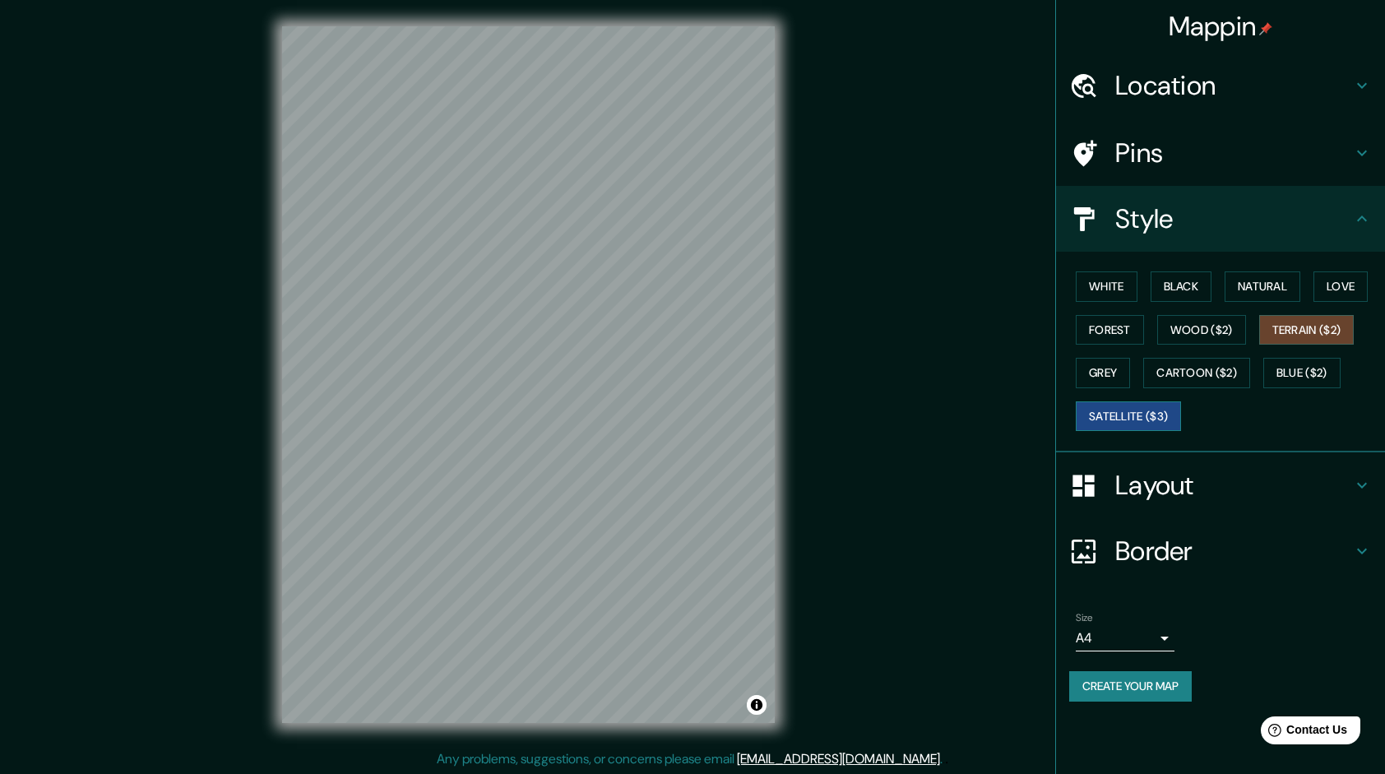
click at [1122, 426] on button "Satellite ($3)" at bounding box center [1128, 416] width 105 height 30
click at [1094, 368] on button "Grey" at bounding box center [1103, 373] width 54 height 30
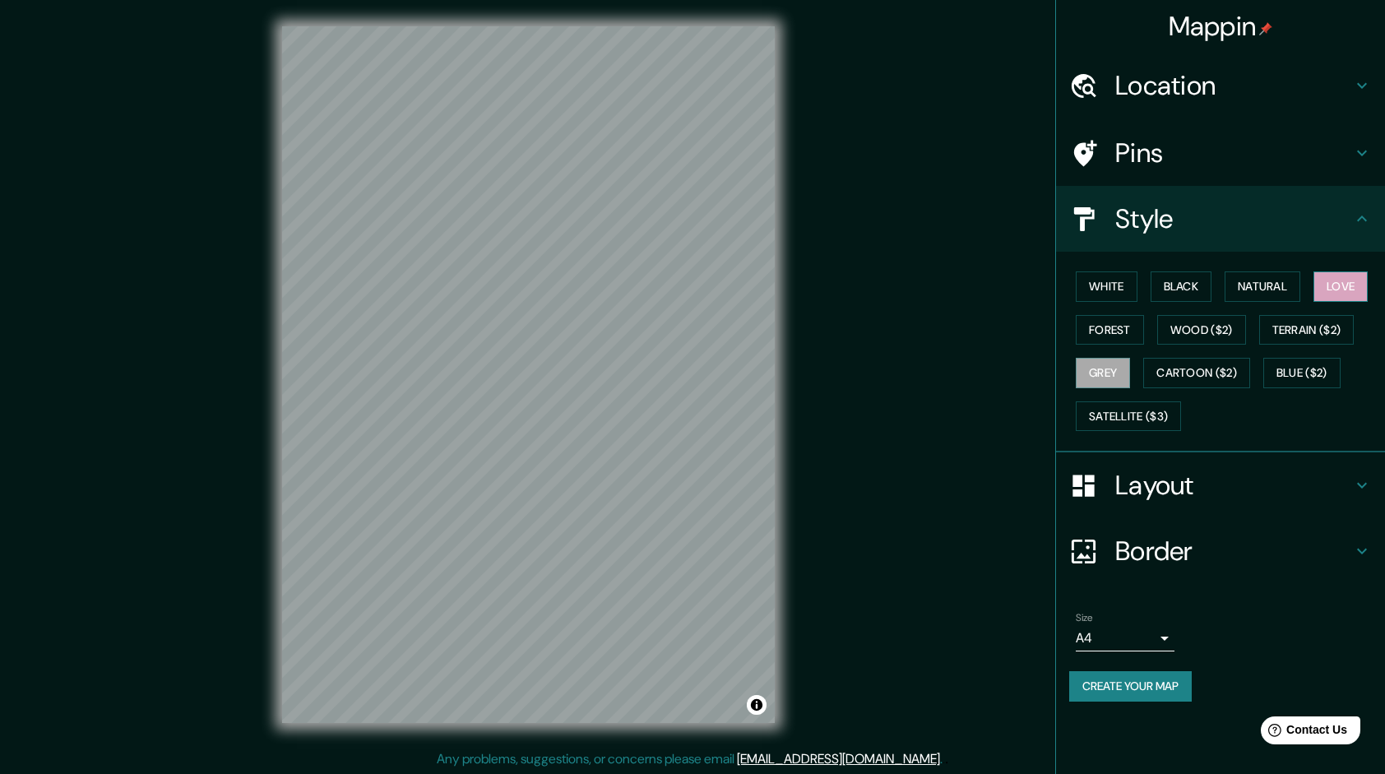
click at [1345, 276] on button "Love" at bounding box center [1340, 286] width 54 height 30
